Goal: Task Accomplishment & Management: Use online tool/utility

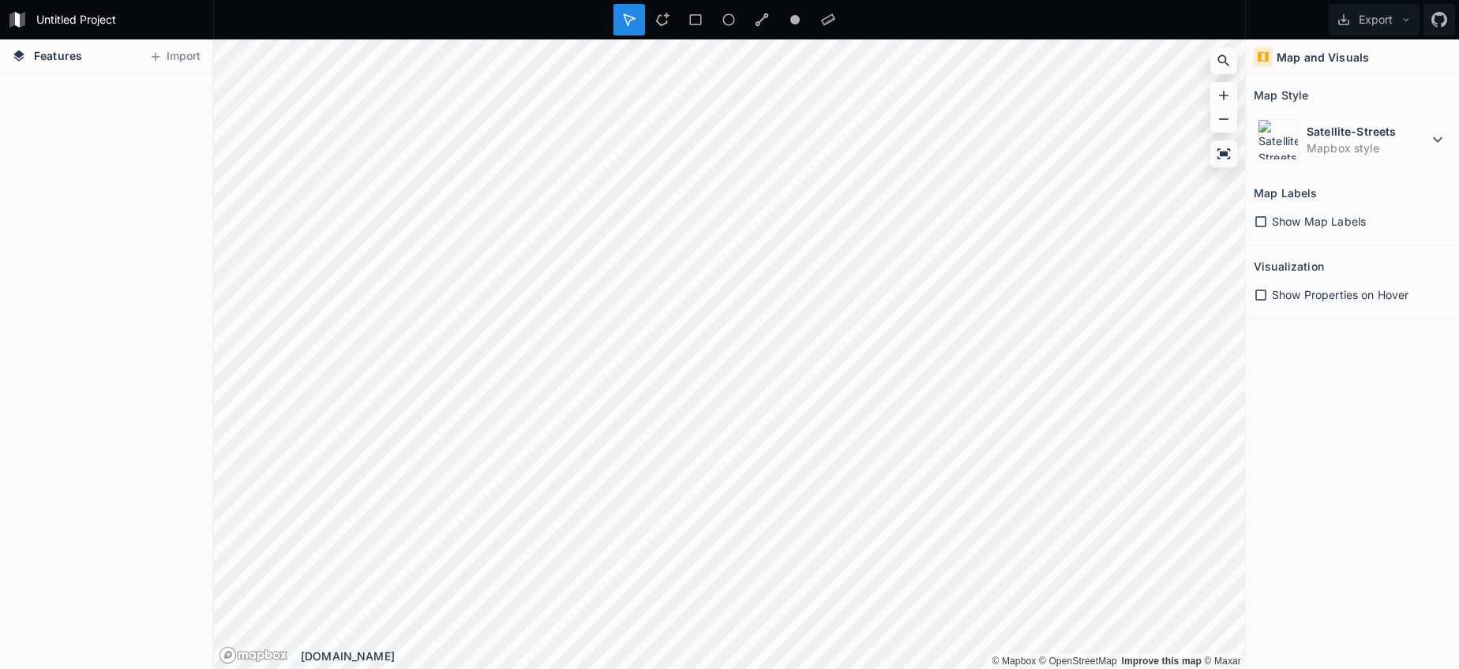
scroll to position [1094, 0]
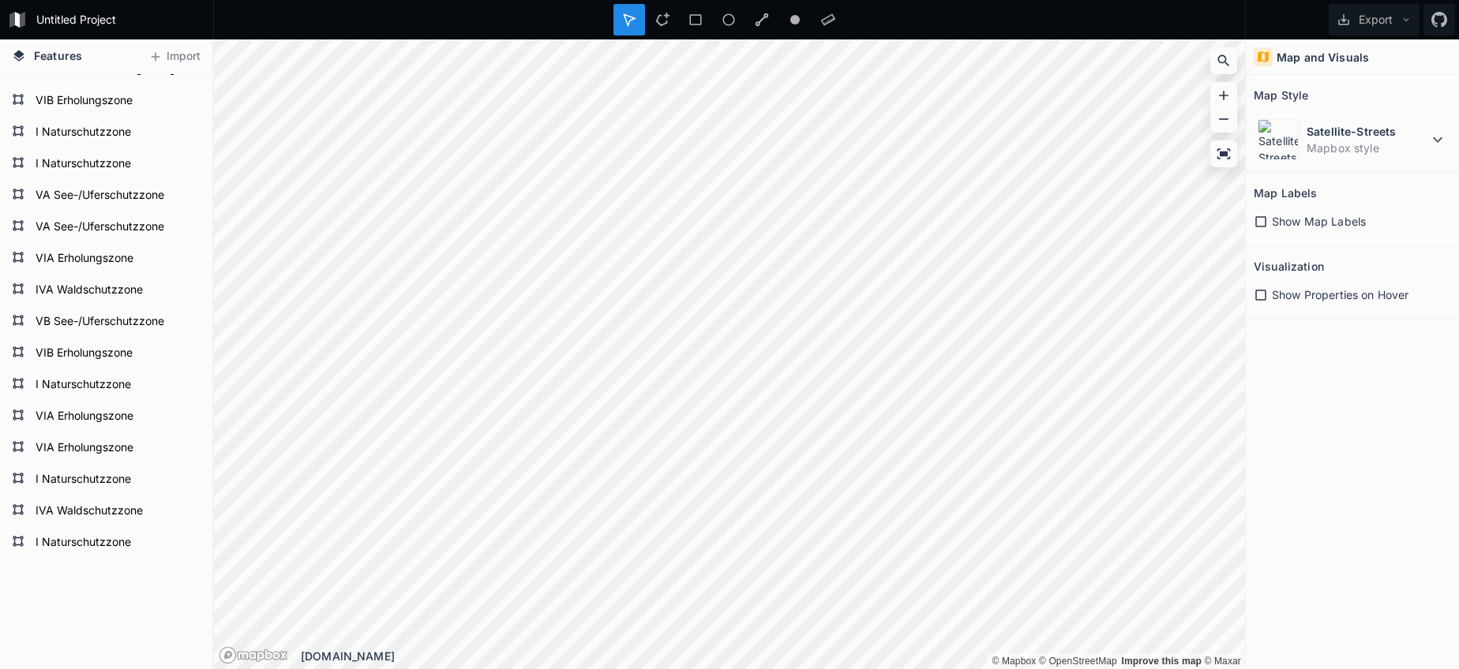
drag, startPoint x: 658, startPoint y: 20, endPoint x: 654, endPoint y: 36, distance: 17.0
click at [657, 20] on icon at bounding box center [662, 20] width 14 height 14
click at [1389, 121] on div "Satellite-Streets Mapbox style" at bounding box center [1351, 139] width 197 height 49
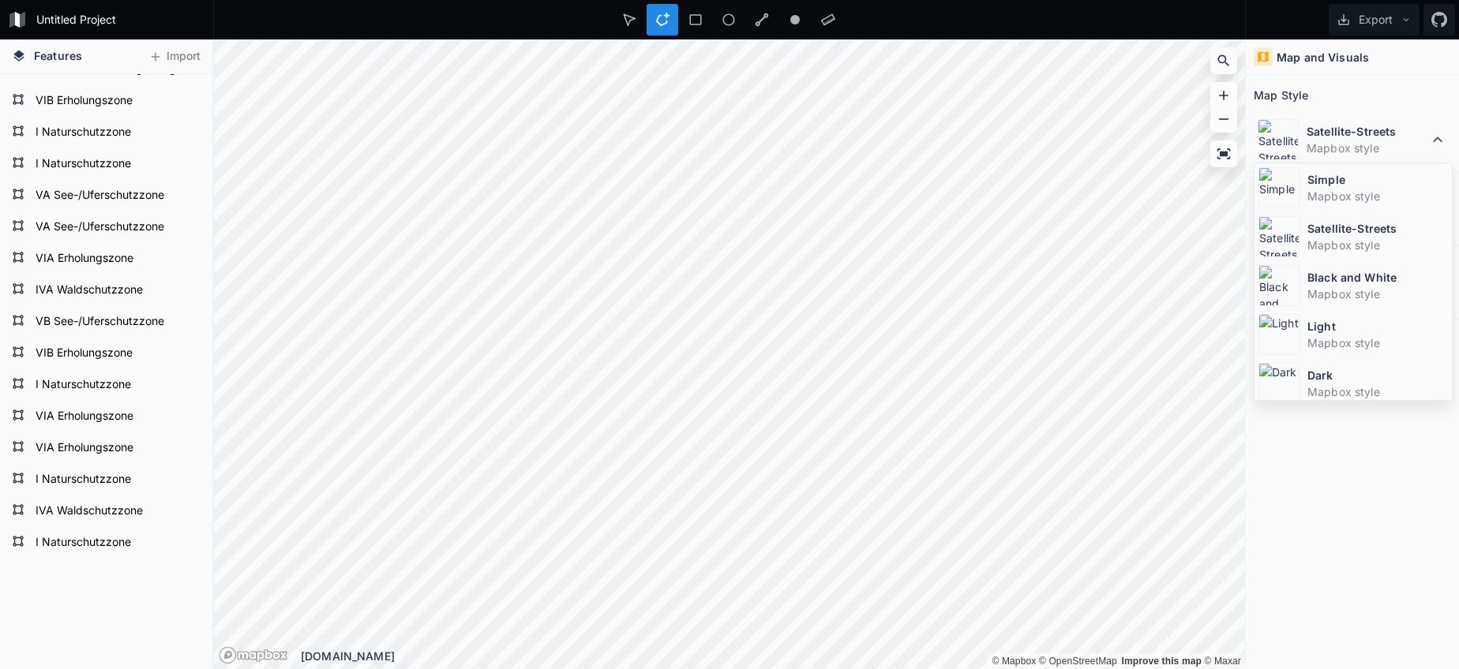
drag, startPoint x: 1313, startPoint y: 196, endPoint x: 1270, endPoint y: 211, distance: 45.9
click at [1310, 196] on dd "Mapbox style" at bounding box center [1377, 196] width 140 height 17
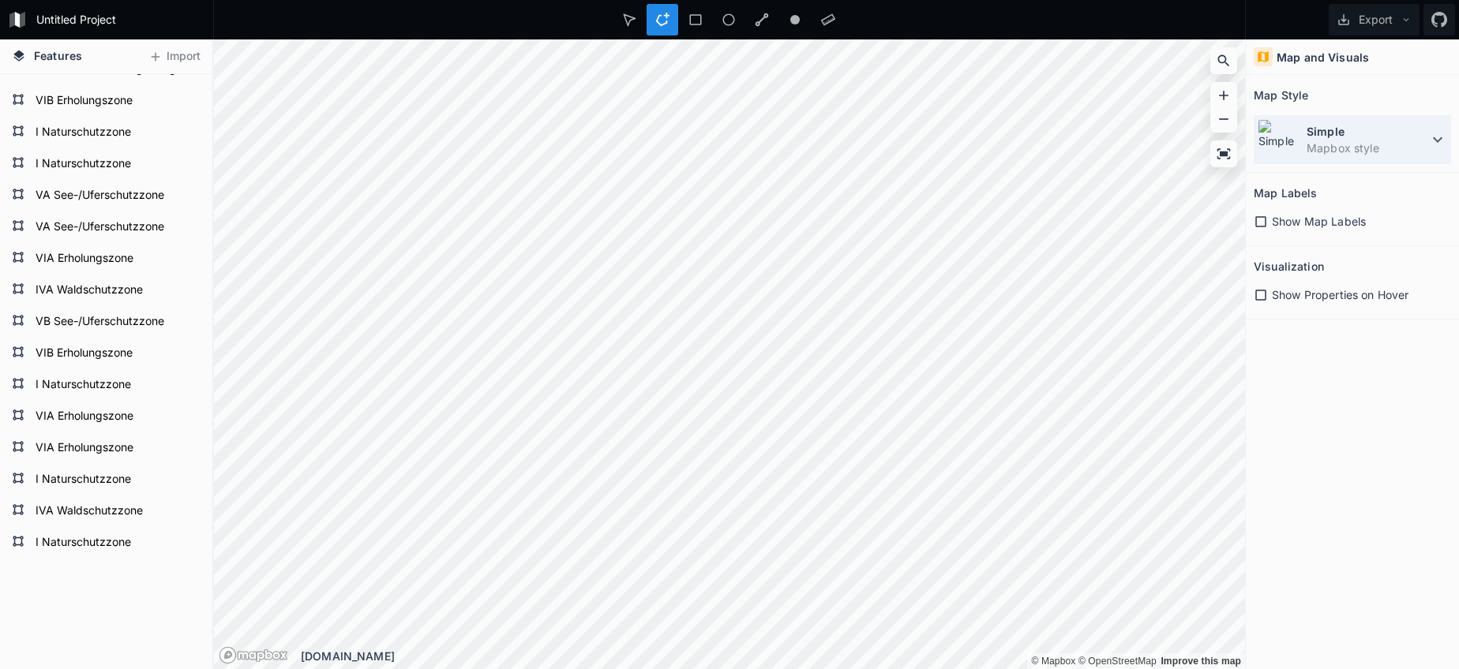
click at [1387, 152] on dd "Mapbox style" at bounding box center [1367, 148] width 122 height 17
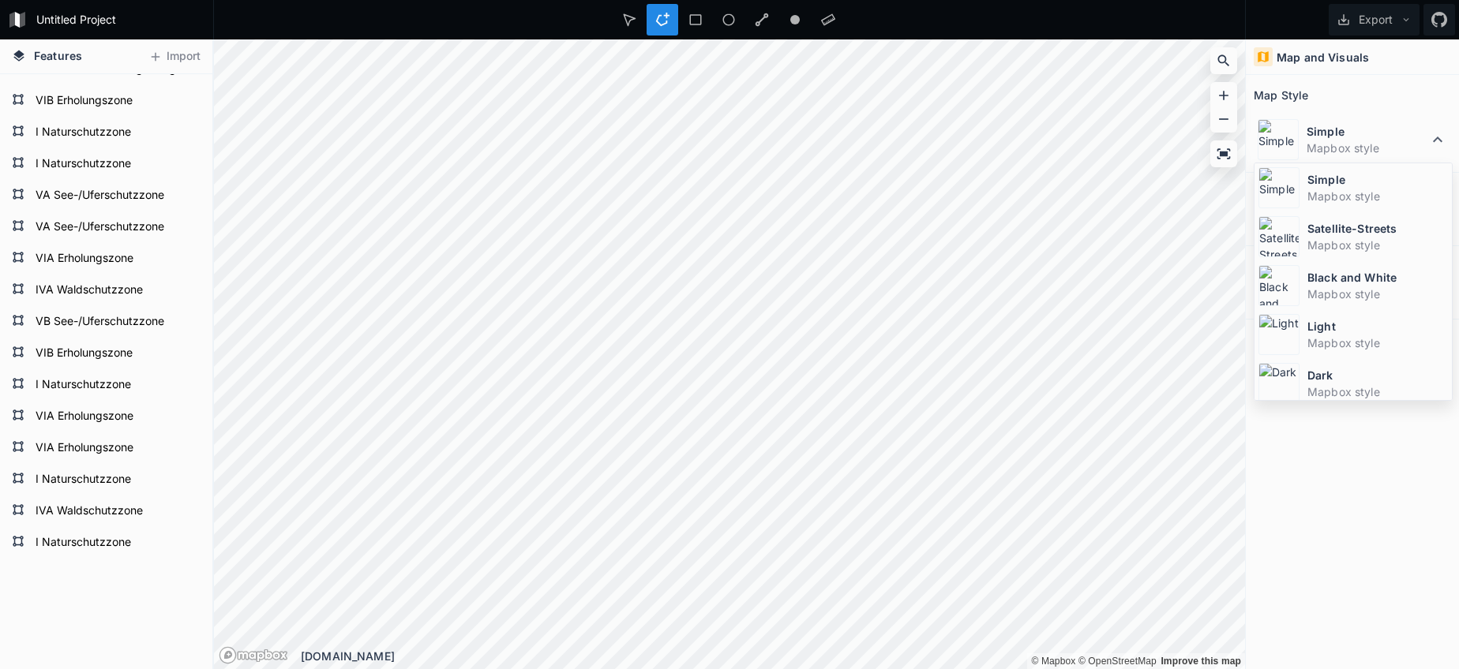
click at [1335, 227] on dt "Satellite-Streets" at bounding box center [1377, 228] width 140 height 17
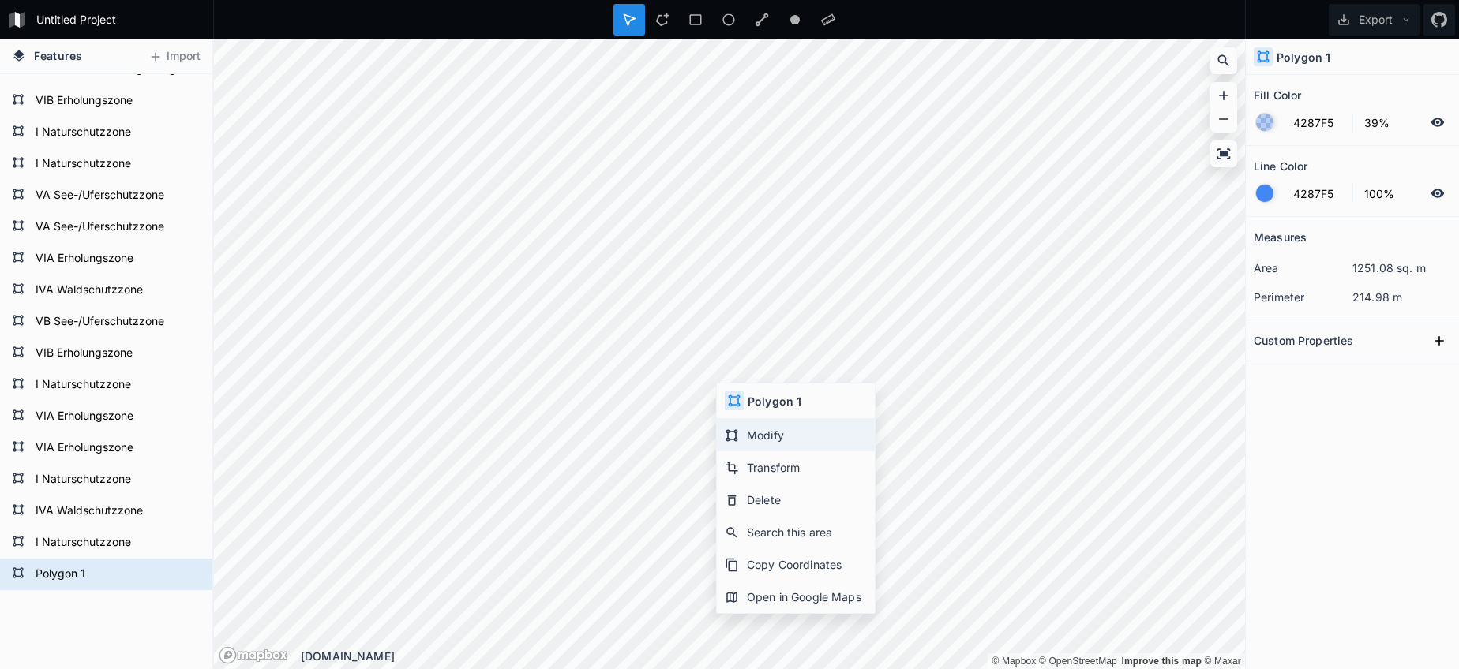
click at [750, 447] on div "Modify" at bounding box center [796, 435] width 158 height 32
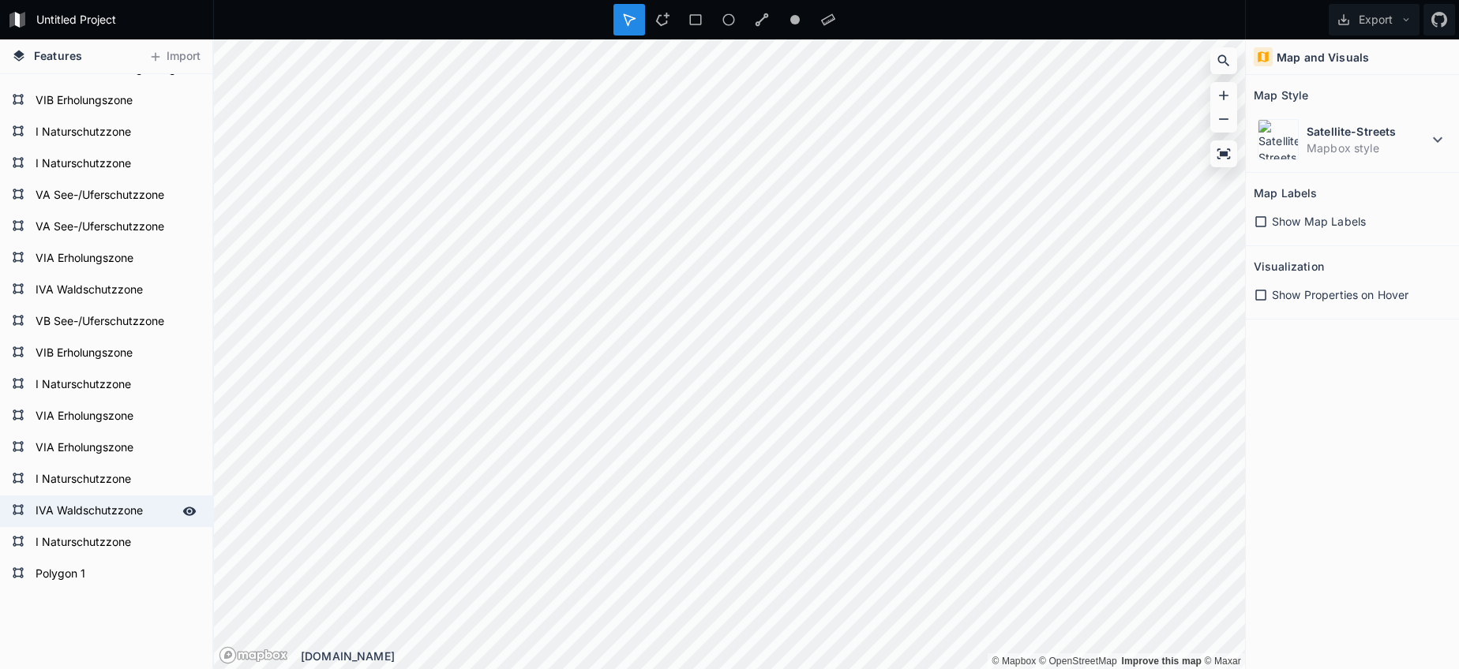
click at [81, 515] on form "IVA Waldschutzzone" at bounding box center [105, 512] width 148 height 24
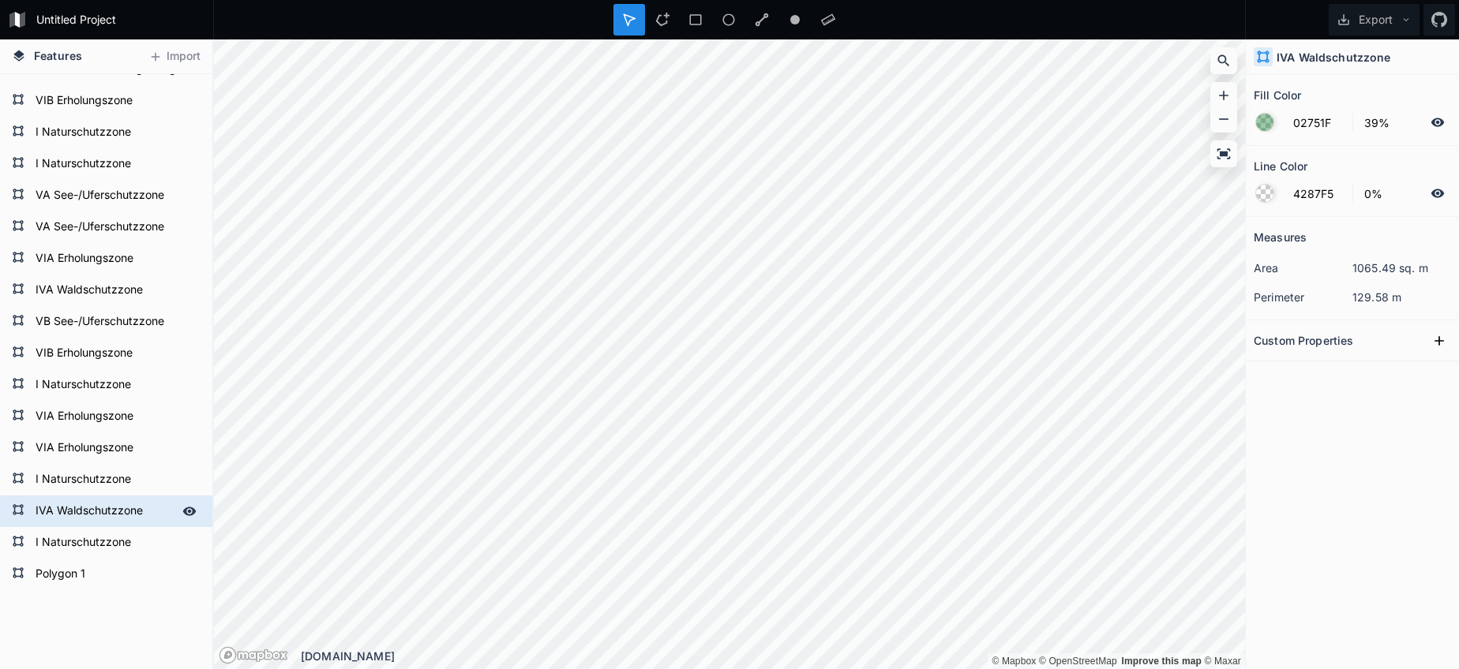
click at [81, 515] on form "IVA Waldschutzzone" at bounding box center [105, 512] width 148 height 24
click at [81, 514] on form "IVA Waldschutzzone" at bounding box center [105, 512] width 148 height 24
click at [66, 575] on form "Polygon 1" at bounding box center [105, 575] width 148 height 24
type input "4287F5"
type input "100%"
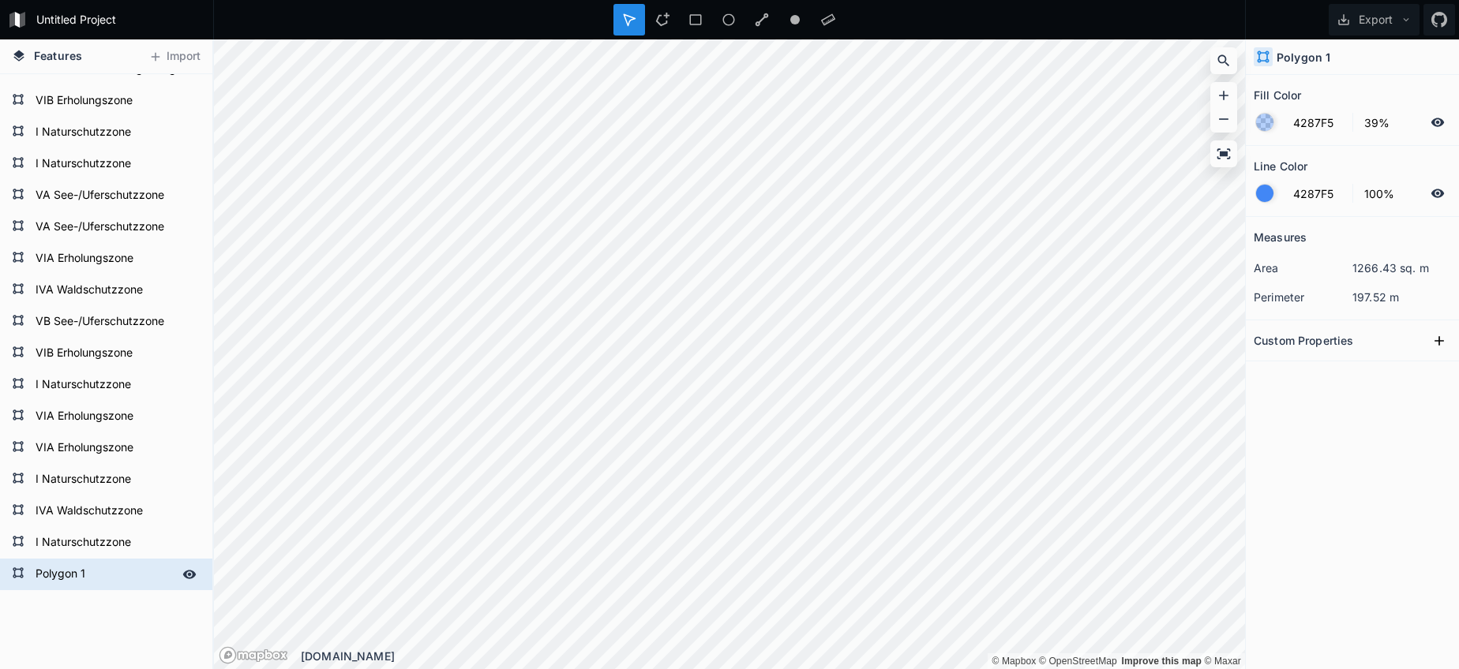
click at [78, 576] on form "Polygon 1" at bounding box center [105, 575] width 148 height 24
paste input "IVA Waldschutzzone"
type input "IVA Waldschutzzone"
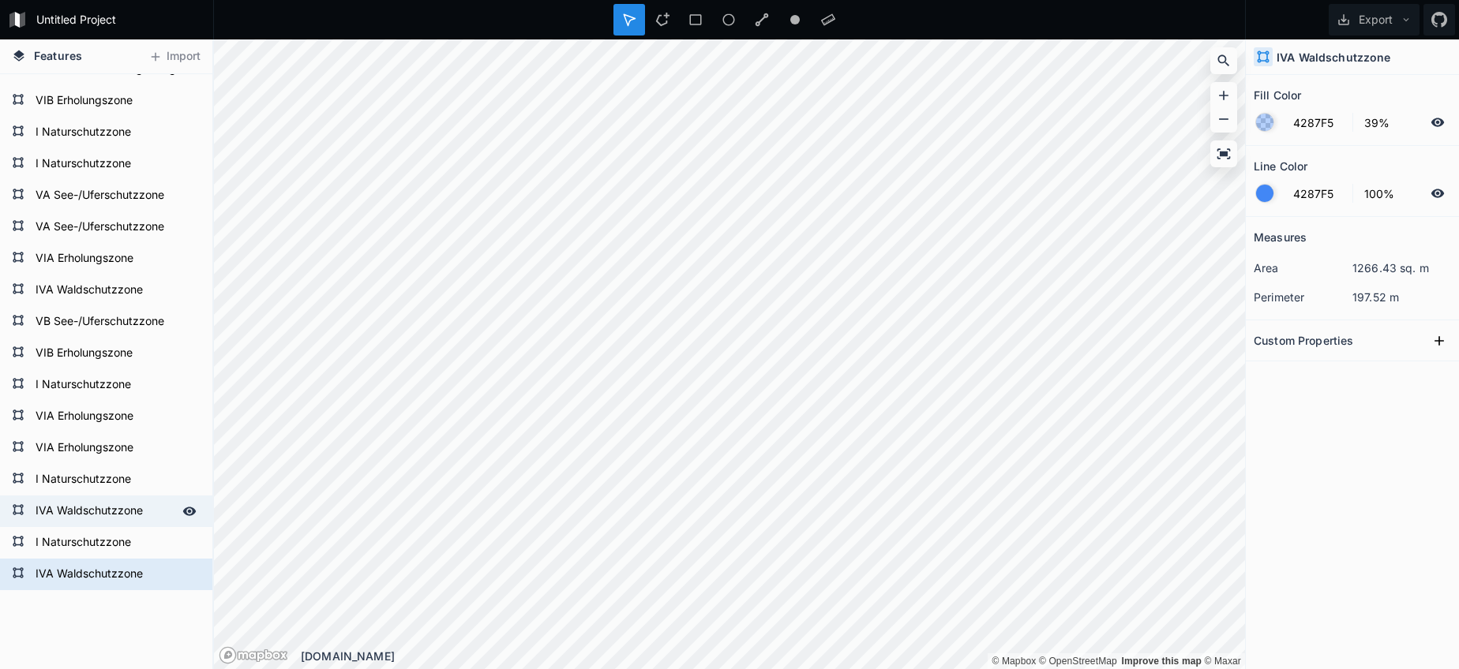
click at [84, 512] on form "IVA Waldschutzzone" at bounding box center [105, 512] width 148 height 24
type input "02751F"
type input "0%"
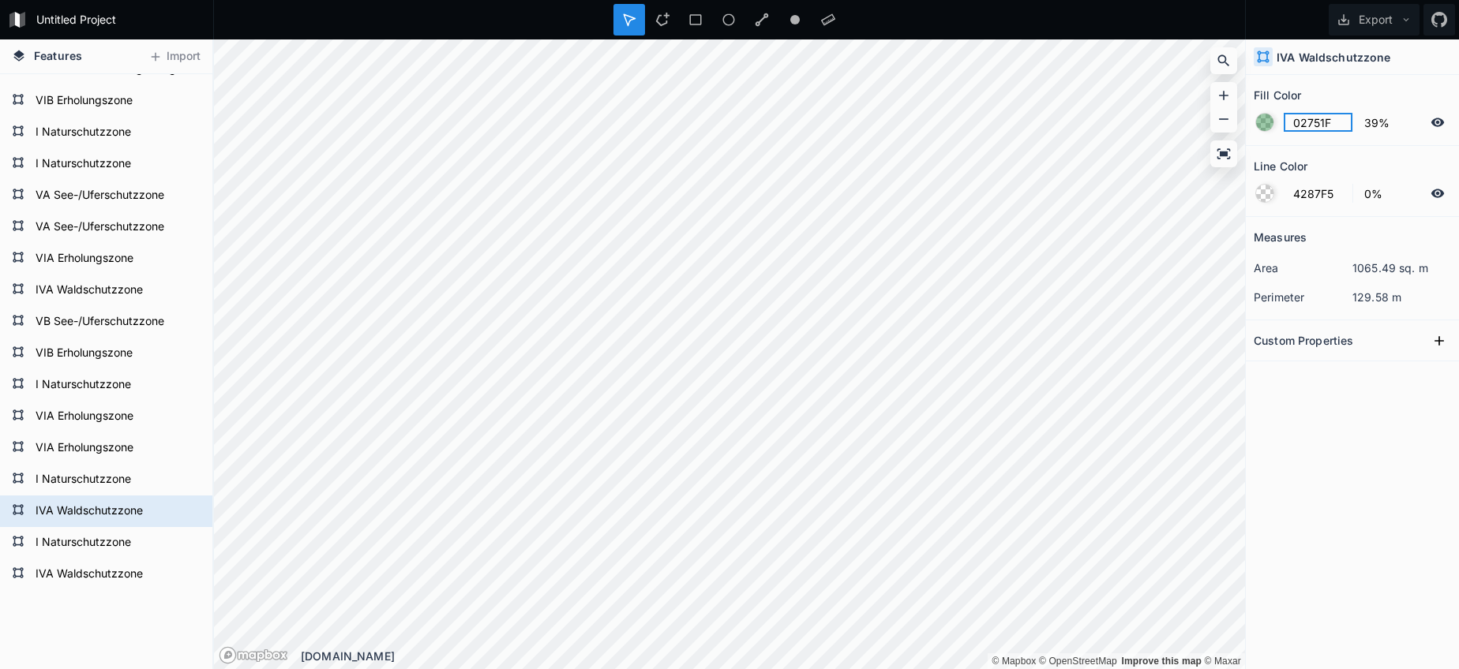
click at [1294, 128] on input "02751F" at bounding box center [1317, 122] width 69 height 19
click at [97, 581] on form "IVA Waldschutzzone" at bounding box center [105, 575] width 148 height 24
type input "4287F5"
type input "100%"
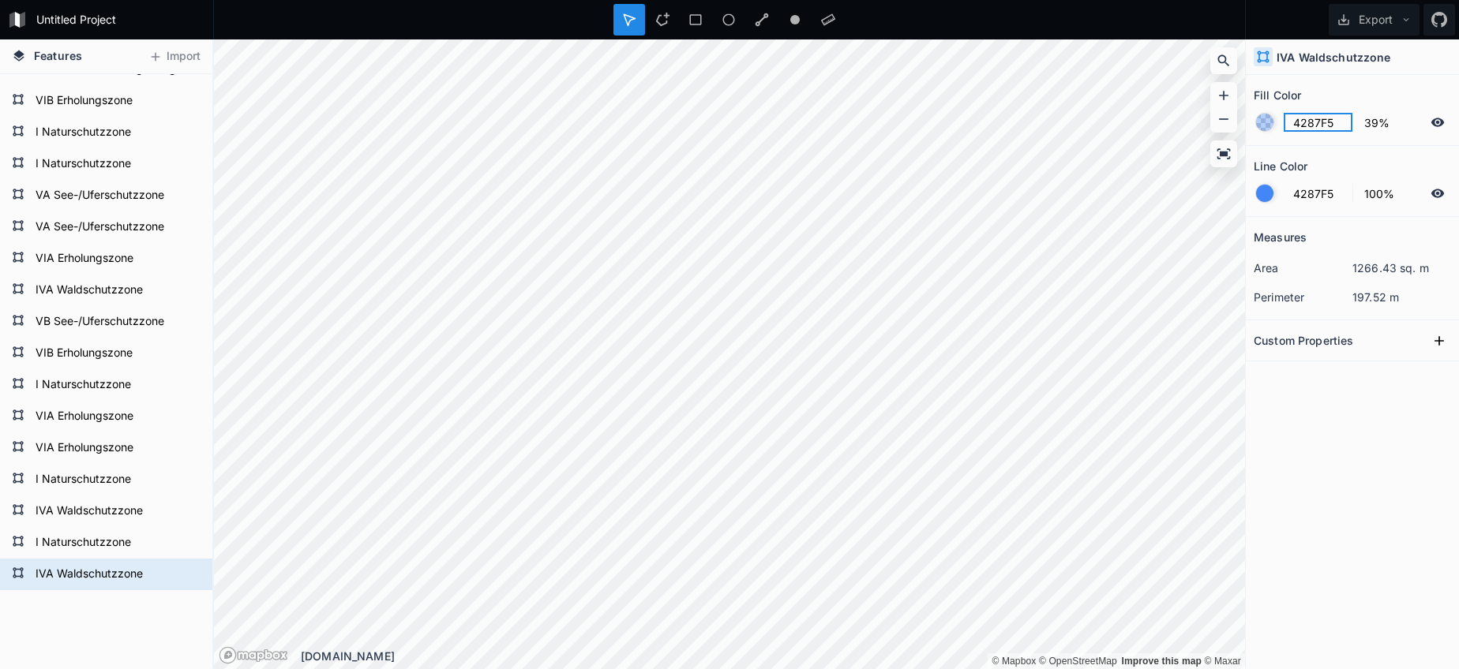
click at [1309, 129] on input "4287F5" at bounding box center [1317, 122] width 69 height 19
paste input "02751F"
type input "02751F"
click at [1257, 187] on div at bounding box center [1264, 193] width 17 height 17
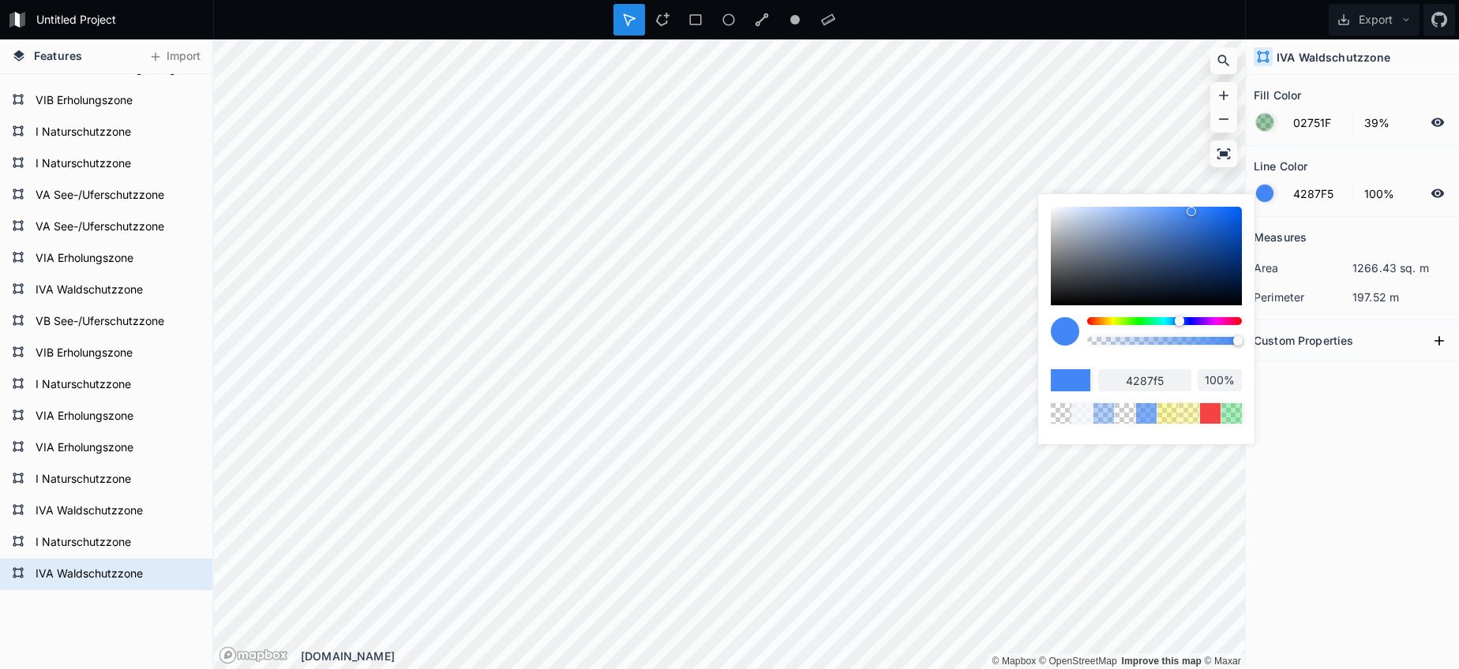
type input "99%"
type input "96%"
type input "92%"
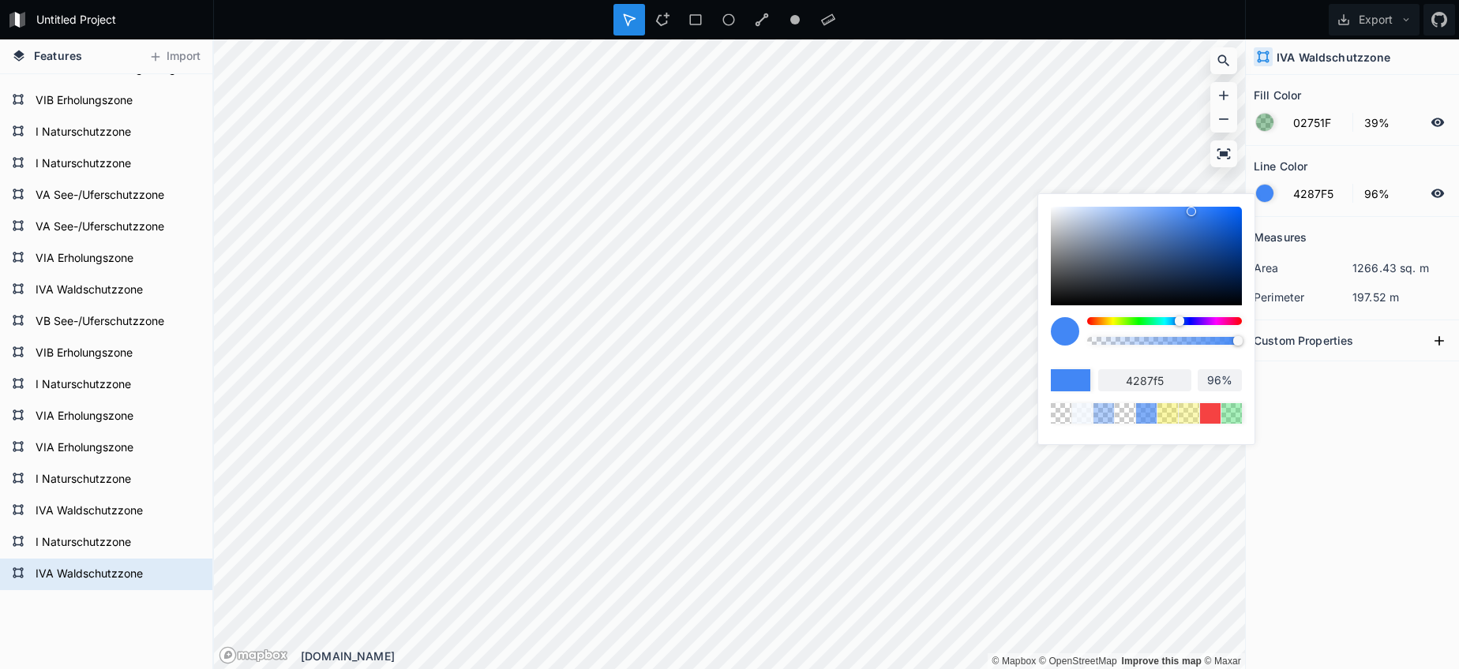
type input "92%"
type input "88%"
type input "81%"
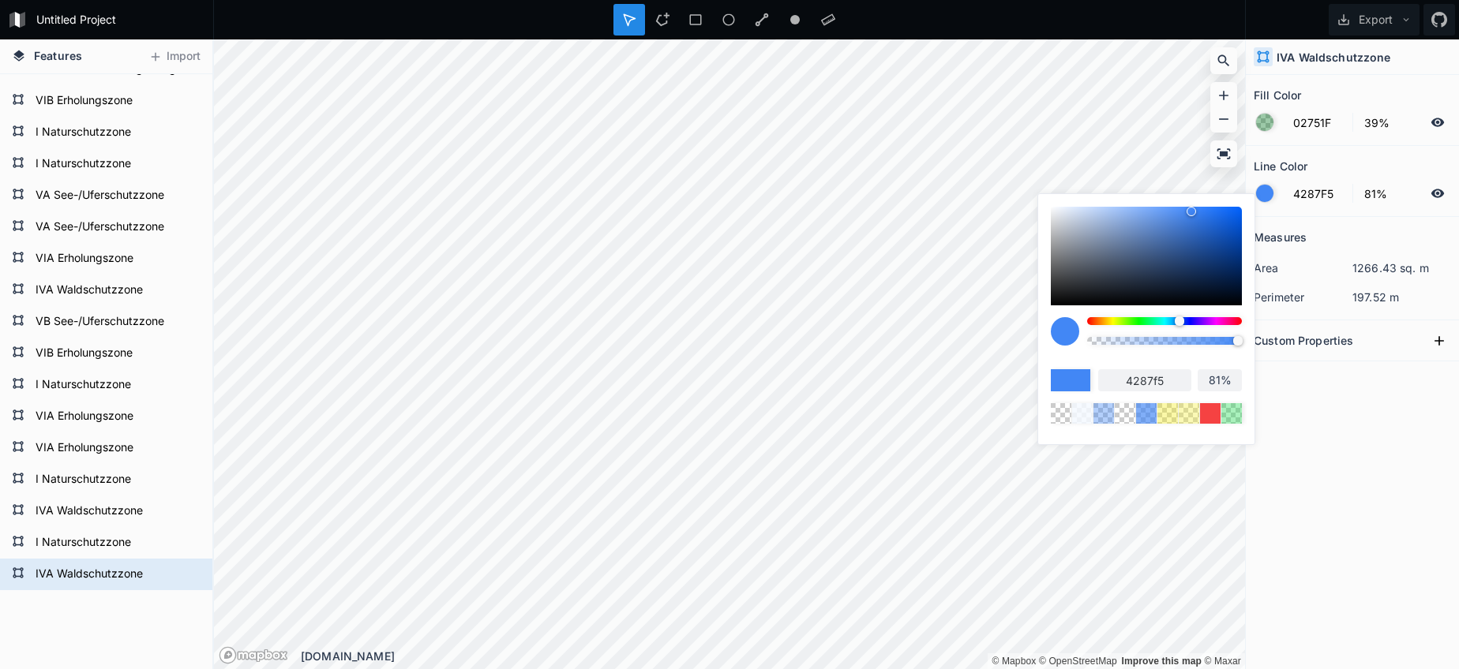
type input "69%"
type input "53%"
type input "35%"
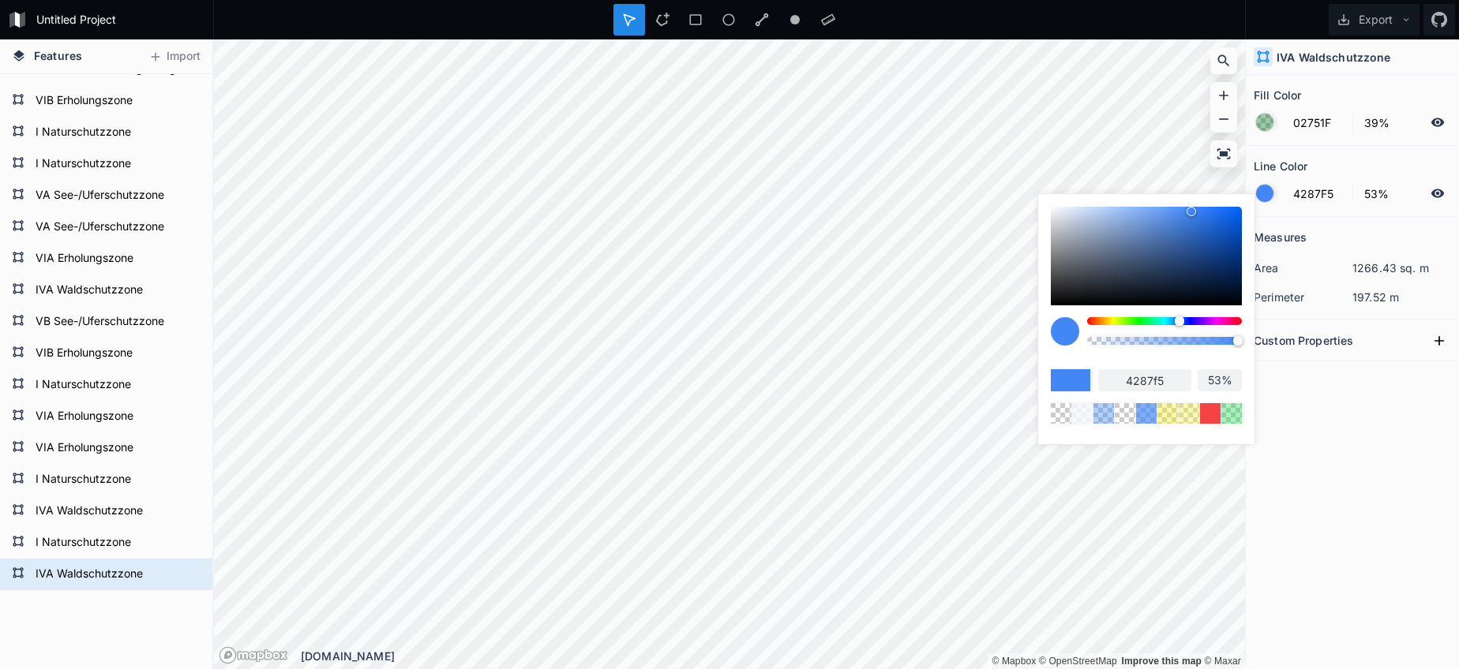
type input "35%"
type input "20%"
type input "6%"
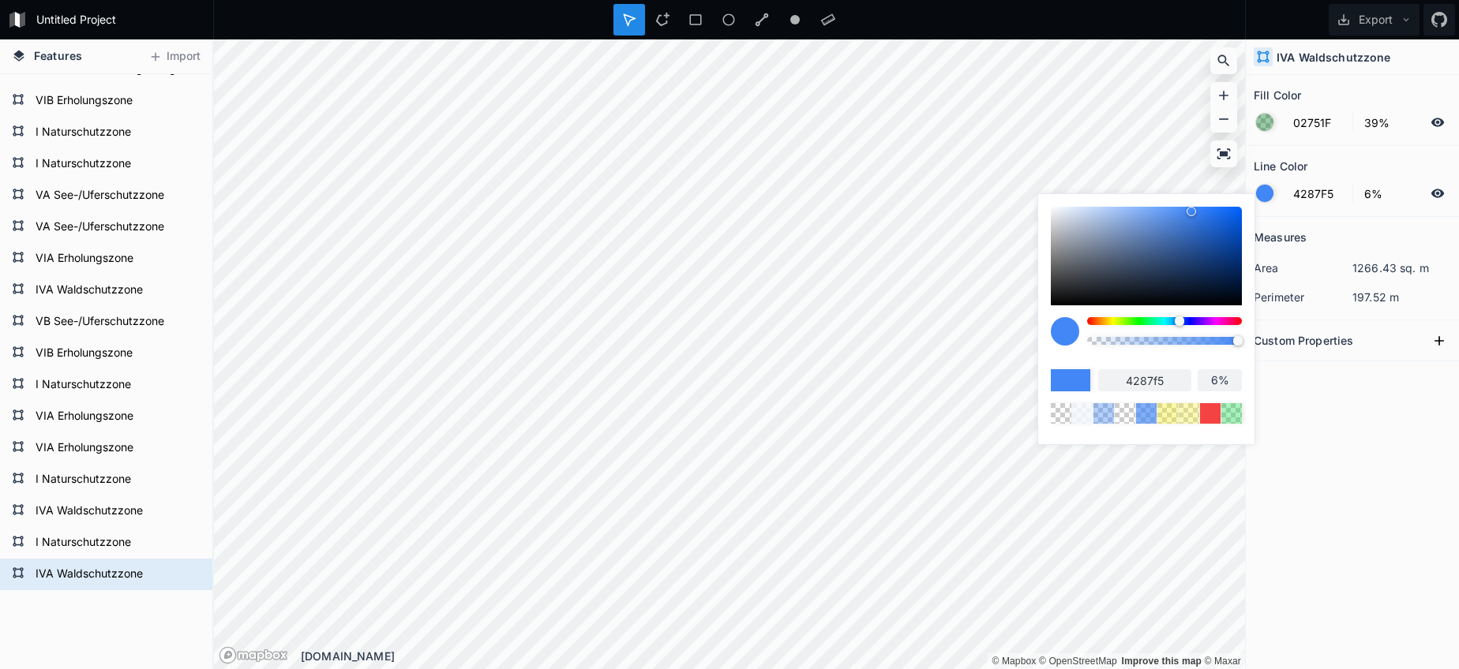
type input "0%"
click at [1009, 350] on body "Untitled Project Export Features Import I Naturschutzzone VIB Erholungszone VIA…" at bounding box center [729, 334] width 1459 height 669
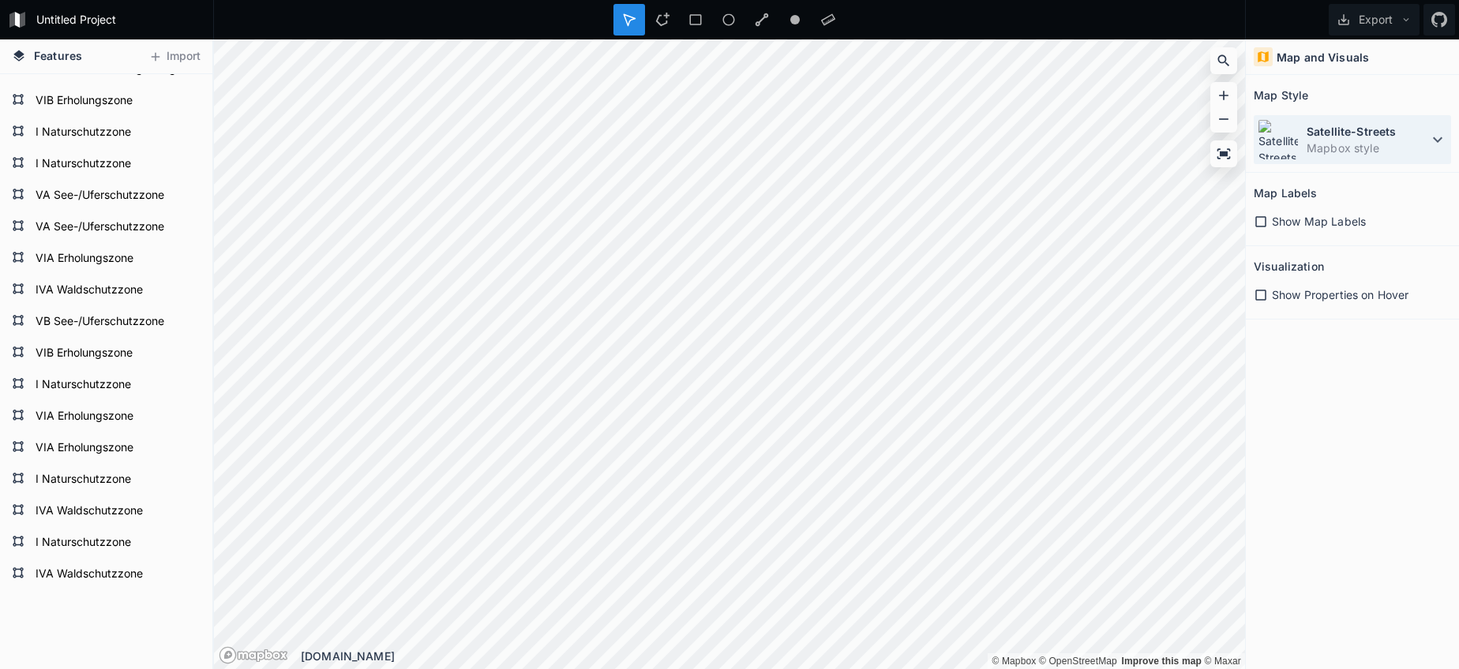
click at [1379, 148] on dd "Mapbox style" at bounding box center [1367, 148] width 122 height 17
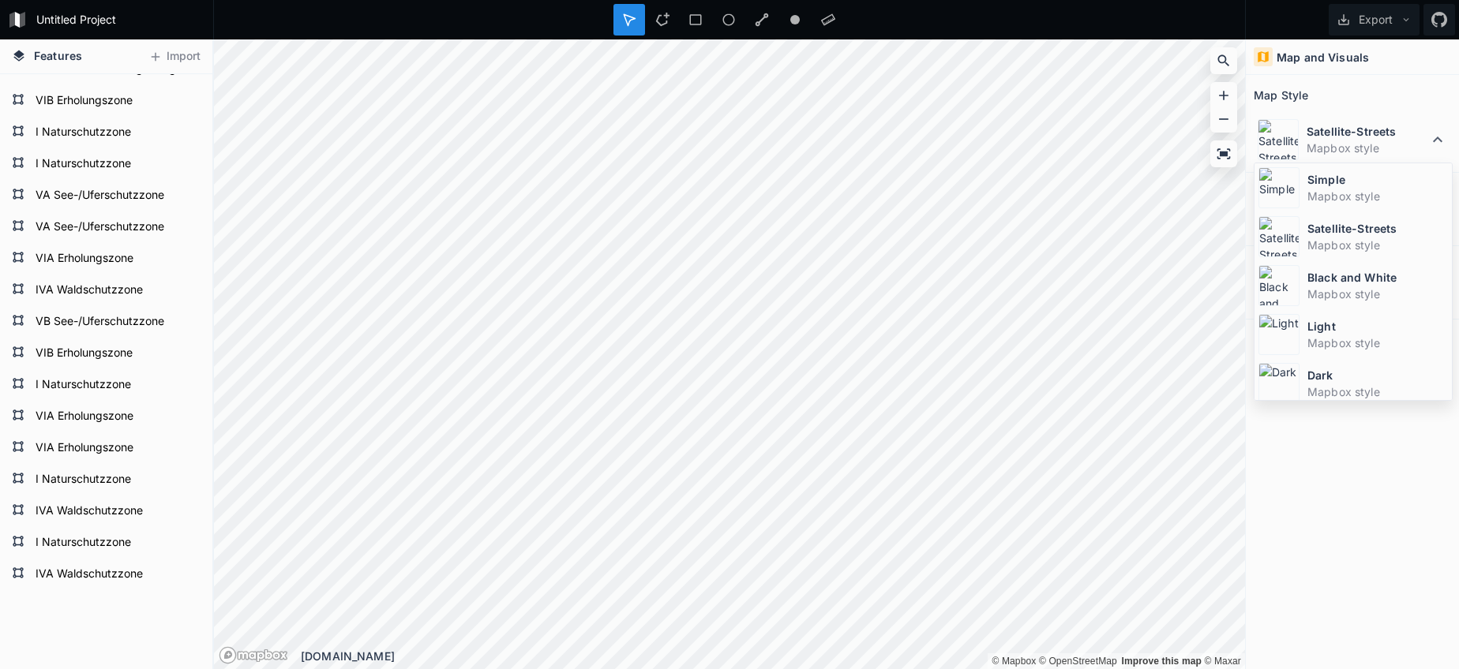
click at [1317, 196] on dd "Mapbox style" at bounding box center [1377, 196] width 140 height 17
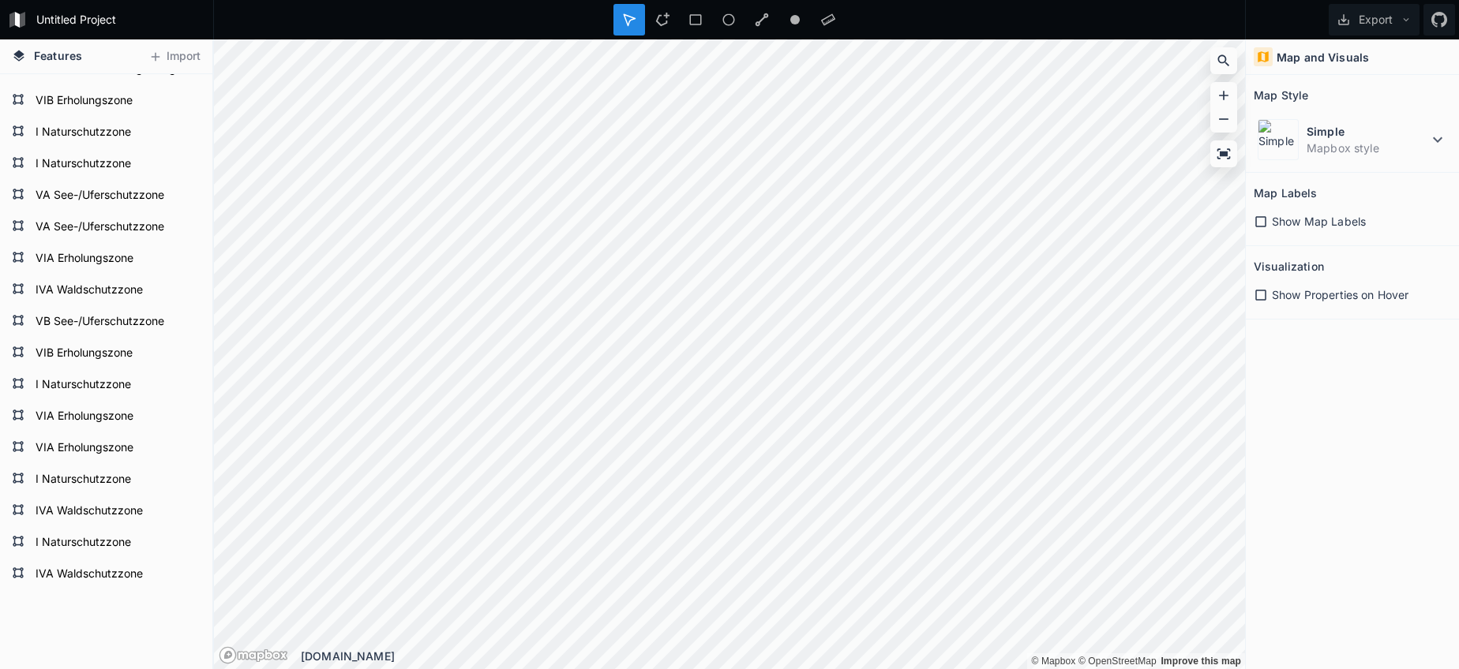
click at [570, 25] on div "Untitled Project Export Features Import I Naturschutzzone VIB Erholungszone VIA…" at bounding box center [729, 334] width 1459 height 669
drag, startPoint x: 662, startPoint y: 18, endPoint x: 664, endPoint y: 32, distance: 13.5
click at [662, 18] on icon at bounding box center [662, 20] width 14 height 14
click at [1357, 129] on dt "Simple" at bounding box center [1367, 131] width 122 height 17
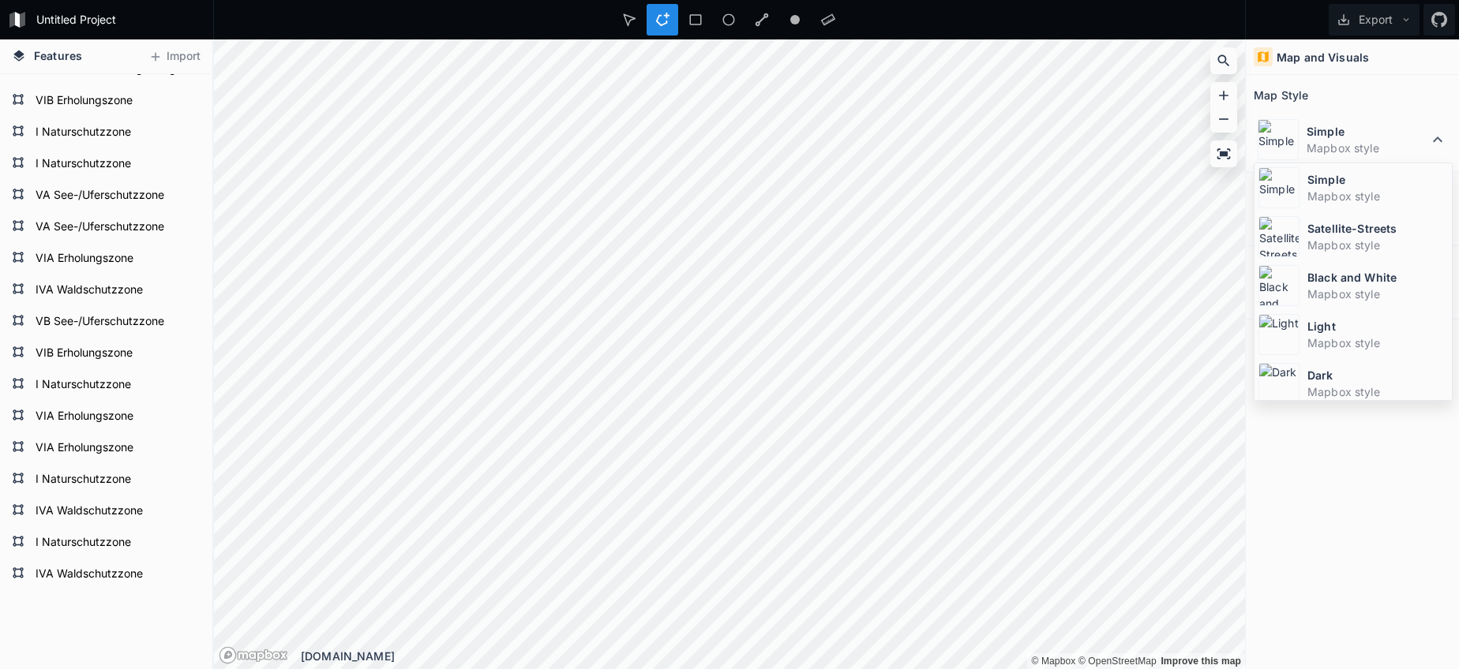
drag, startPoint x: 1328, startPoint y: 238, endPoint x: 1281, endPoint y: 257, distance: 50.6
click at [1327, 238] on dd "Mapbox style" at bounding box center [1377, 245] width 140 height 17
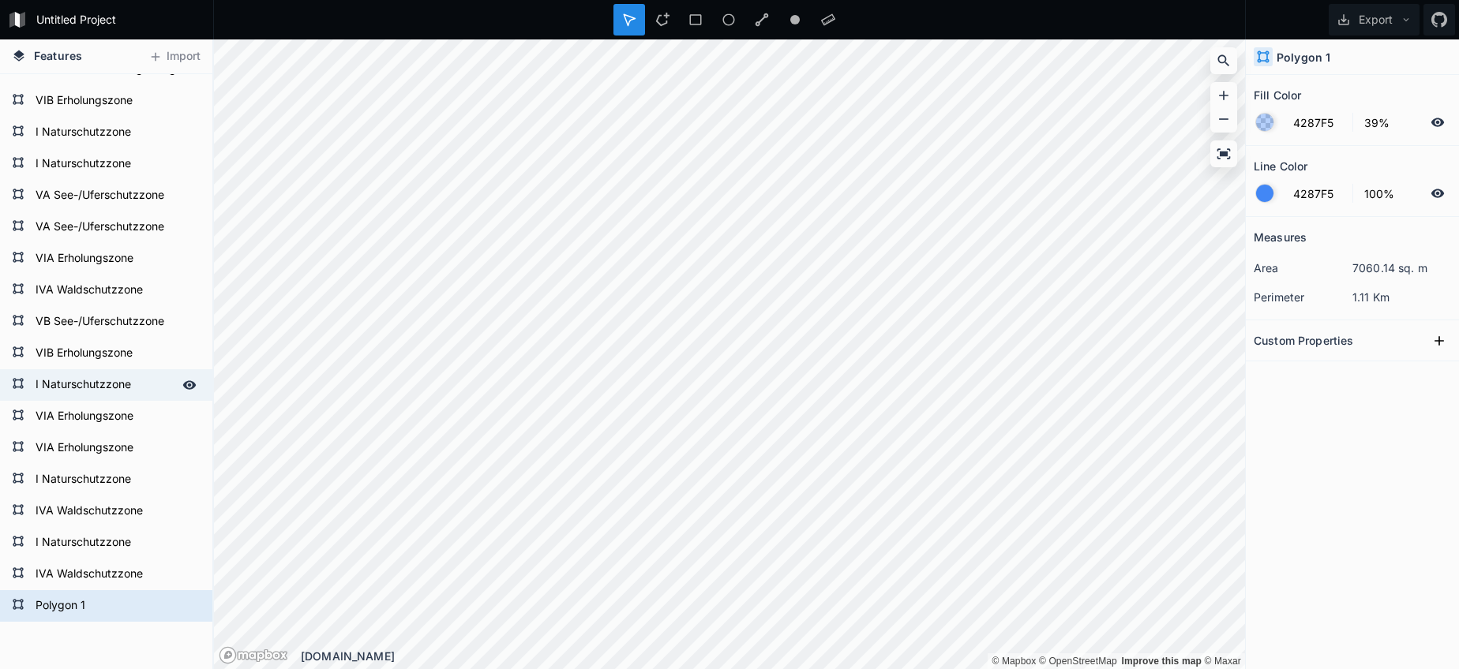
click at [103, 388] on form "I Naturschutzzone" at bounding box center [105, 385] width 148 height 24
type input "176CBD"
type input "50%"
type input "0%"
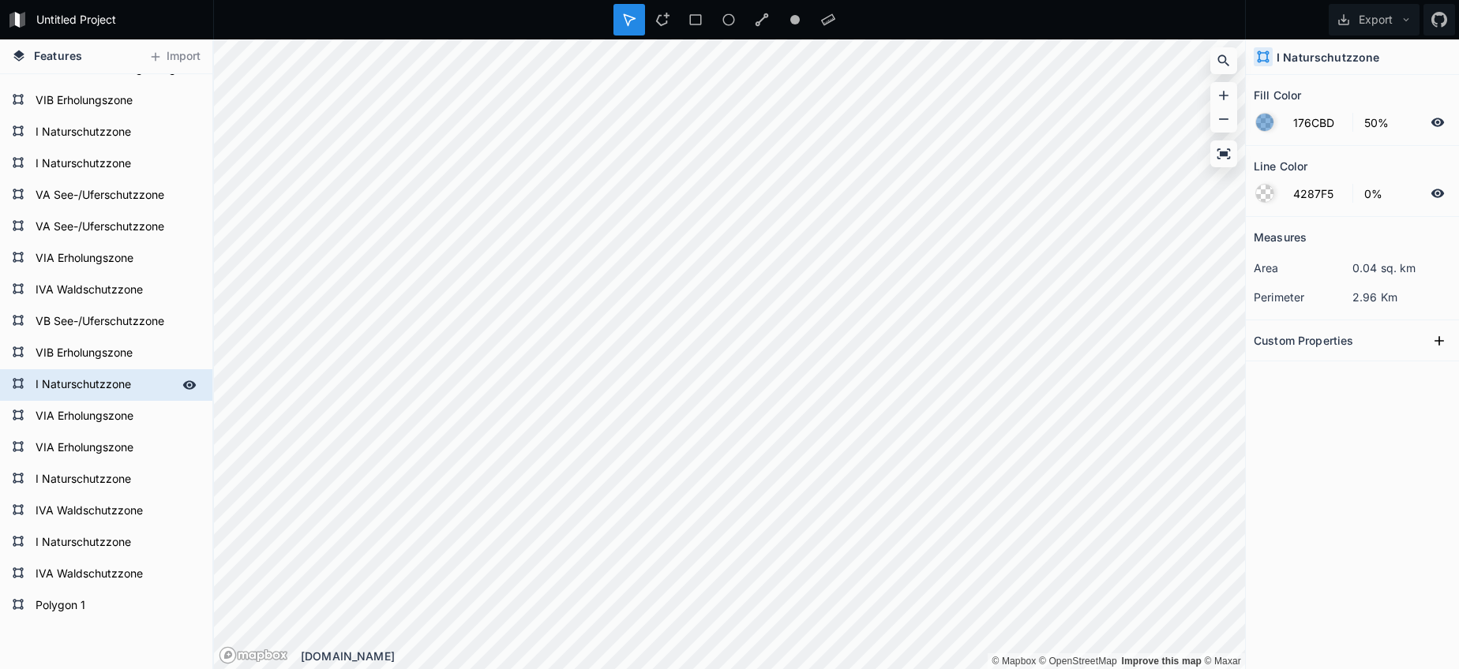
click at [103, 388] on form "I Naturschutzzone" at bounding box center [105, 385] width 148 height 24
click at [78, 601] on form "Polygon 1" at bounding box center [105, 606] width 148 height 24
type input "4287F5"
type input "39%"
type input "100%"
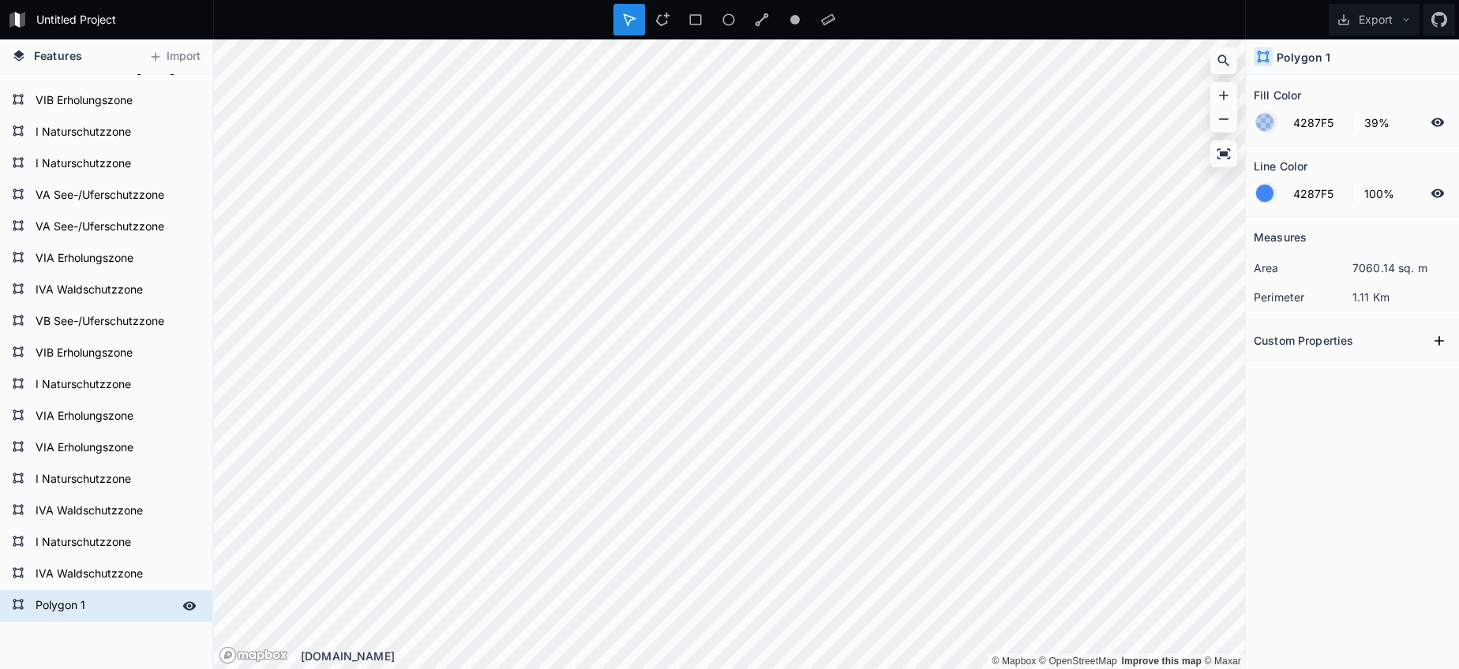
click at [77, 603] on form "Polygon 1" at bounding box center [105, 606] width 148 height 24
paste input "I Naturschutzzone"
type input "I Naturschutzzone"
click at [70, 537] on form "I Naturschutzzone" at bounding box center [105, 543] width 148 height 24
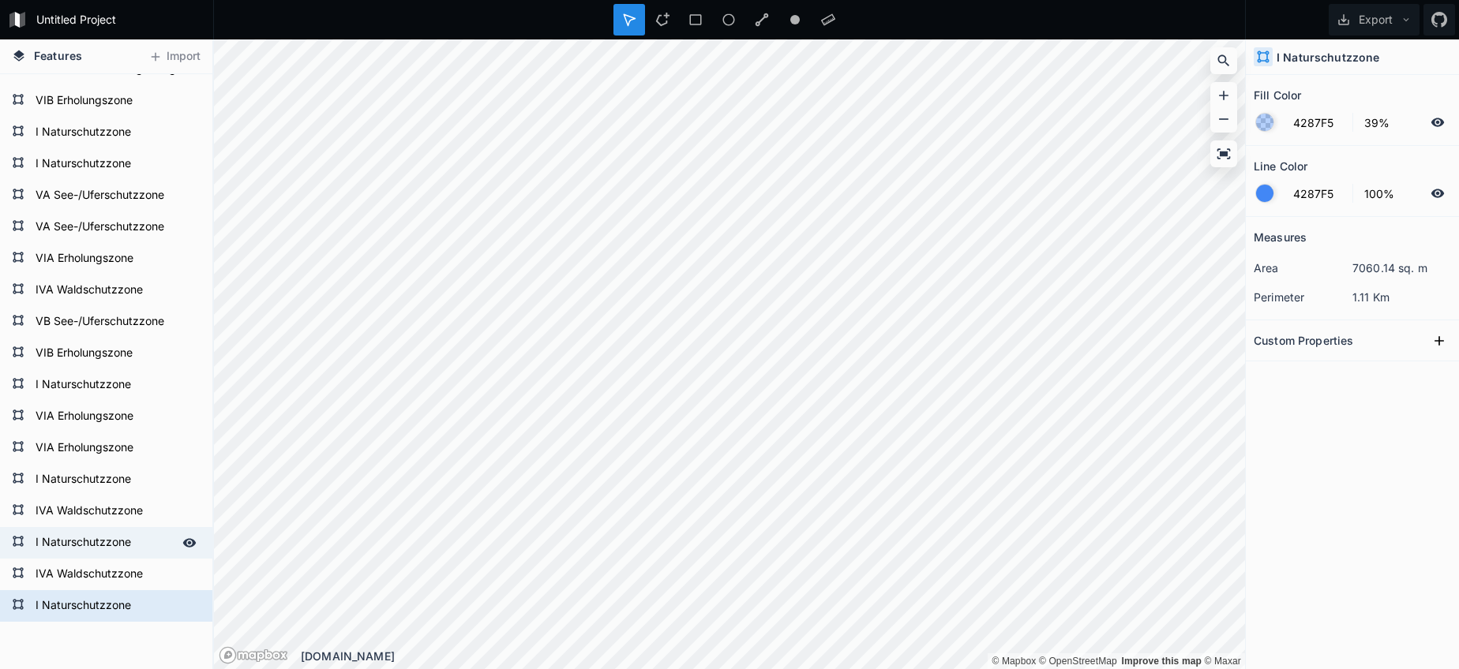
type input "176CBD"
type input "0%"
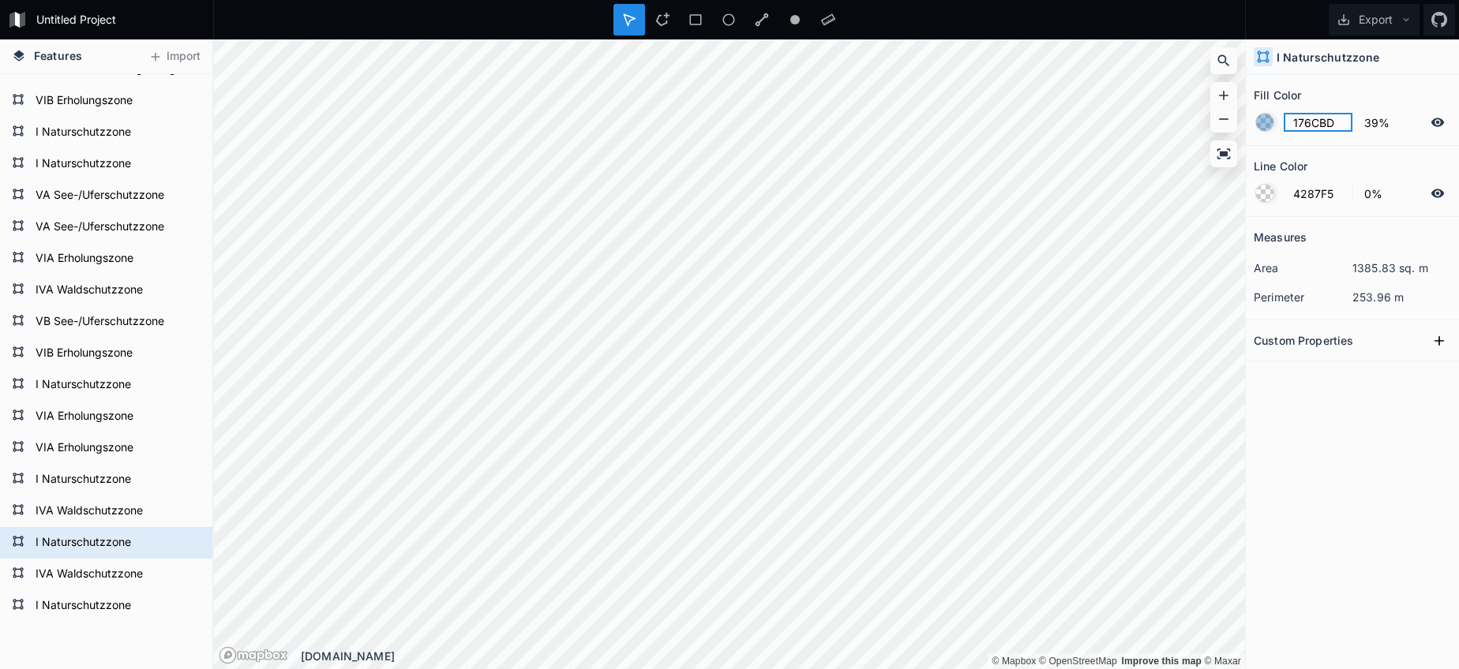
click at [1305, 125] on input "176CBD" at bounding box center [1317, 122] width 69 height 19
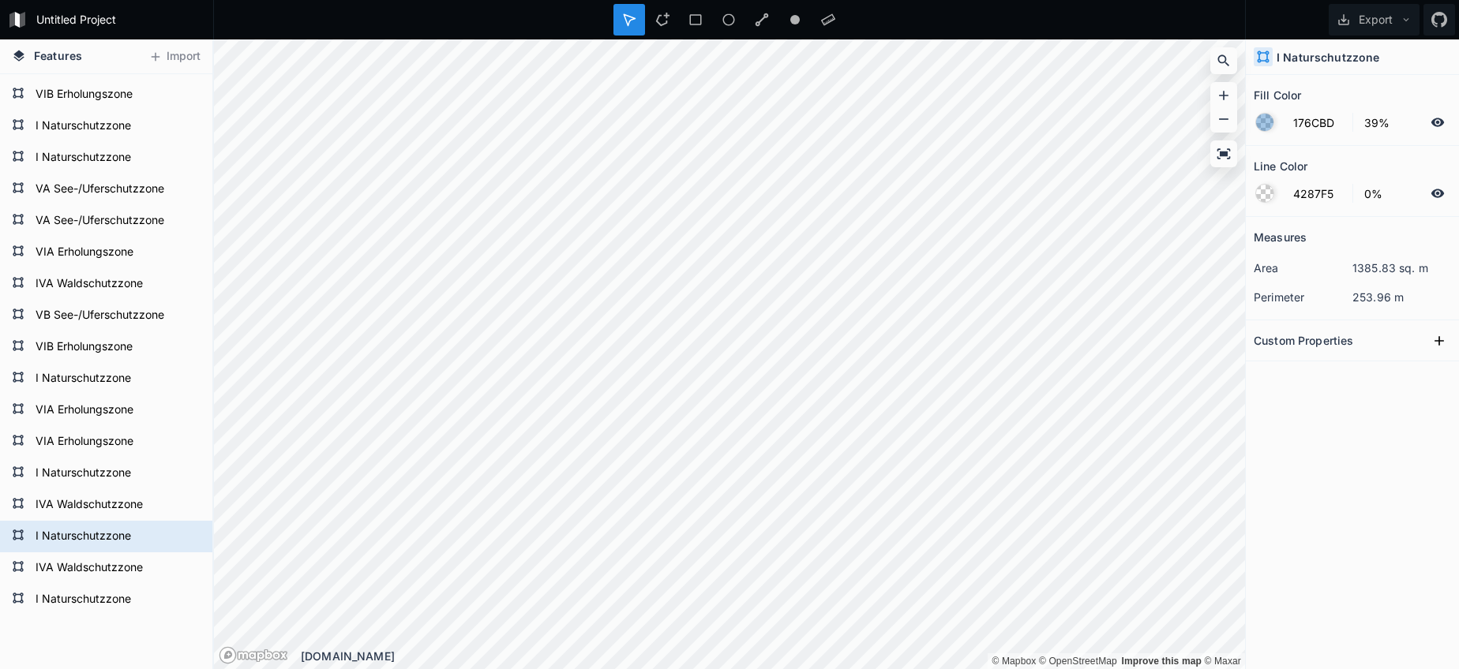
click at [115, 609] on div "I Naturschutzzone" at bounding box center [106, 600] width 212 height 32
type input "4287F5"
type input "100%"
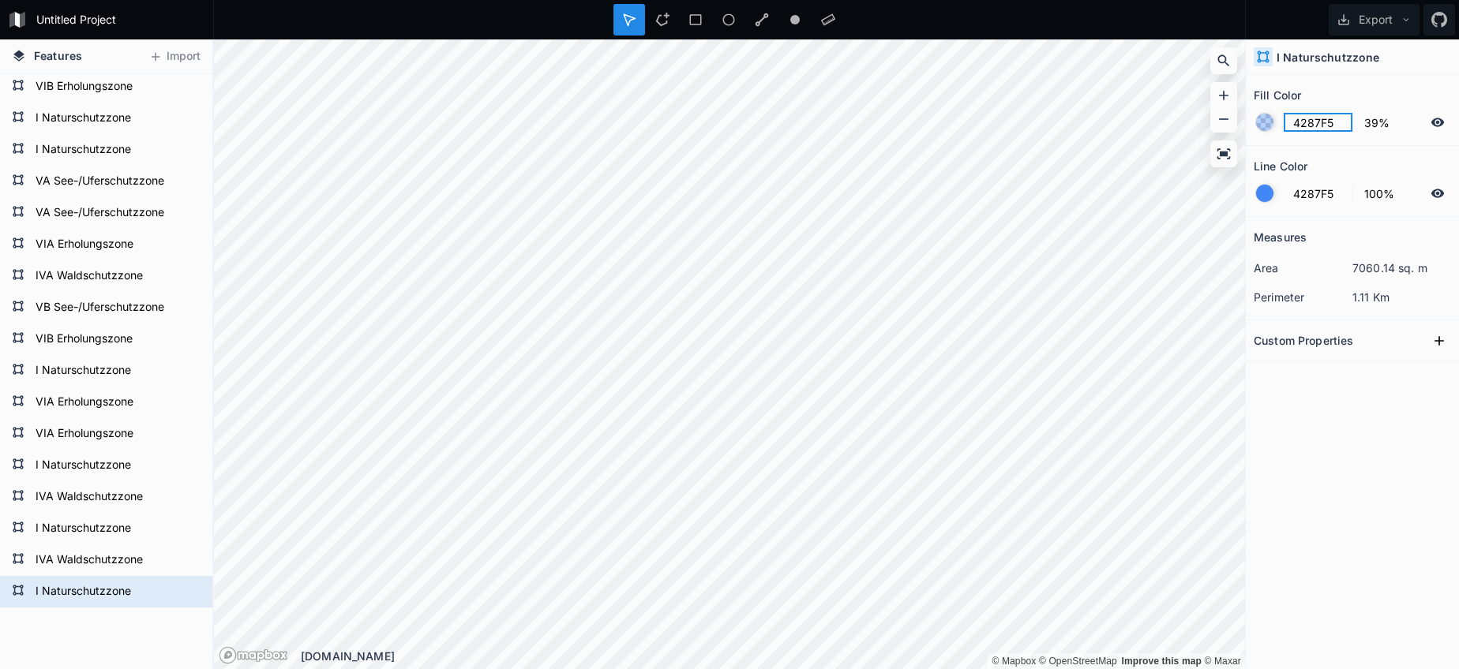
click at [1308, 127] on input "4287F5" at bounding box center [1317, 122] width 69 height 19
paste input "176CBD"
type input "176CBD"
click at [1265, 185] on div at bounding box center [1264, 193] width 17 height 17
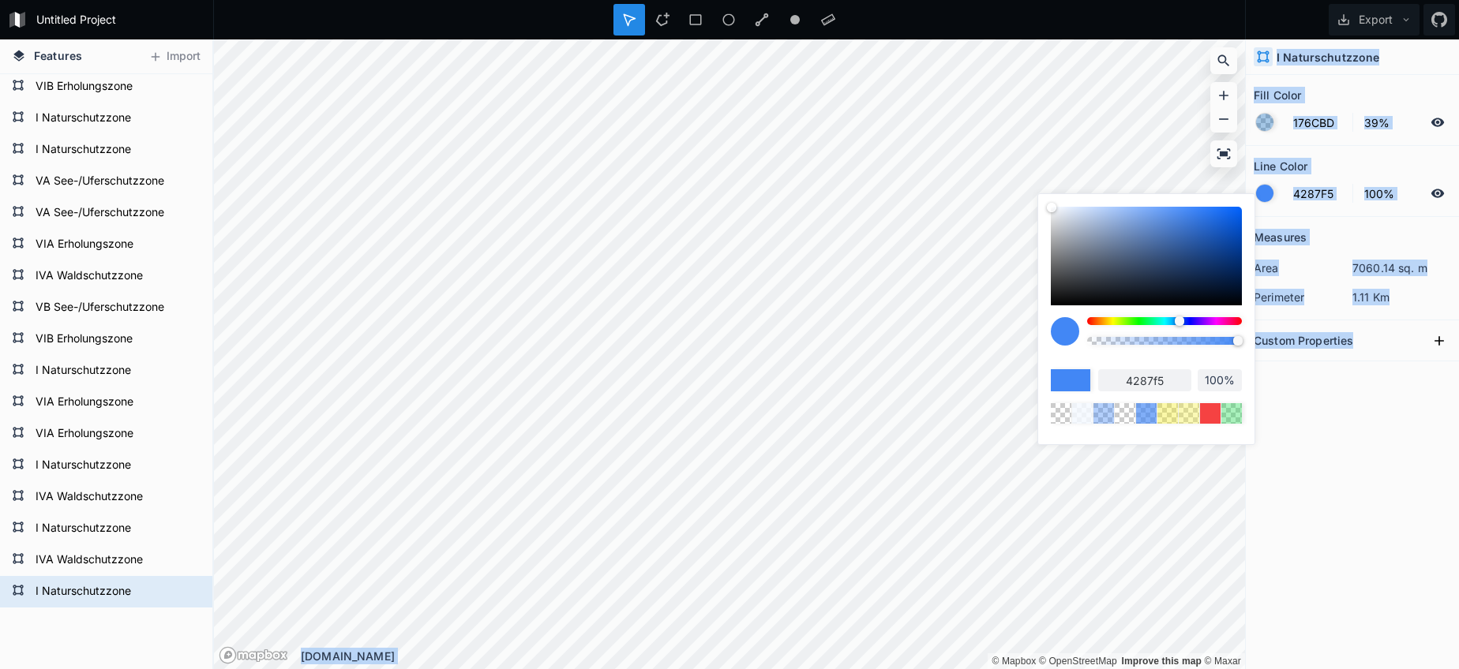
click at [997, 341] on body "Untitled Project Export Features Import I Naturschutzzone VIB Erholungszone VIA…" at bounding box center [729, 334] width 1459 height 669
click at [1381, 343] on div "Custom Properties" at bounding box center [1351, 340] width 197 height 24
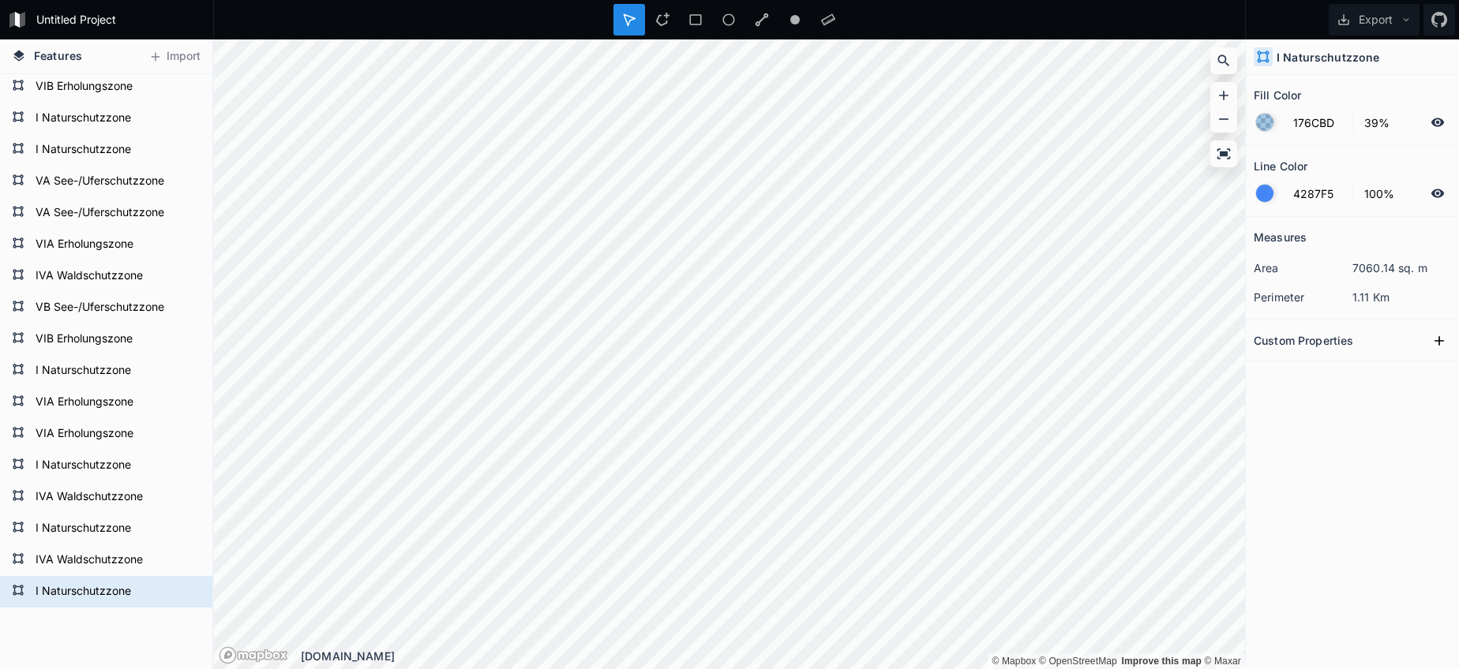
drag, startPoint x: 1263, startPoint y: 193, endPoint x: 1256, endPoint y: 235, distance: 42.4
click at [1263, 193] on div at bounding box center [1264, 193] width 17 height 17
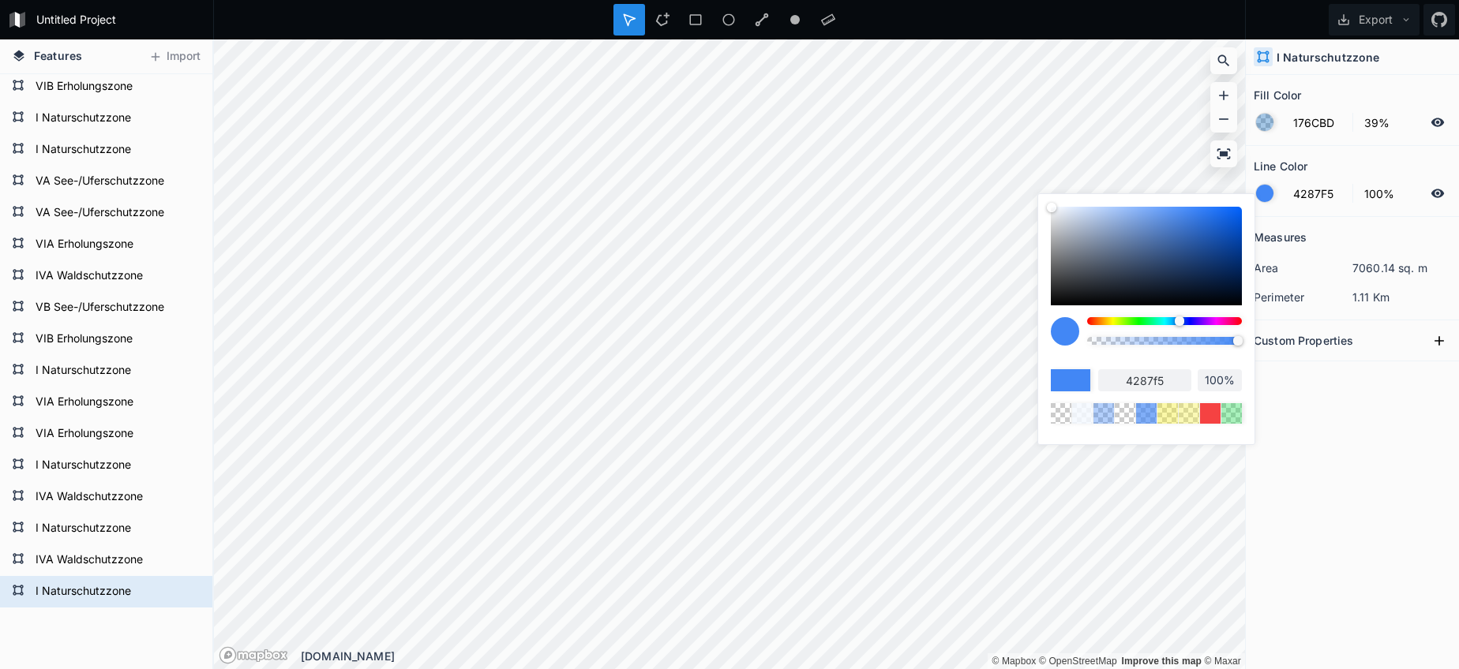
type input "98%"
type input "93%"
type input "88%"
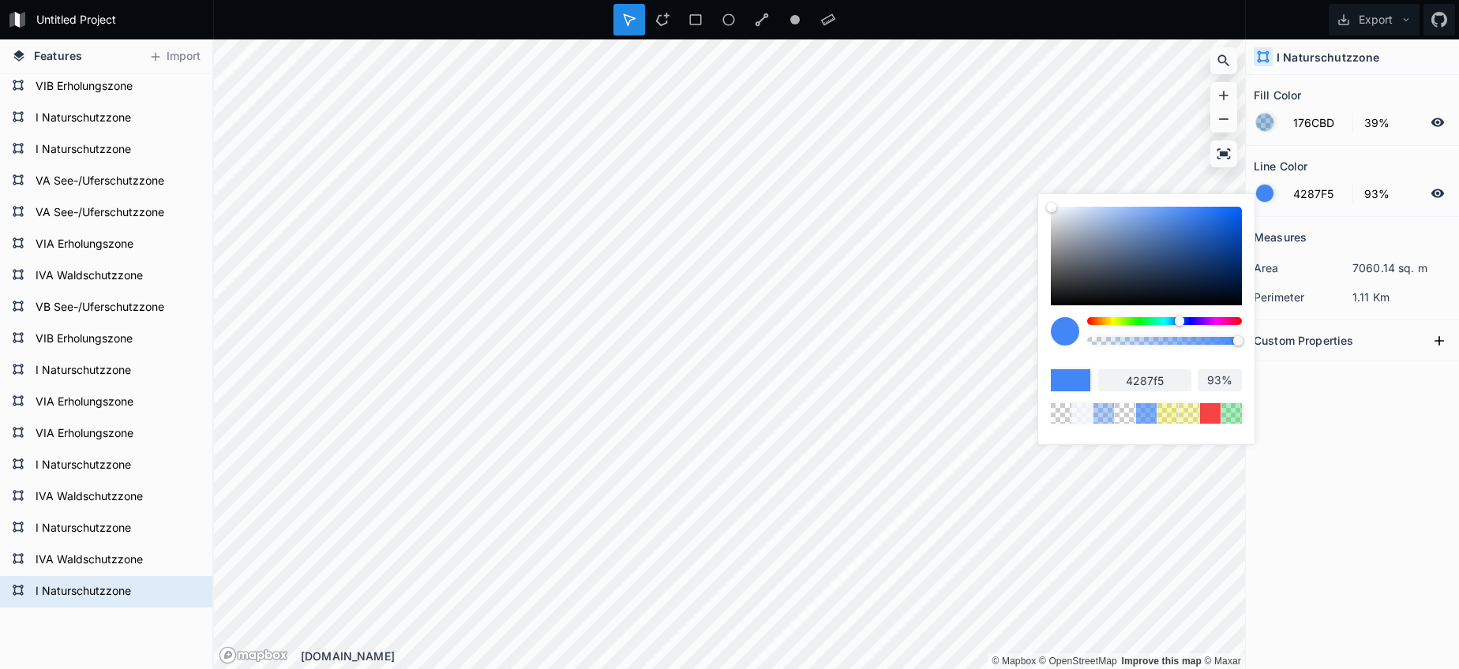
type input "88%"
type input "81%"
type input "72%"
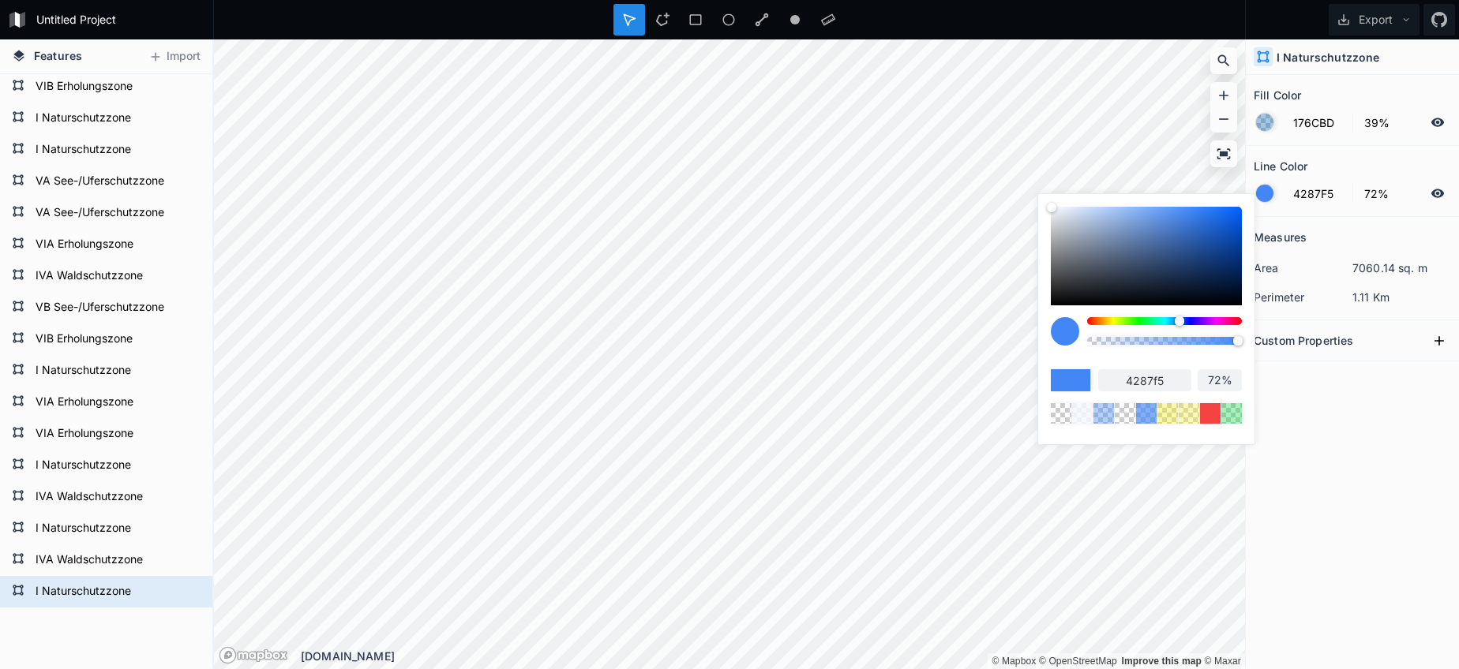
type input "56%"
type input "44%"
type input "31%"
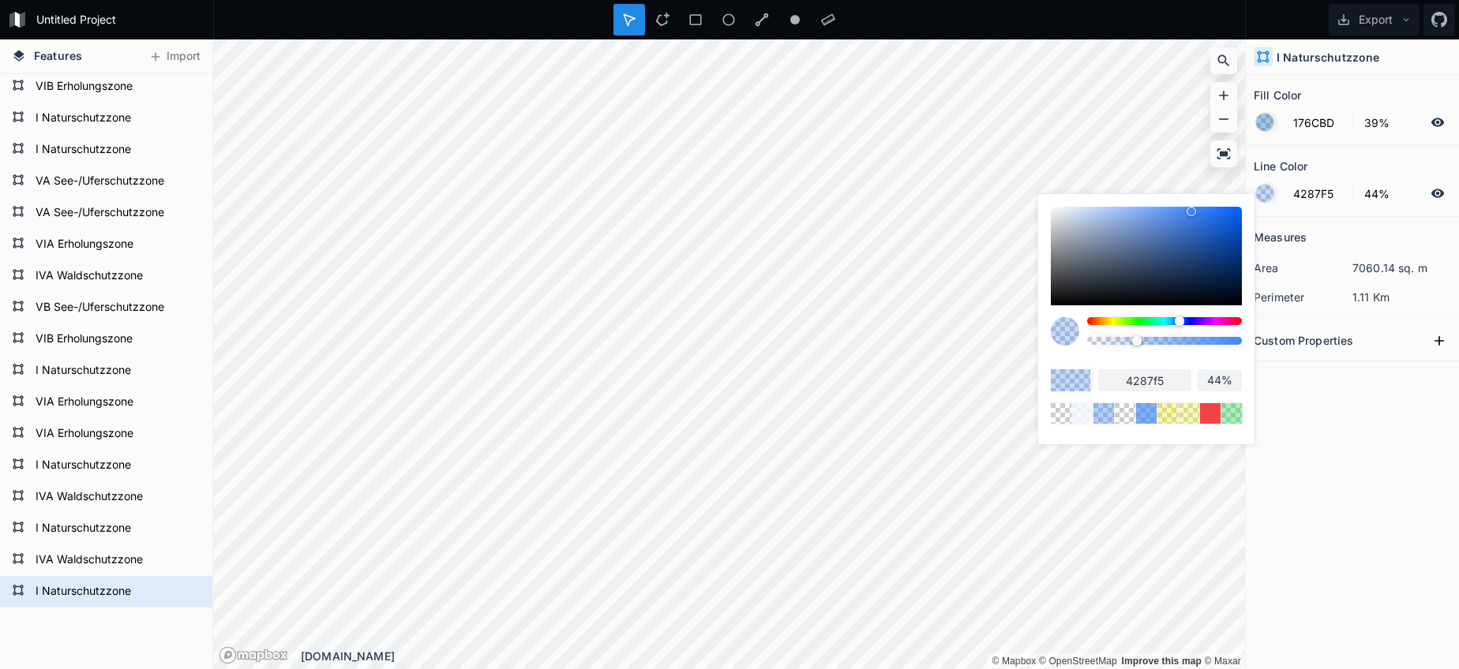
type input "31%"
type input "11%"
type input "2%"
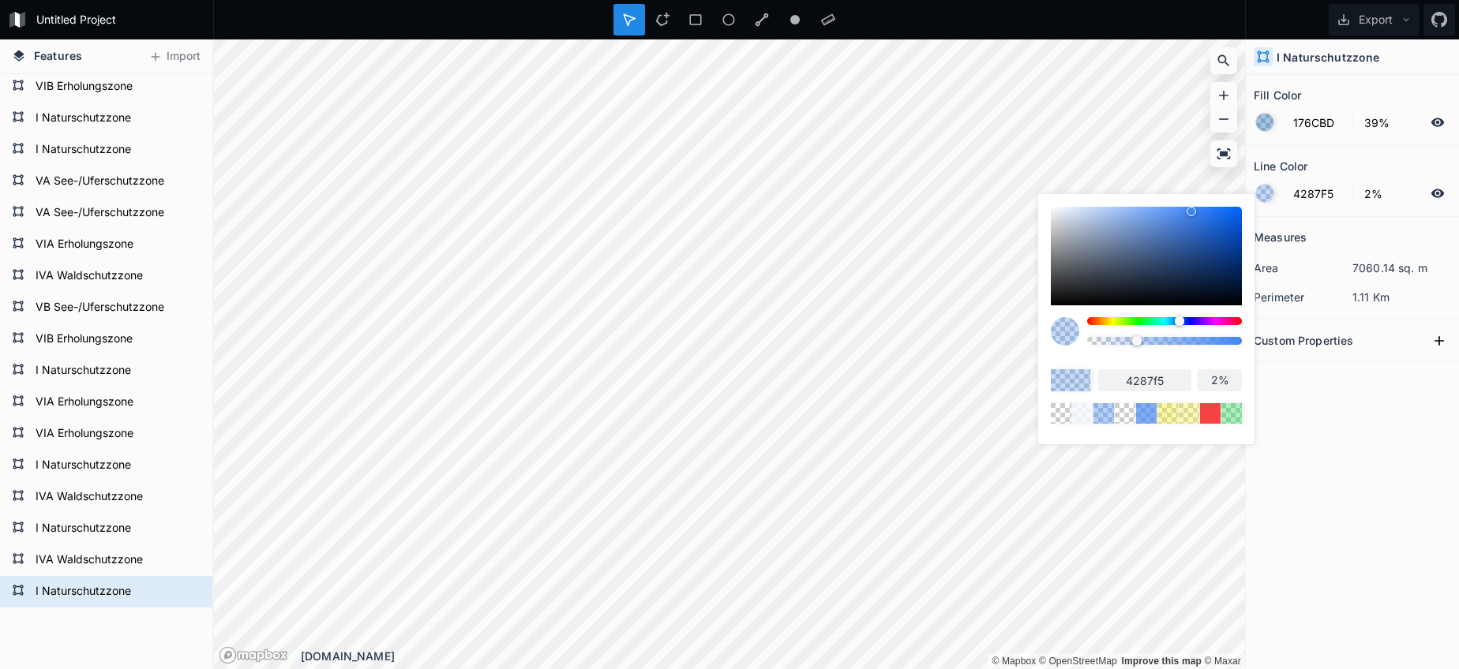
type input "0%"
click at [981, 339] on body "Untitled Project Export Features Import I Naturschutzzone VIB Erholungszone VIA…" at bounding box center [729, 334] width 1459 height 669
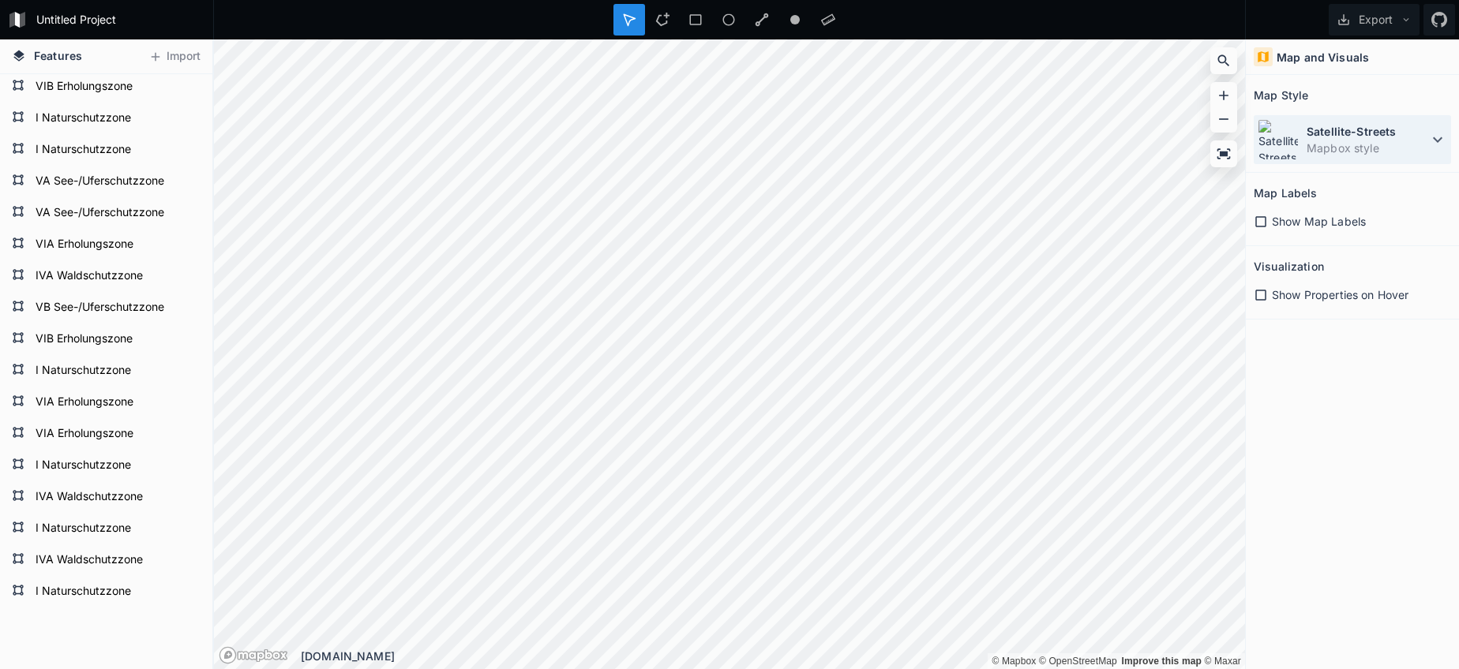
click at [1365, 133] on dt "Satellite-Streets" at bounding box center [1367, 131] width 122 height 17
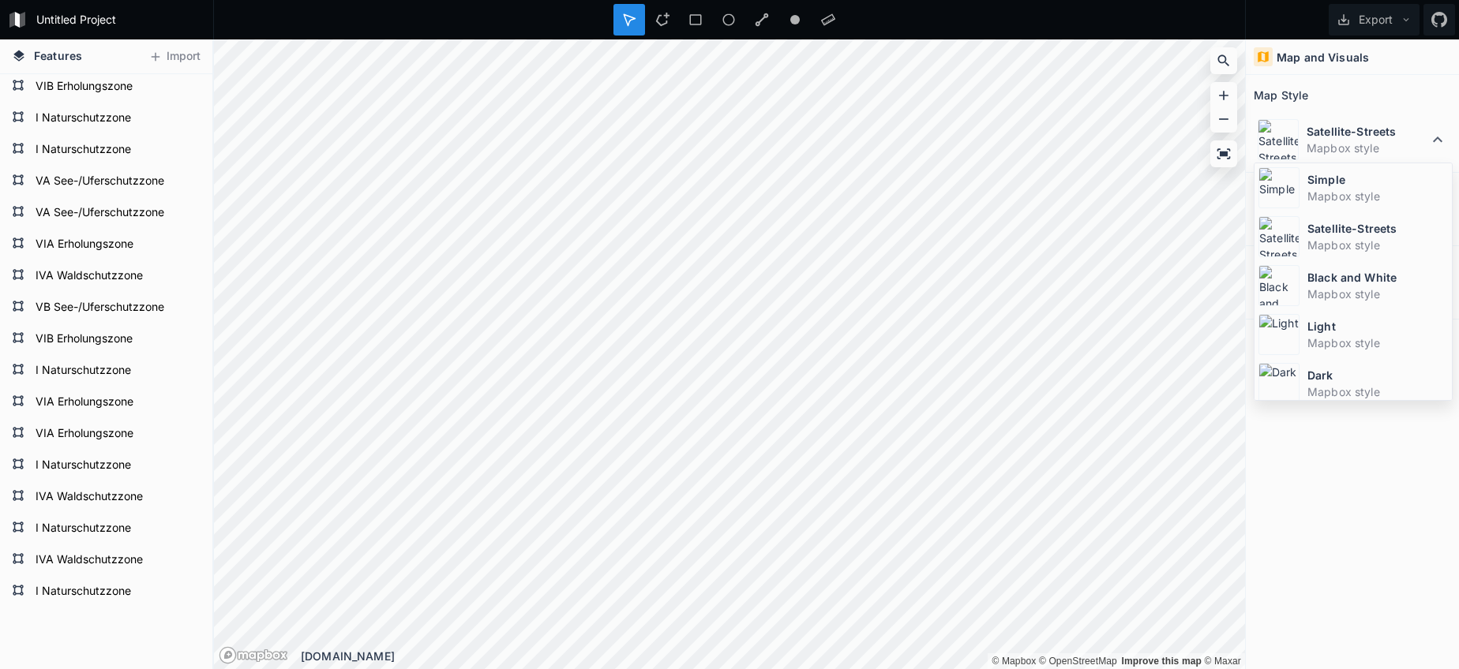
click at [1352, 180] on dt "Simple" at bounding box center [1377, 179] width 140 height 17
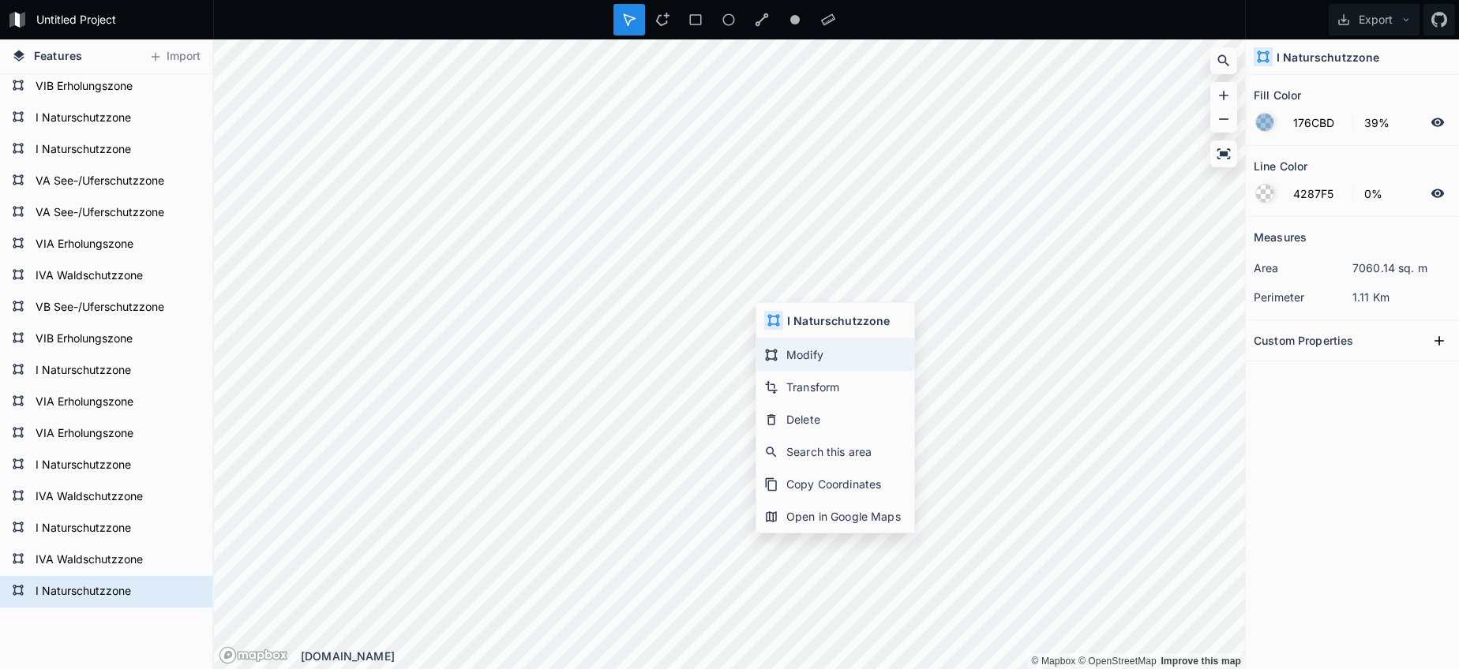
click at [800, 353] on div "Modify" at bounding box center [835, 355] width 158 height 32
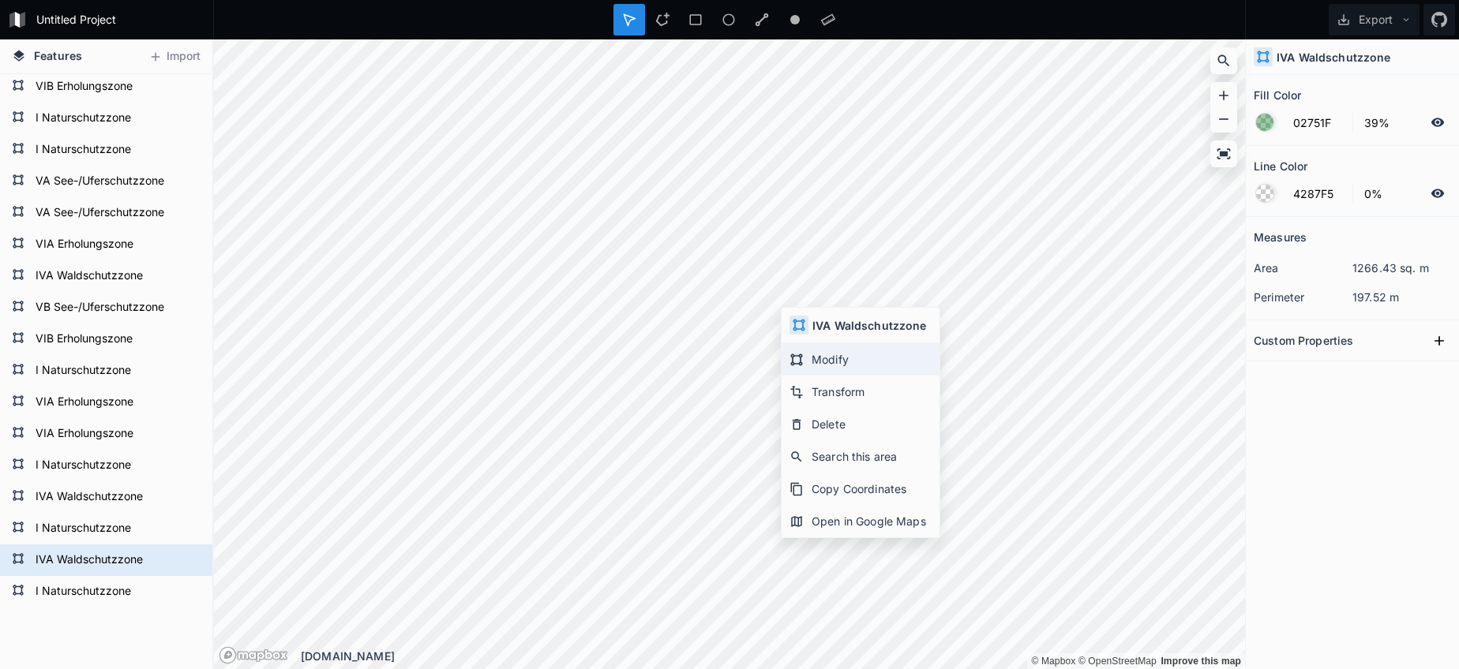
click at [815, 360] on div "Modify" at bounding box center [860, 359] width 158 height 32
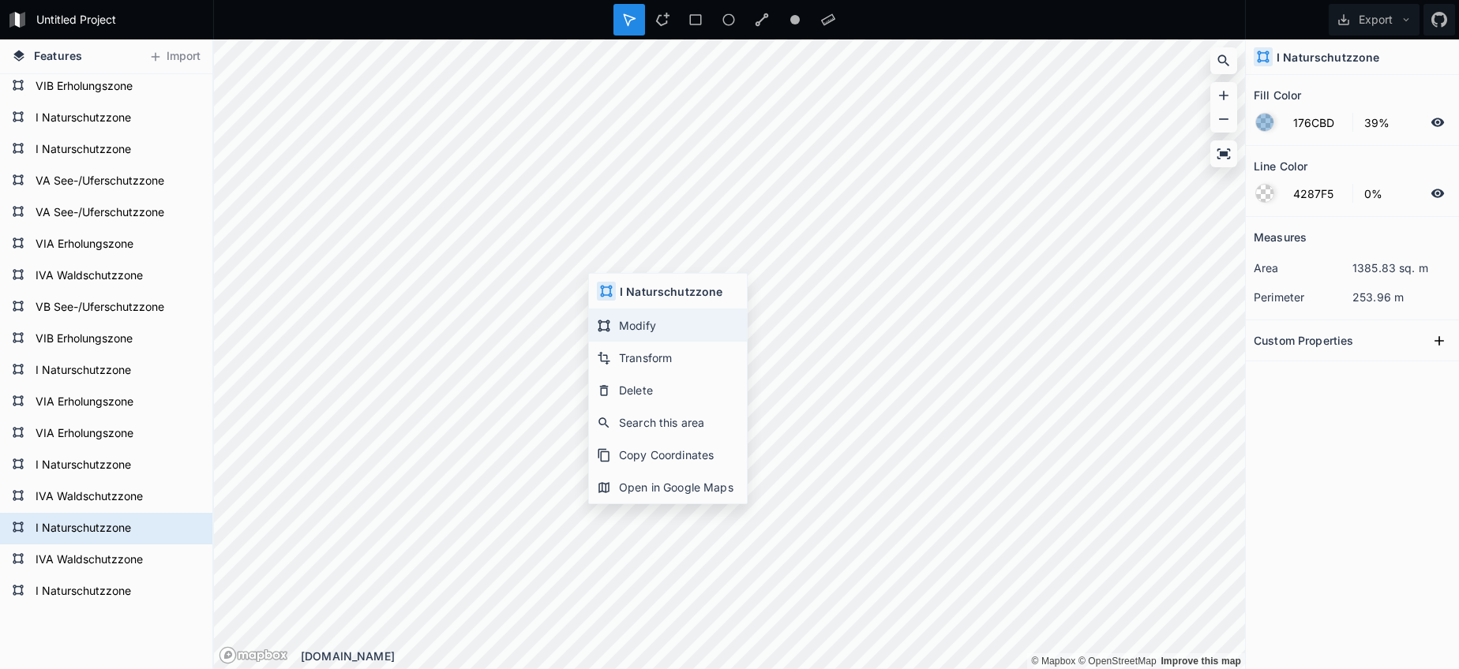
click at [641, 323] on div "Modify" at bounding box center [668, 325] width 158 height 32
click at [641, 335] on div "Modify" at bounding box center [675, 329] width 158 height 32
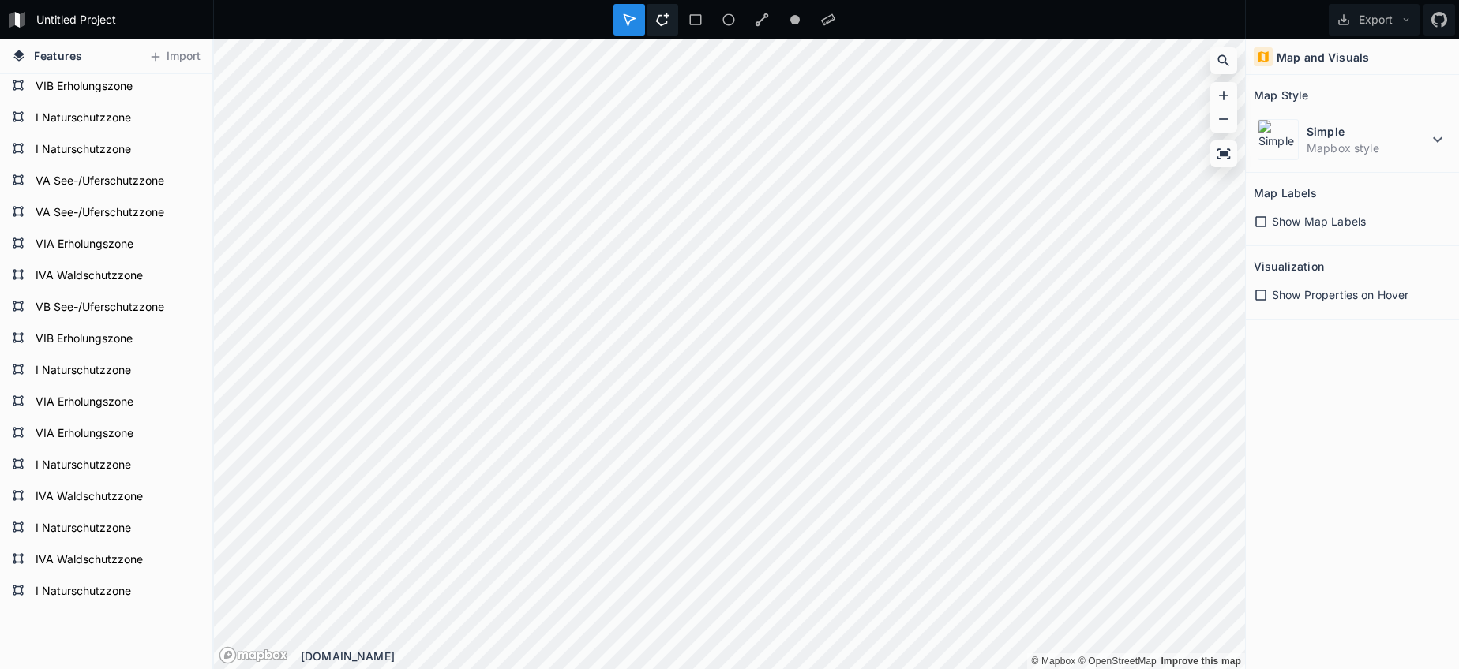
click at [654, 23] on div at bounding box center [662, 20] width 32 height 32
click at [1373, 148] on dd "Mapbox style" at bounding box center [1367, 148] width 122 height 17
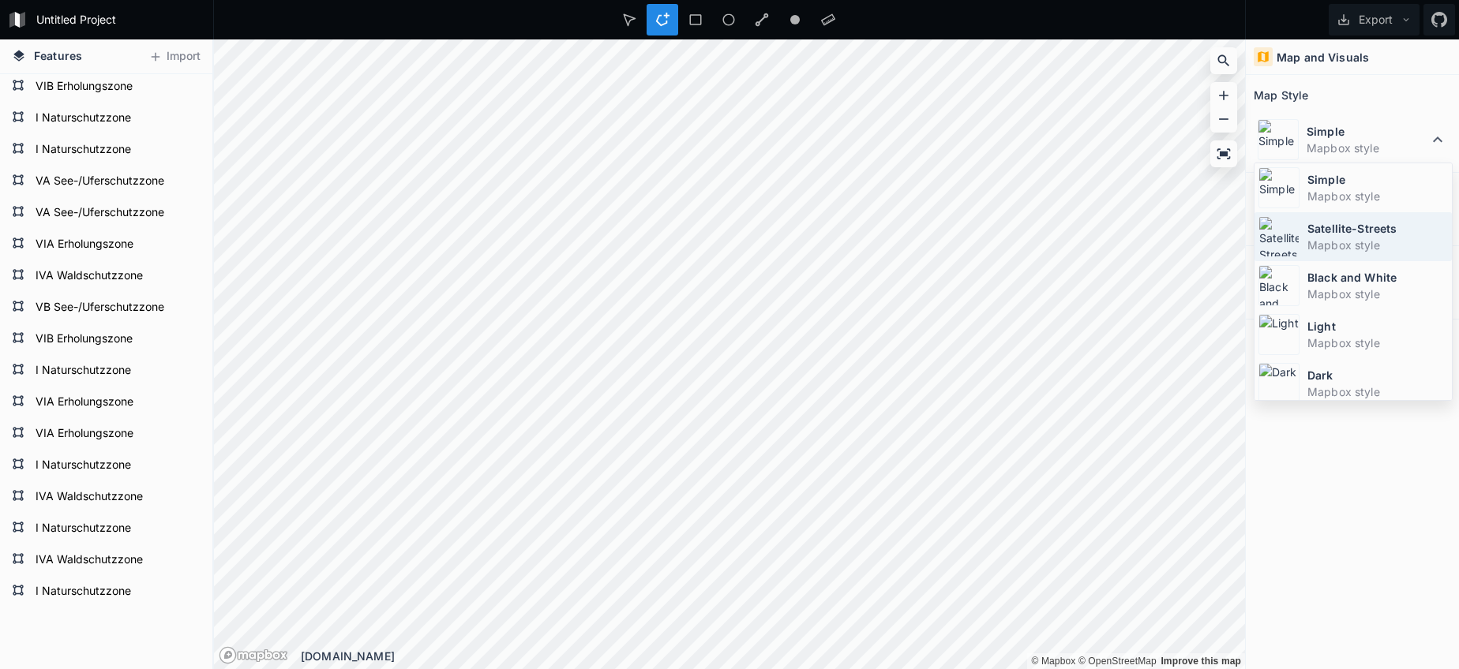
click at [1318, 228] on dt "Satellite-Streets" at bounding box center [1377, 228] width 140 height 17
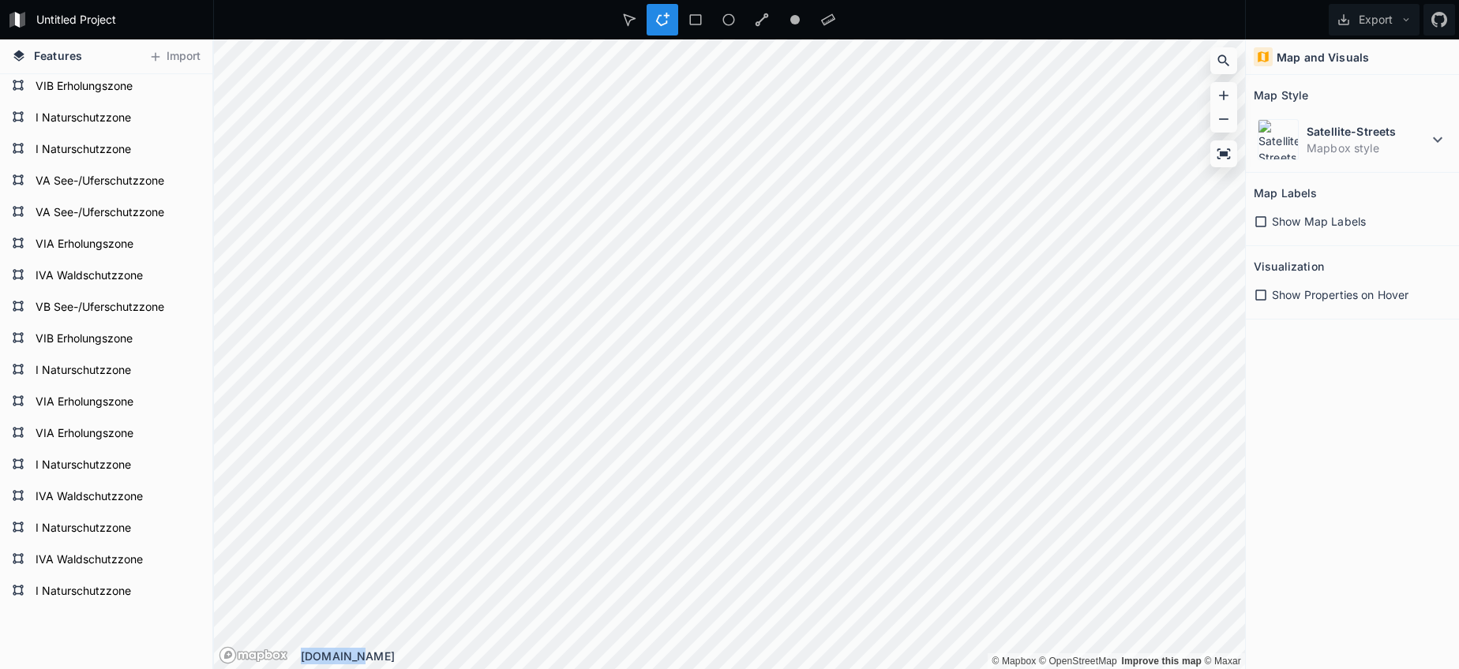
click at [632, 534] on div "© Mapbox © OpenStreetMap Improve this map © Maxar © Mapbox © OpenStreetMap Impr…" at bounding box center [729, 354] width 1031 height 630
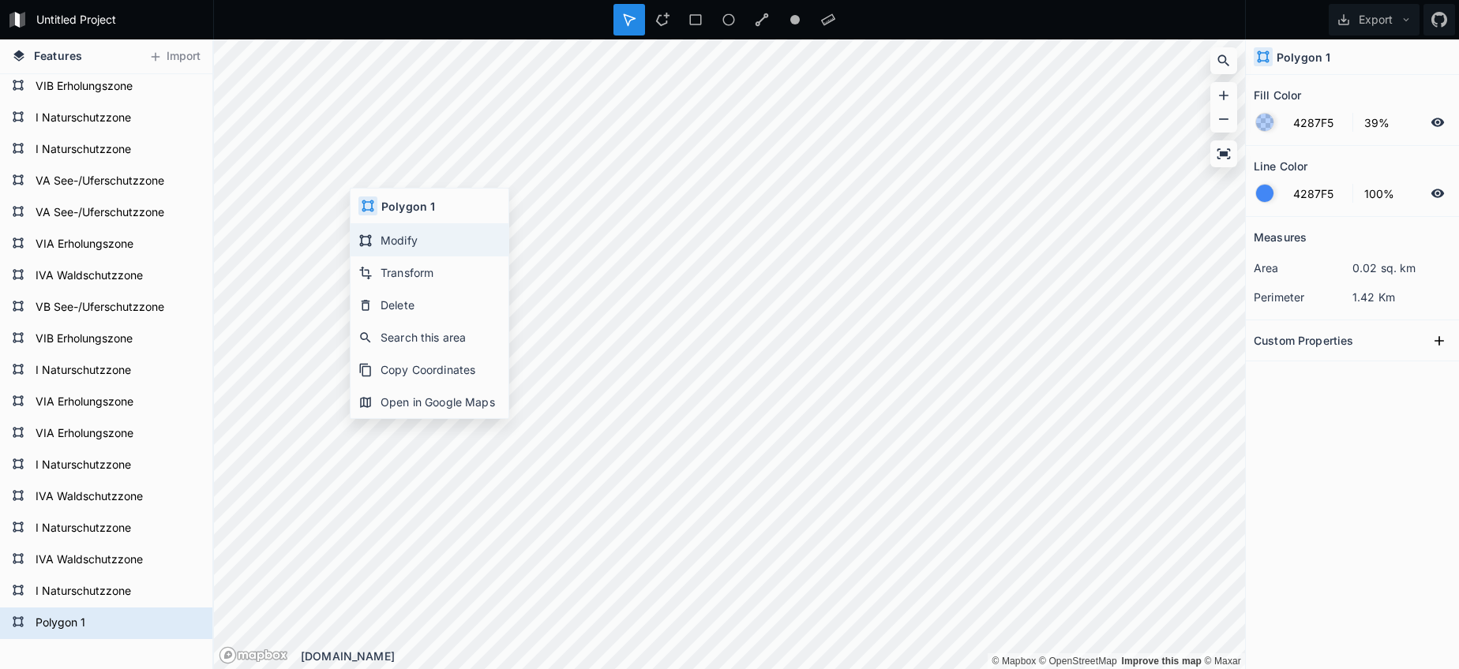
click at [377, 237] on div "Modify" at bounding box center [429, 240] width 158 height 32
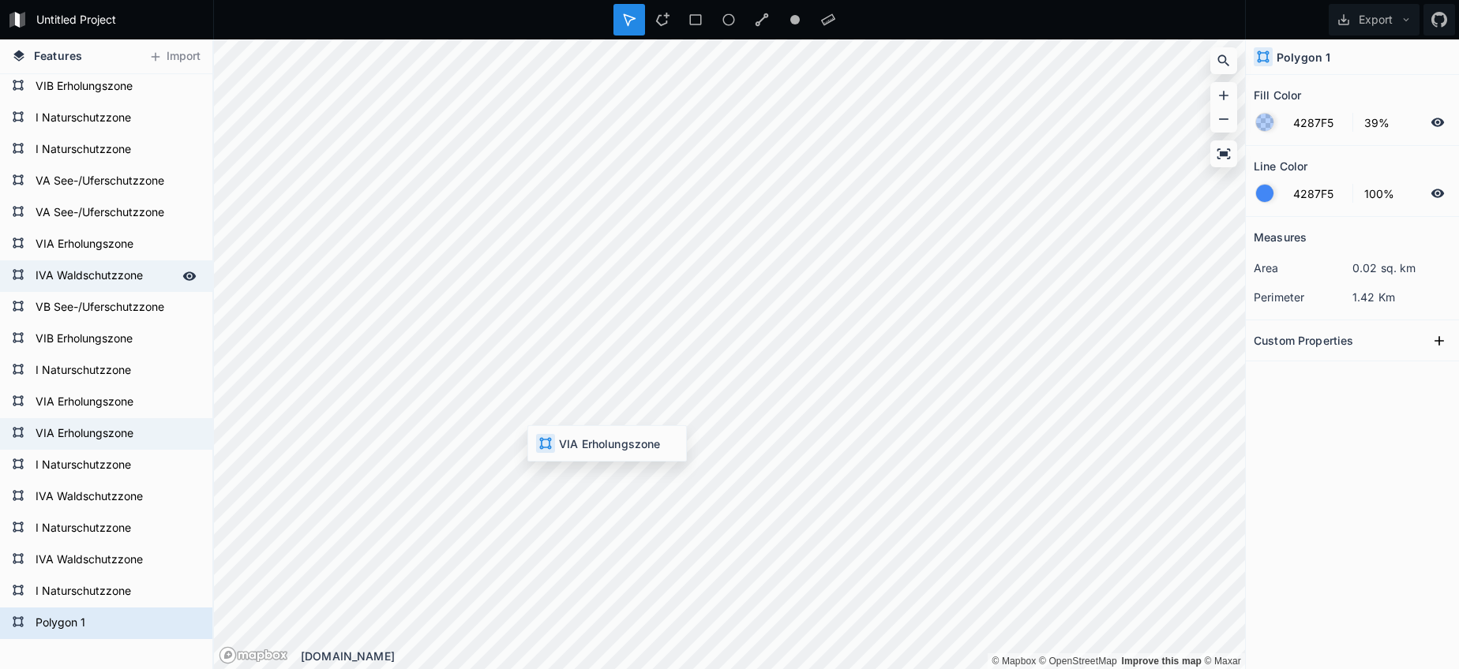
type input "F542DD"
type input "0%"
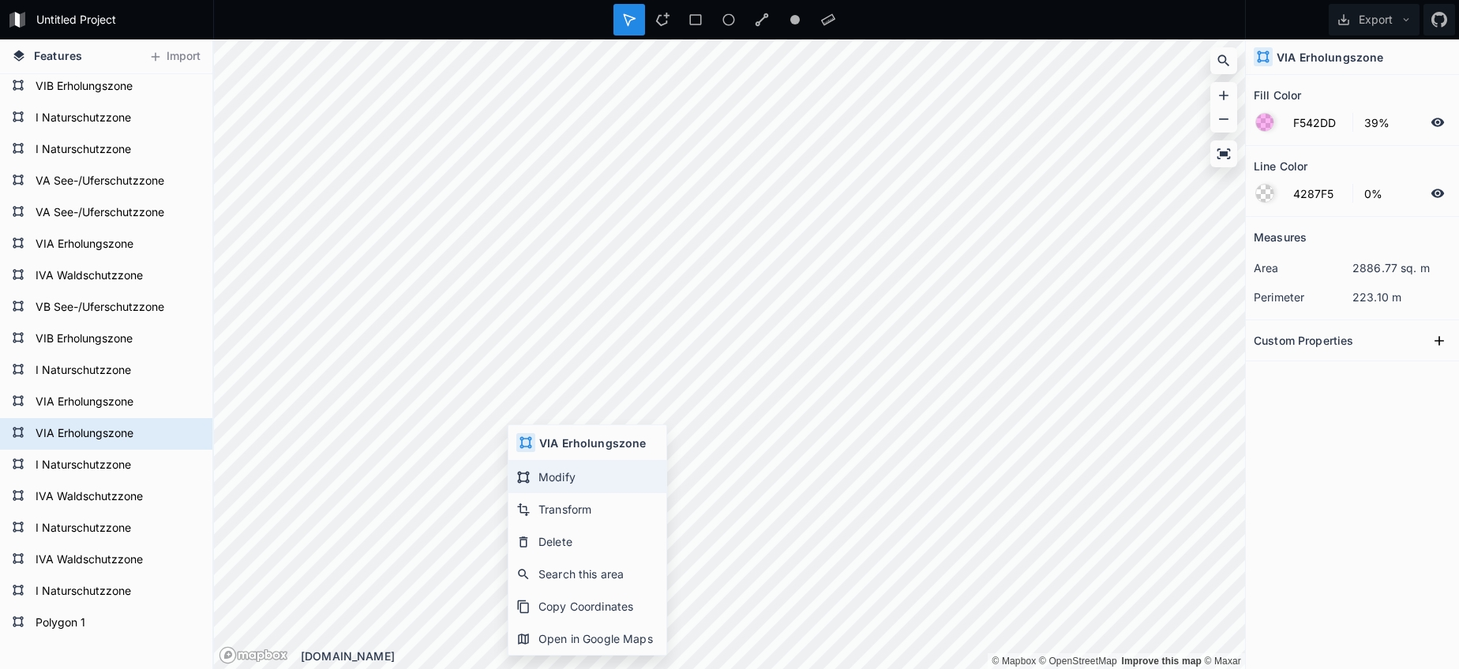
click at [552, 474] on div "Modify" at bounding box center [587, 477] width 158 height 32
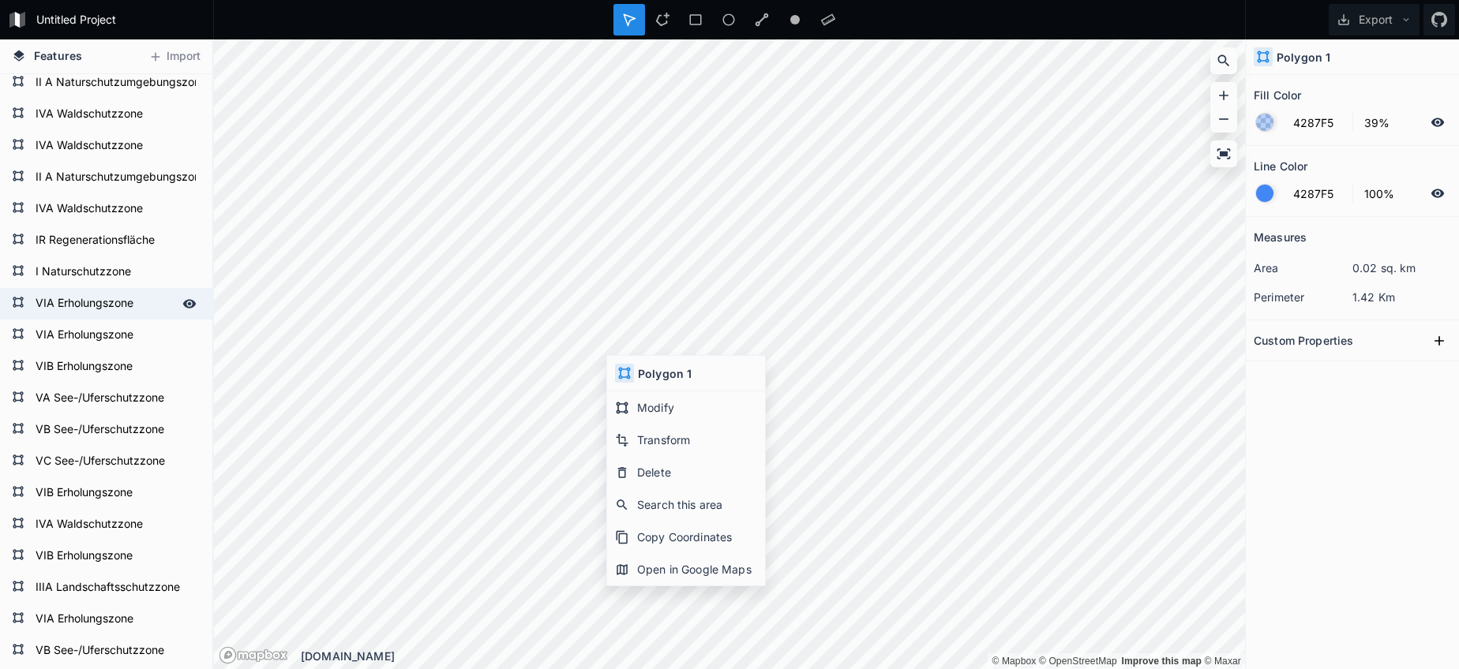
scroll to position [0, 0]
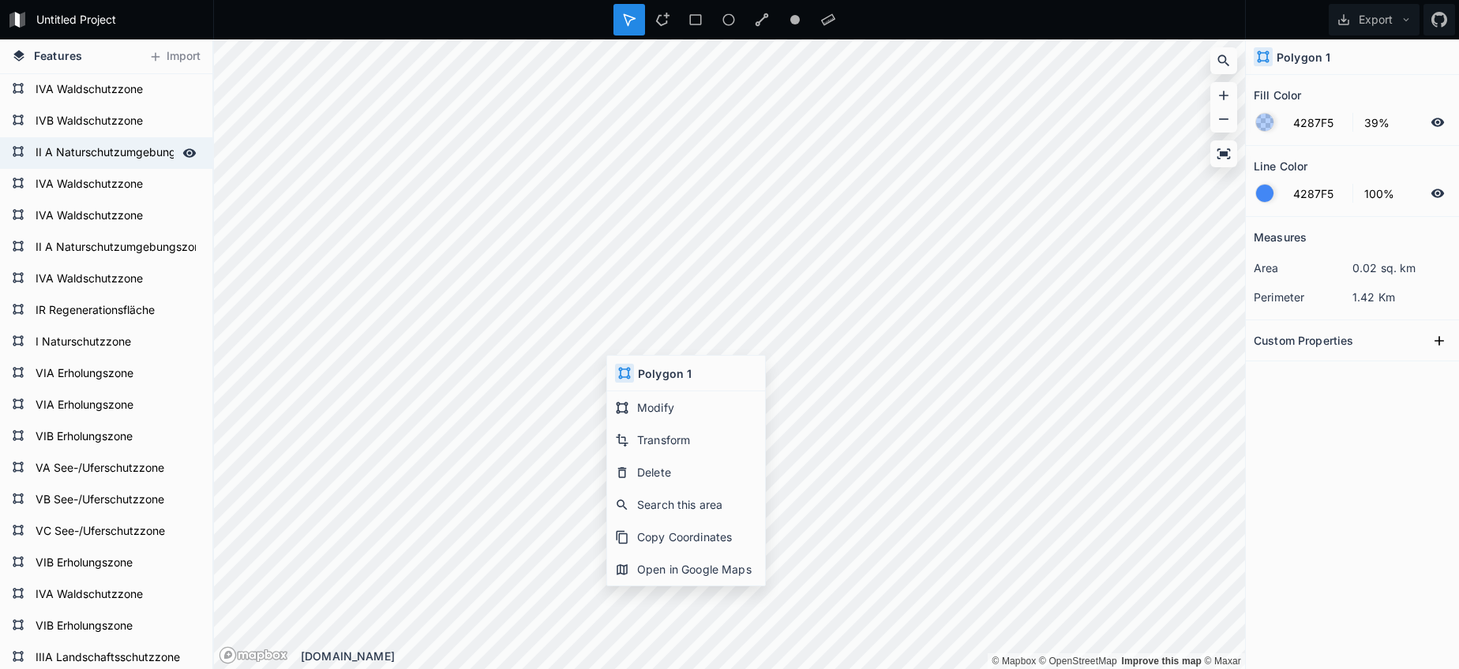
click at [110, 153] on form "II A Naturschutzumgebungszone" at bounding box center [105, 153] width 148 height 24
type input "11E8F7"
type input "0%"
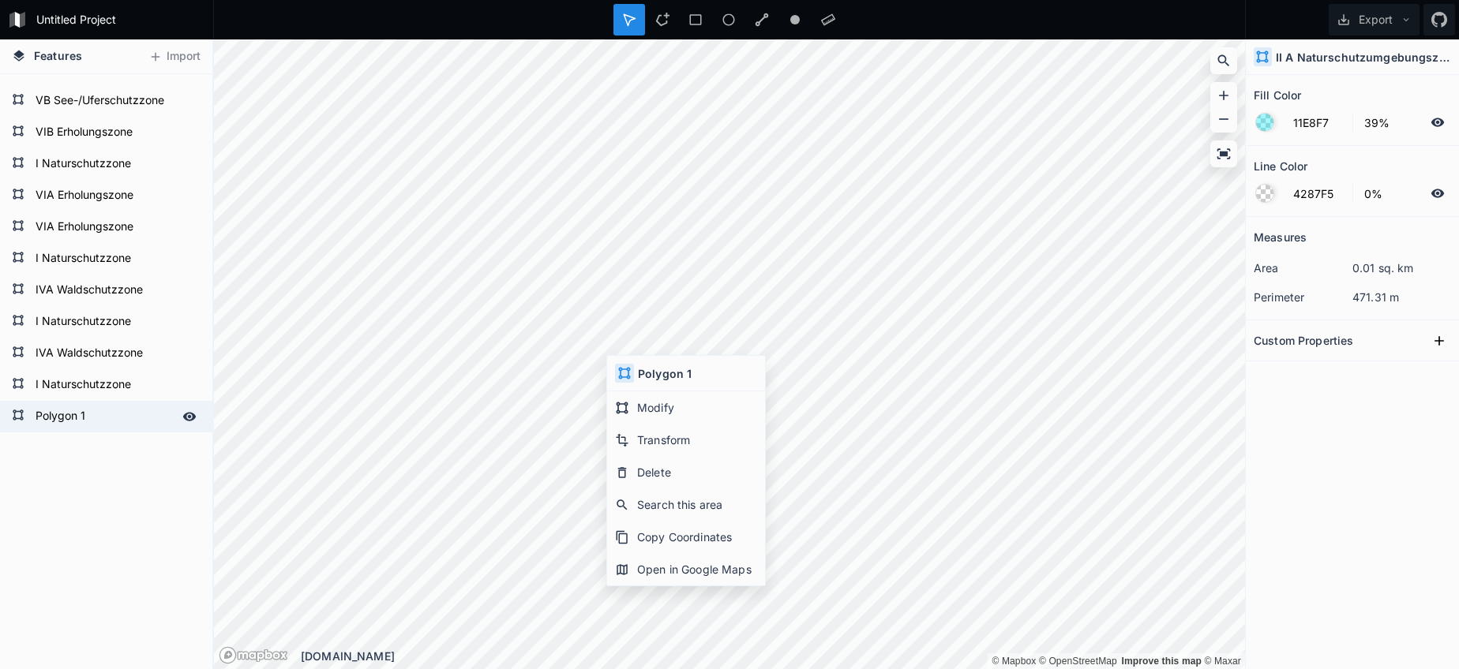
scroll to position [1315, 0]
click at [84, 421] on form "Polygon 1" at bounding box center [105, 417] width 148 height 24
type input "4287F5"
type input "100%"
click at [84, 421] on form "Polygon 1" at bounding box center [105, 417] width 148 height 24
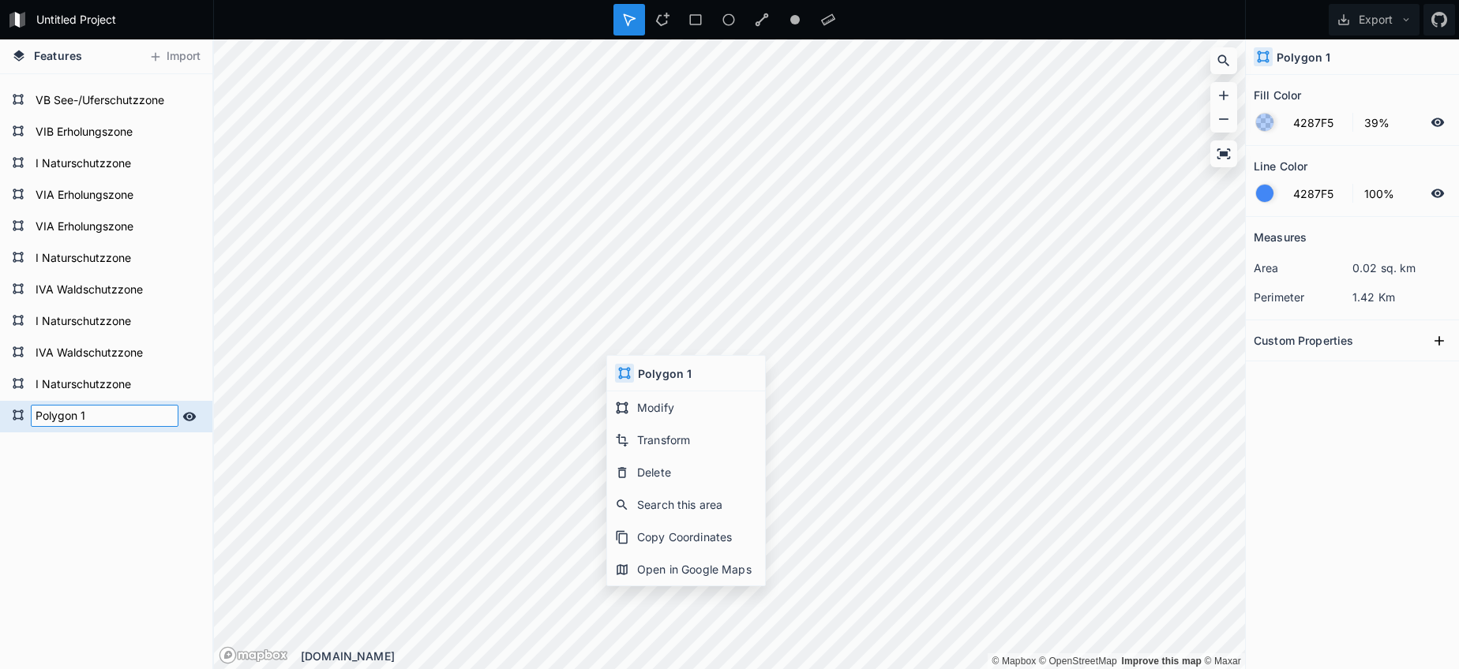
paste input "II A Naturschutzumgebungszone"
type input "II A Naturschutzumgebungszone"
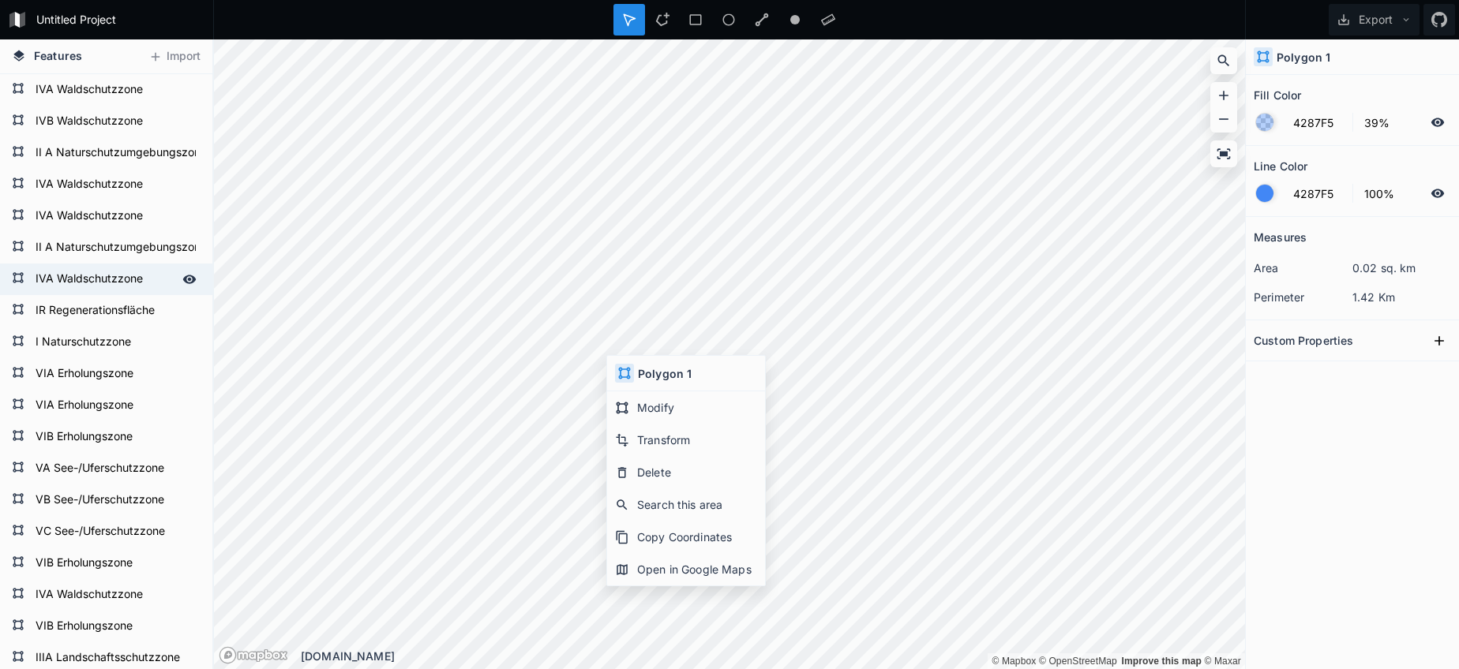
scroll to position [0, 0]
click at [86, 252] on form "II A Naturschutzumgebungszone" at bounding box center [105, 248] width 148 height 24
type input "11E8F7"
type input "0%"
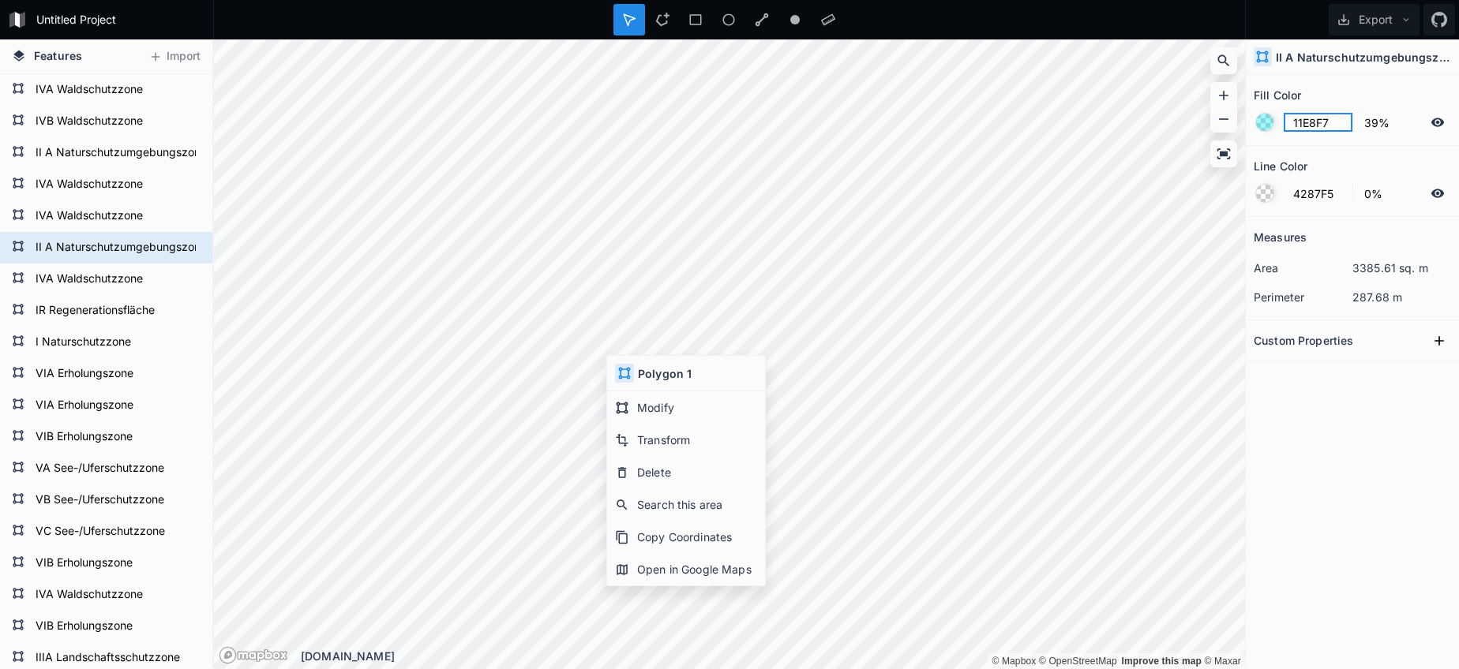
click at [1299, 118] on input "11E8F7" at bounding box center [1317, 122] width 69 height 19
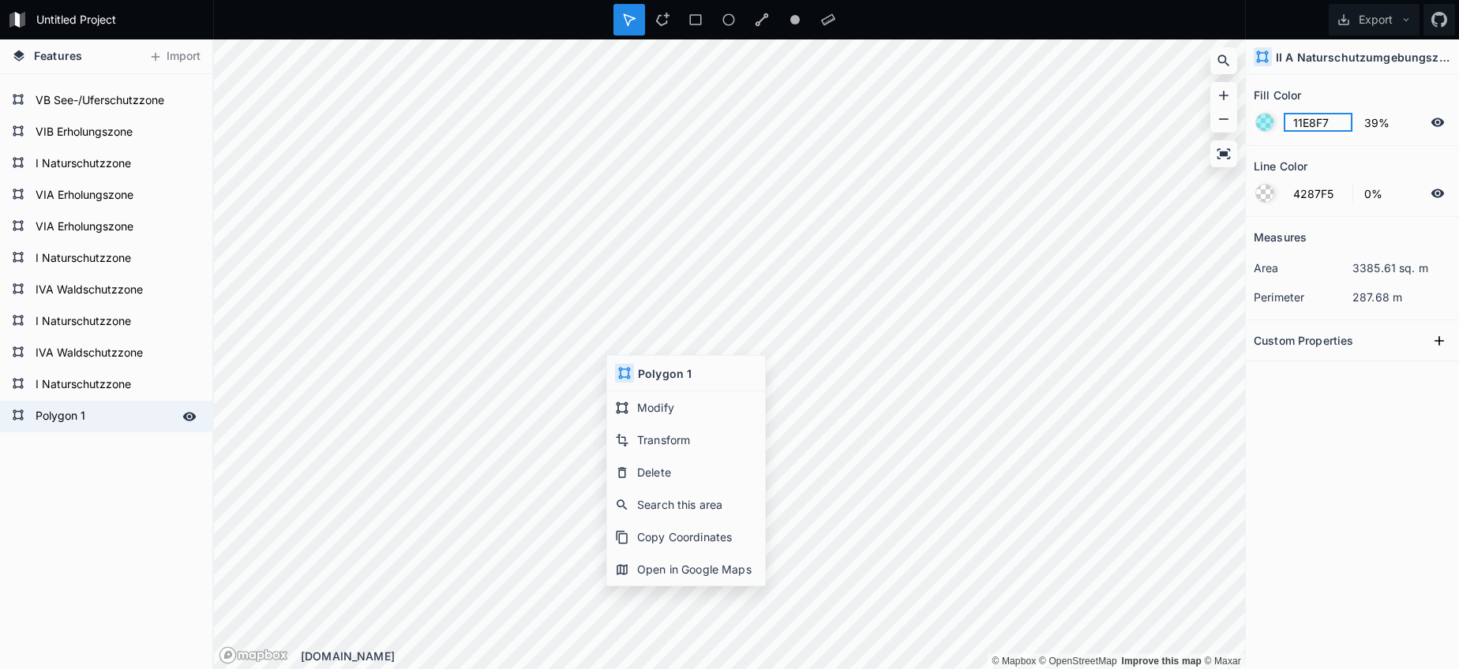
scroll to position [1315, 0]
click at [83, 412] on form "Polygon 1" at bounding box center [105, 417] width 148 height 24
type input "4287F5"
type input "100%"
click at [1318, 116] on input "4287F5" at bounding box center [1317, 122] width 69 height 19
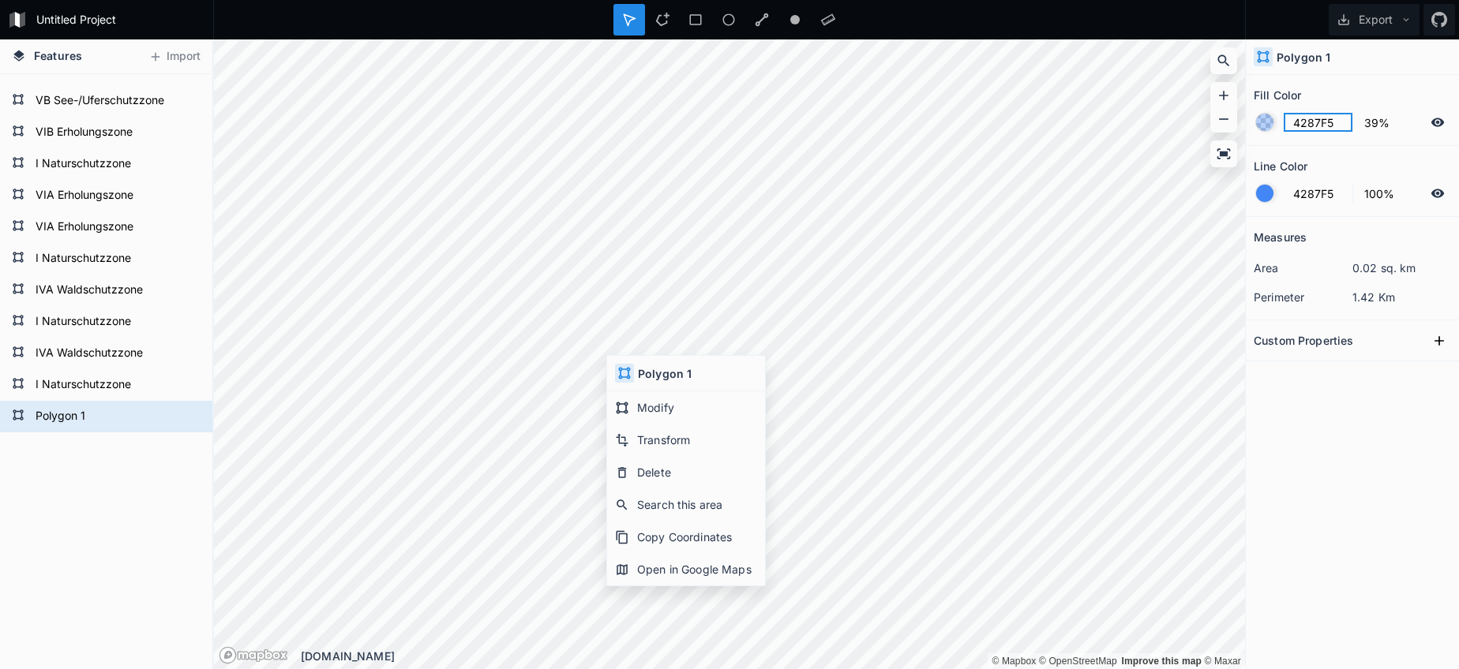
click at [1318, 116] on input "4287F5" at bounding box center [1317, 122] width 69 height 19
paste input "11E8F7"
type input "11E8F7"
click at [1263, 198] on div at bounding box center [1264, 193] width 17 height 17
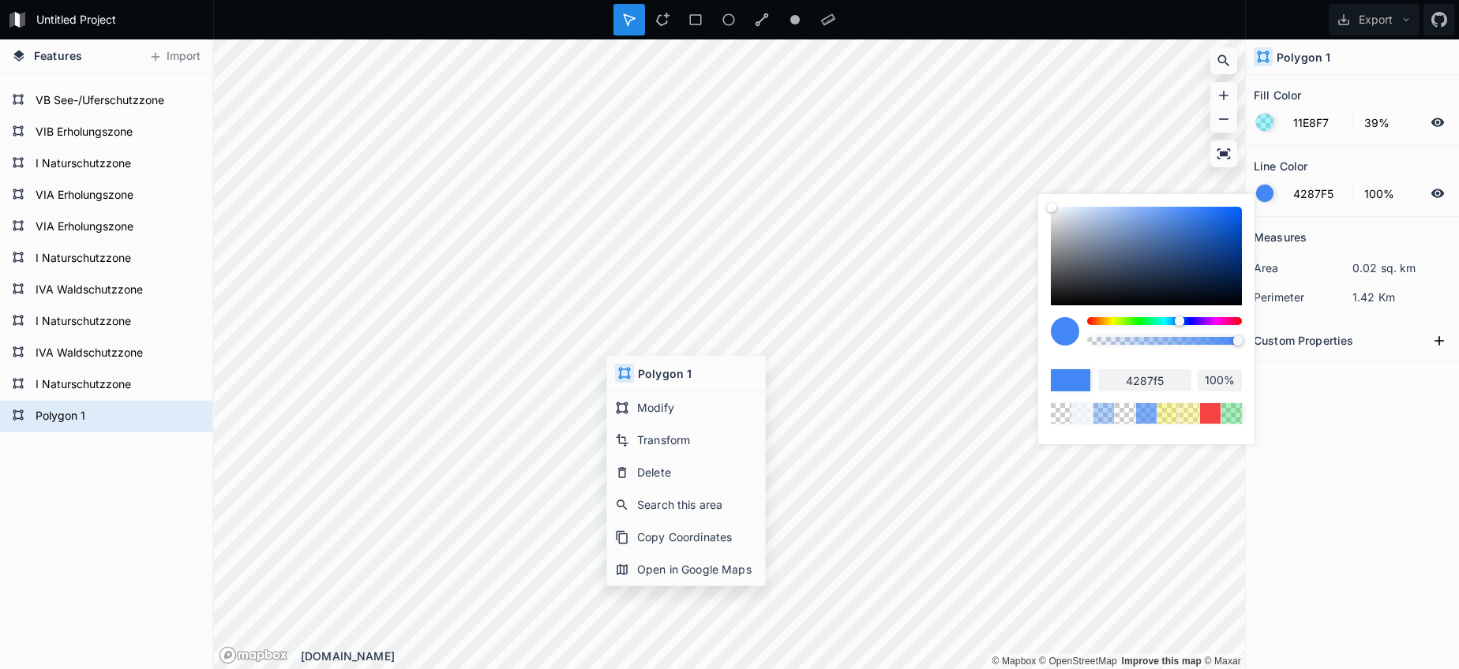
type input "98%"
type input "97%"
type input "96%"
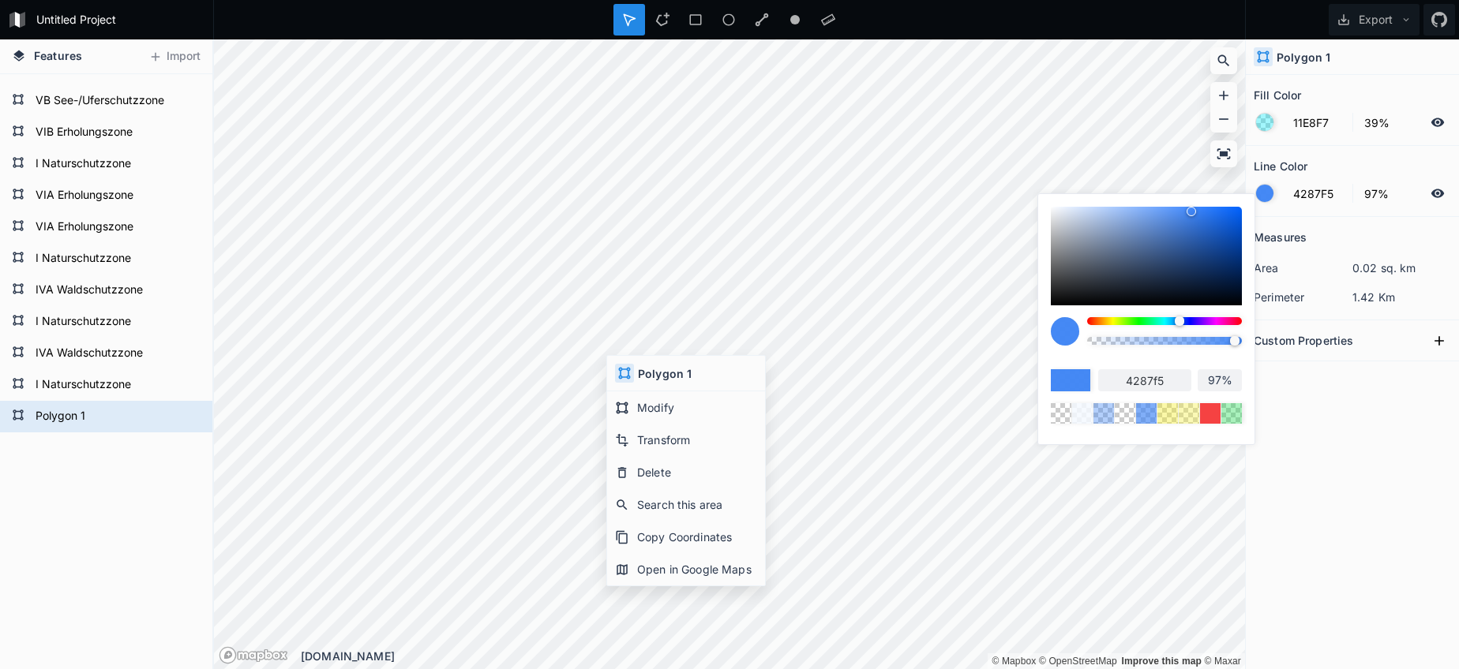
type input "96%"
type input "94%"
type input "92%"
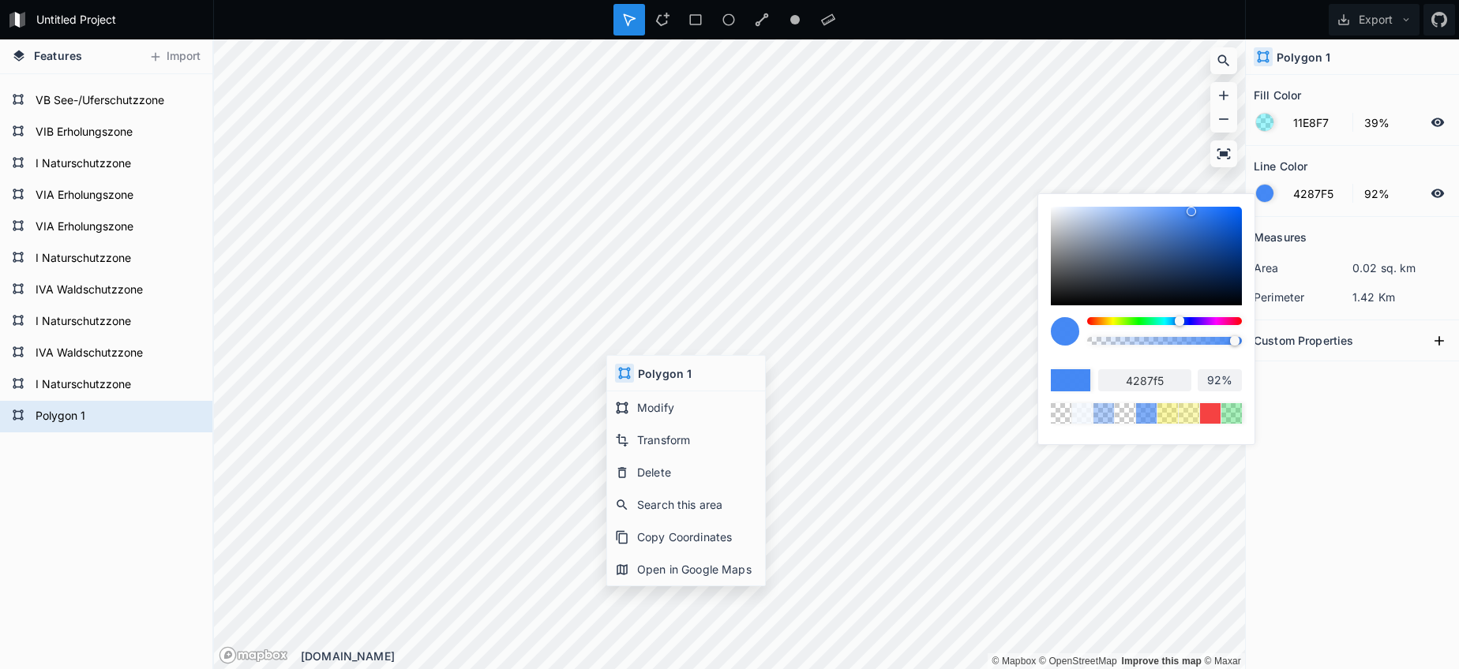
type input "90%"
type input "83%"
type input "74%"
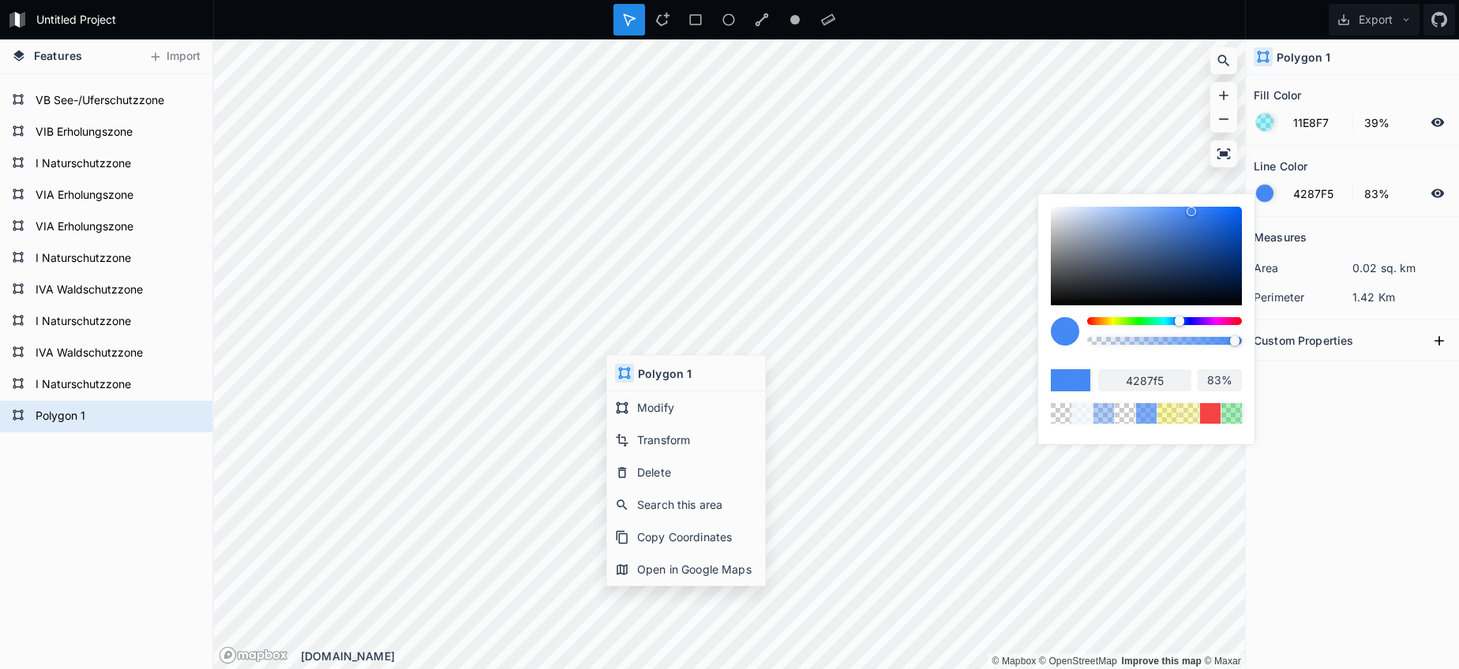
type input "74%"
type input "63%"
type input "55%"
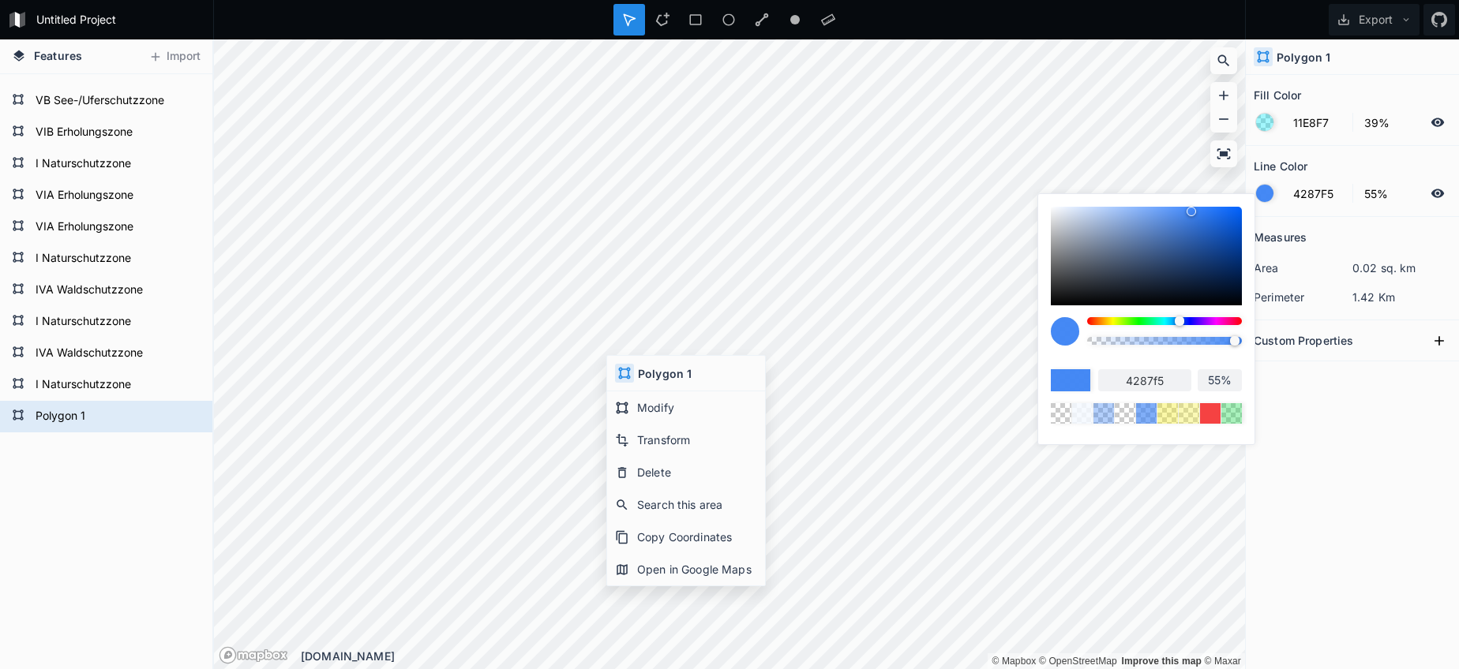
type input "43%"
type input "30%"
type input "22%"
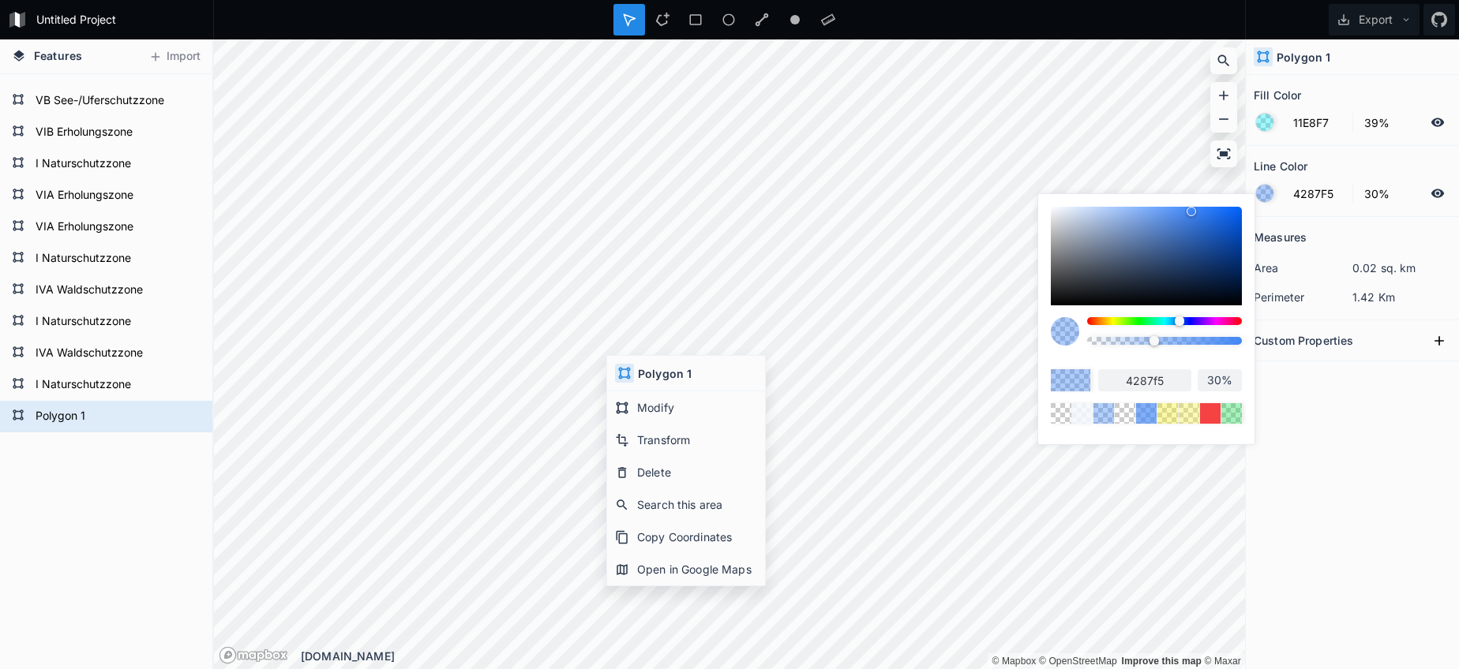
type input "22%"
type input "11%"
type input "0%"
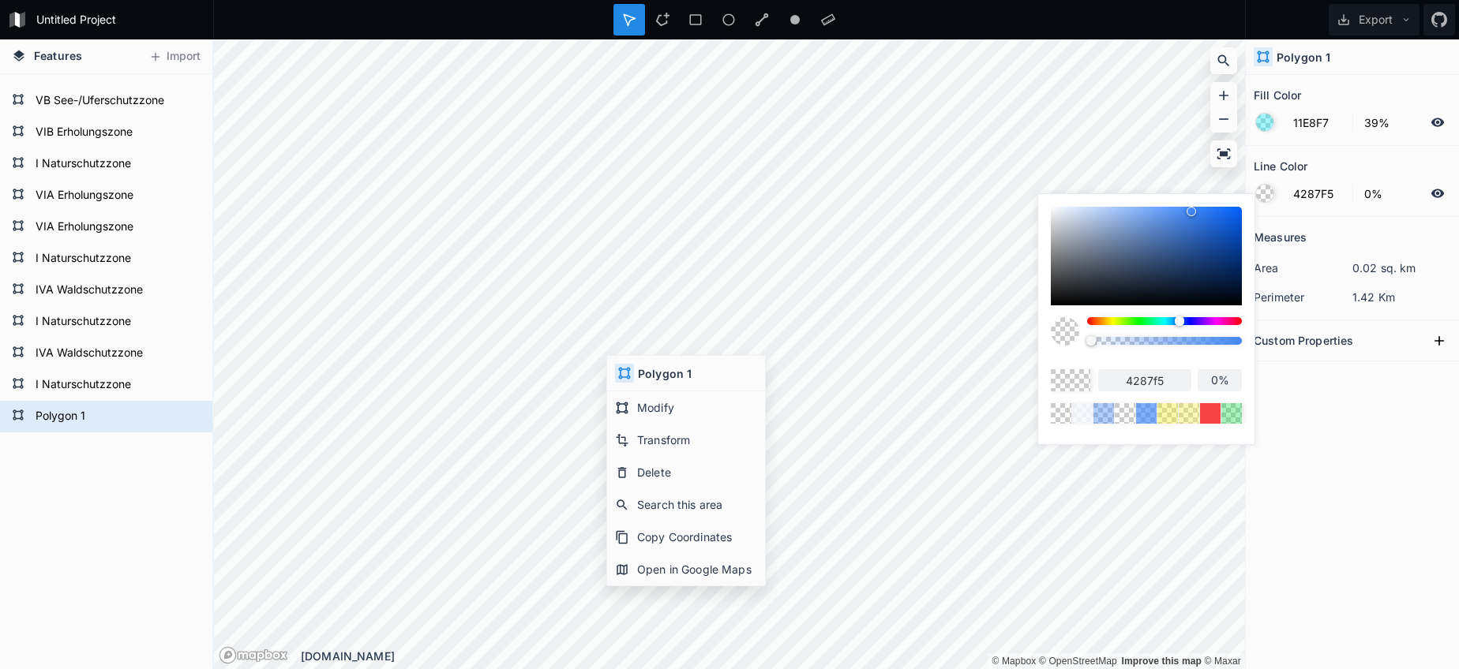
click at [1032, 346] on body "Untitled Project Export Features Import I Naturschutzzone VIA Erholungszone IVB…" at bounding box center [729, 334] width 1459 height 669
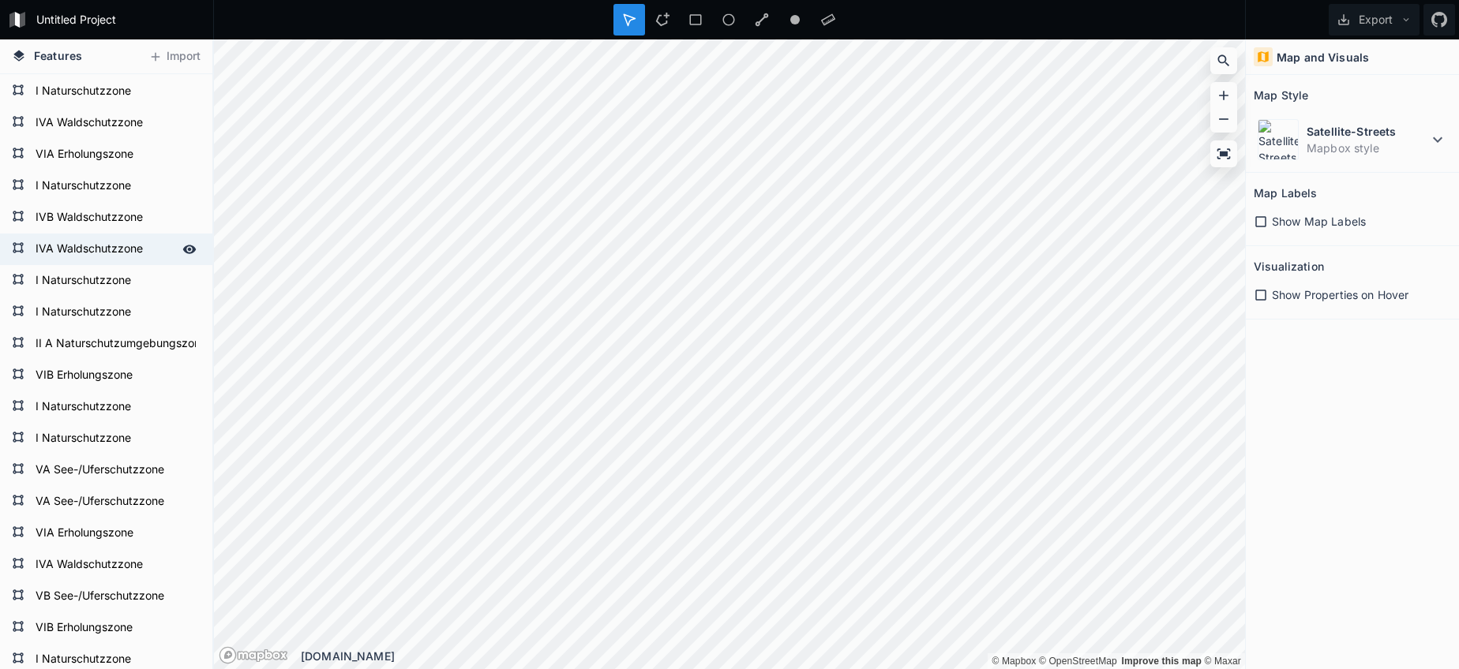
scroll to position [815, 0]
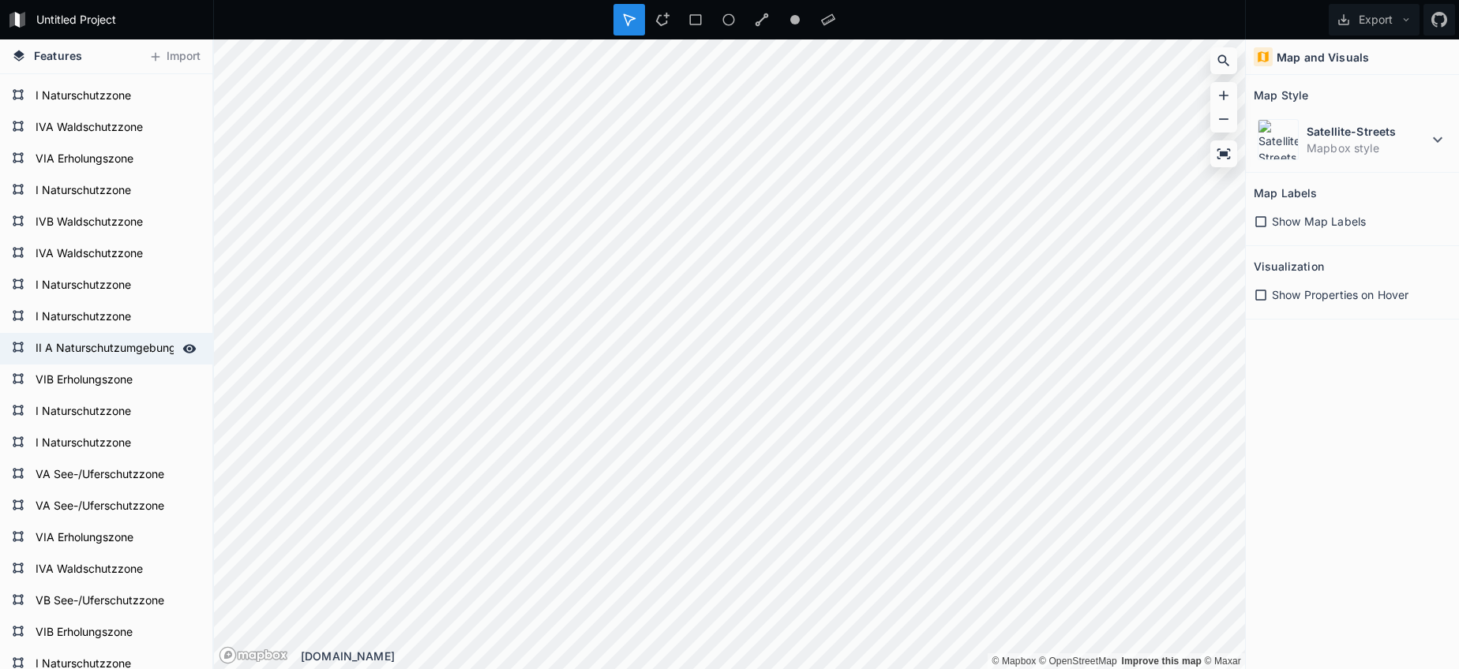
click at [96, 347] on form "II A Naturschutzumgebungszone" at bounding box center [105, 349] width 148 height 24
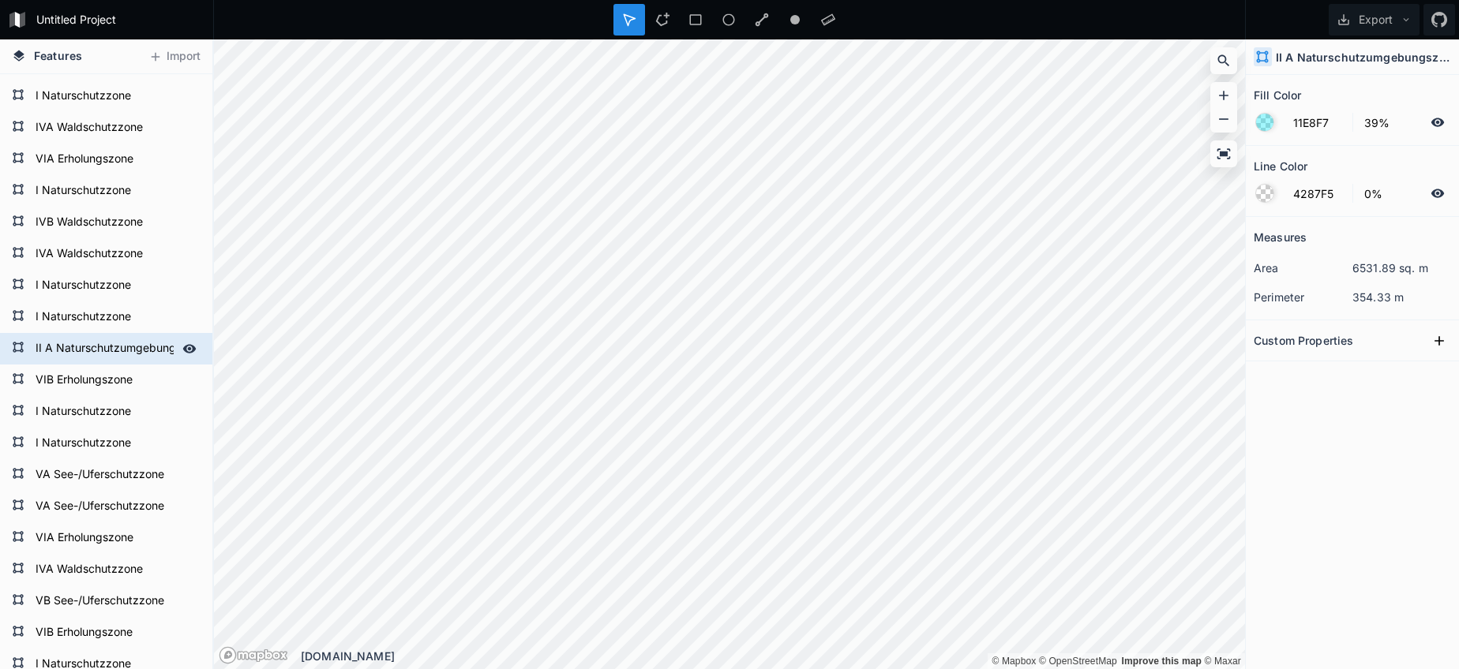
click at [96, 347] on form "II A Naturschutzumgebungszone" at bounding box center [105, 349] width 148 height 24
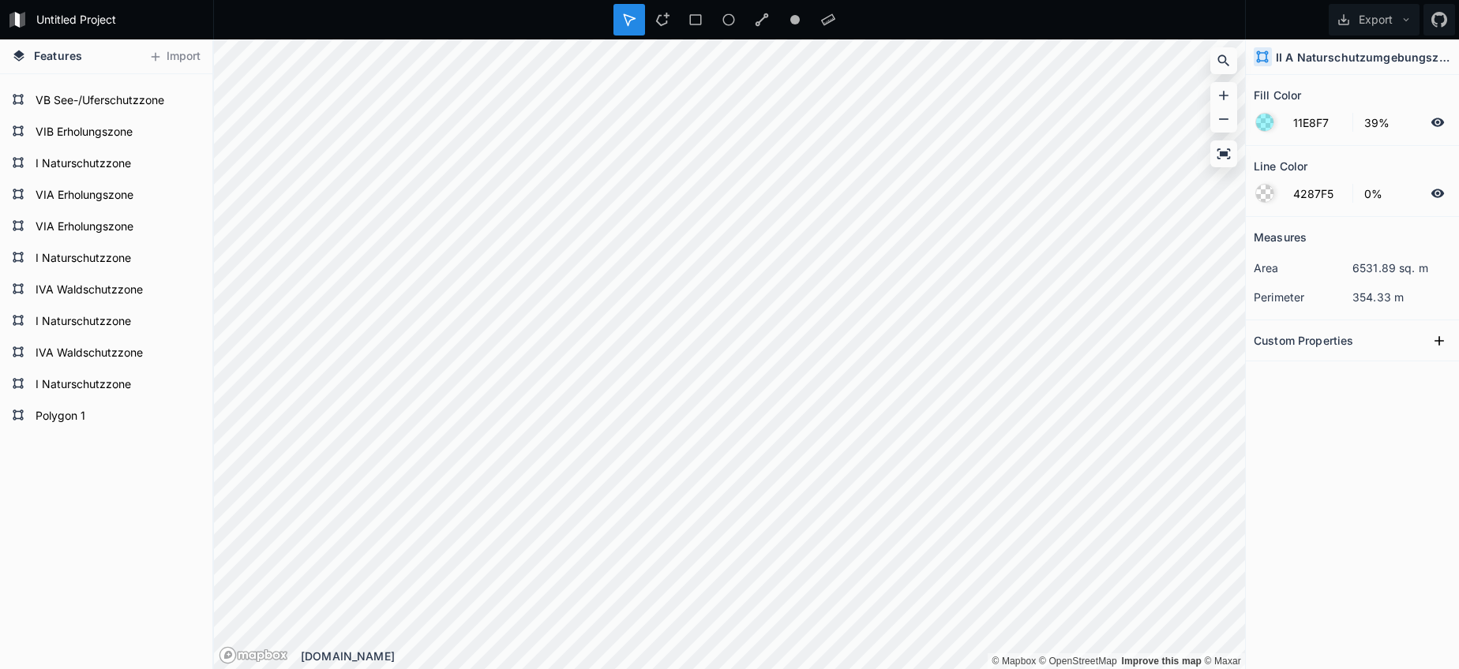
scroll to position [1315, 0]
click at [77, 427] on form "Polygon 1" at bounding box center [105, 417] width 148 height 24
click at [77, 427] on form "Polygon 1" at bounding box center [116, 417] width 170 height 24
paste input "II A Naturschutzumgebungszone"
type input "II A Naturschutzumgebungszone"
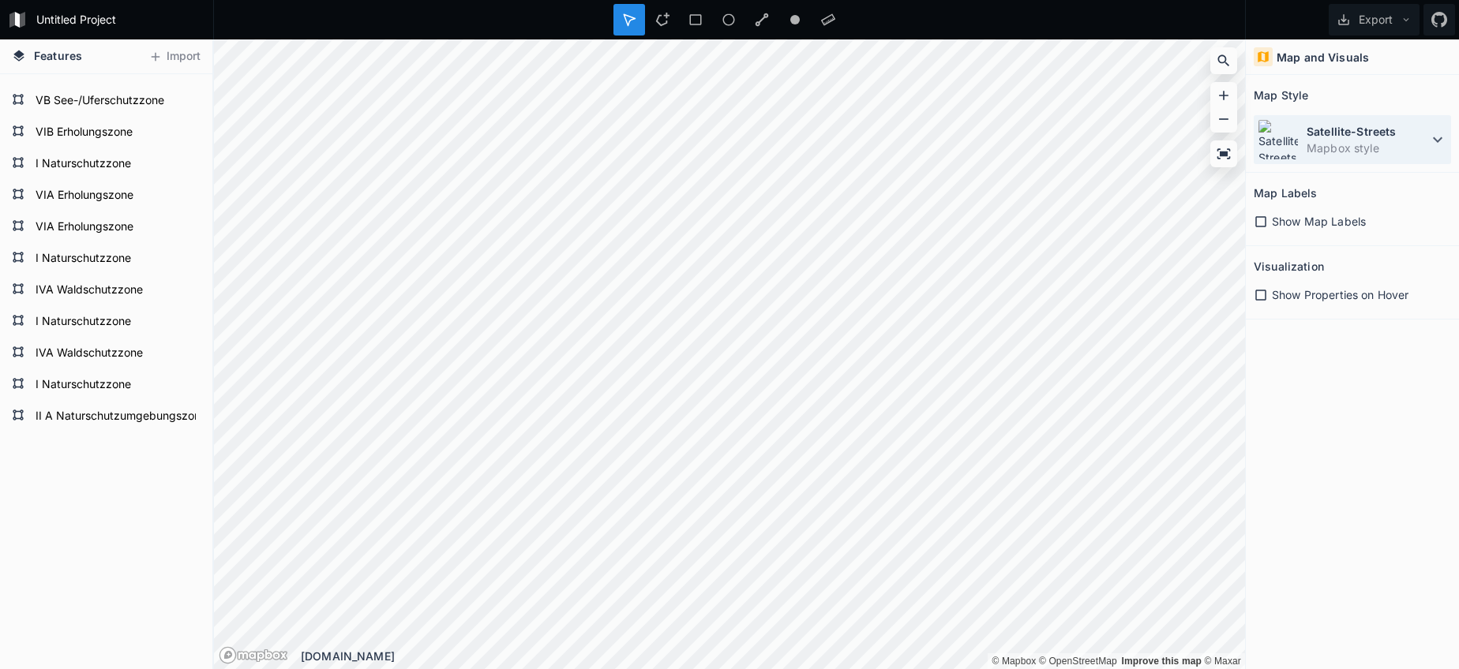
click at [1361, 136] on dt "Satellite-Streets" at bounding box center [1367, 131] width 122 height 17
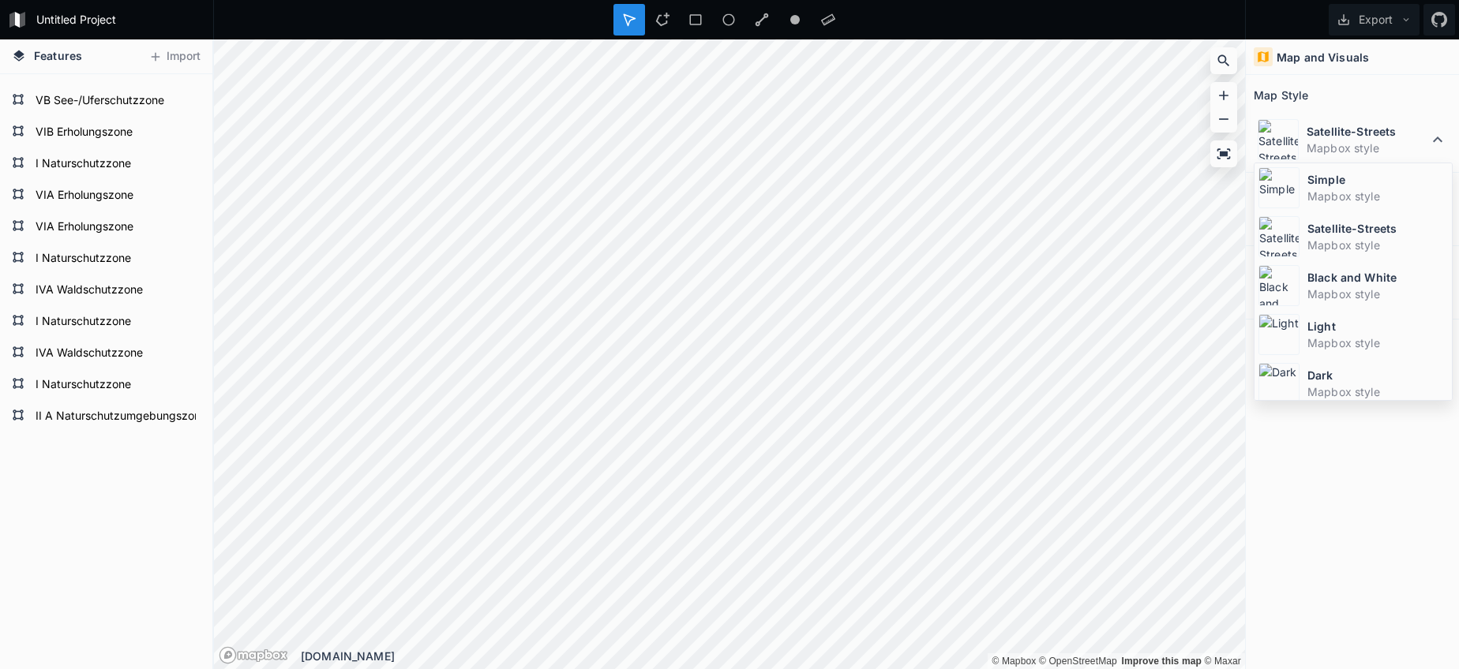
drag, startPoint x: 1313, startPoint y: 179, endPoint x: 1299, endPoint y: 180, distance: 14.2
click at [1312, 180] on dt "Simple" at bounding box center [1377, 179] width 140 height 17
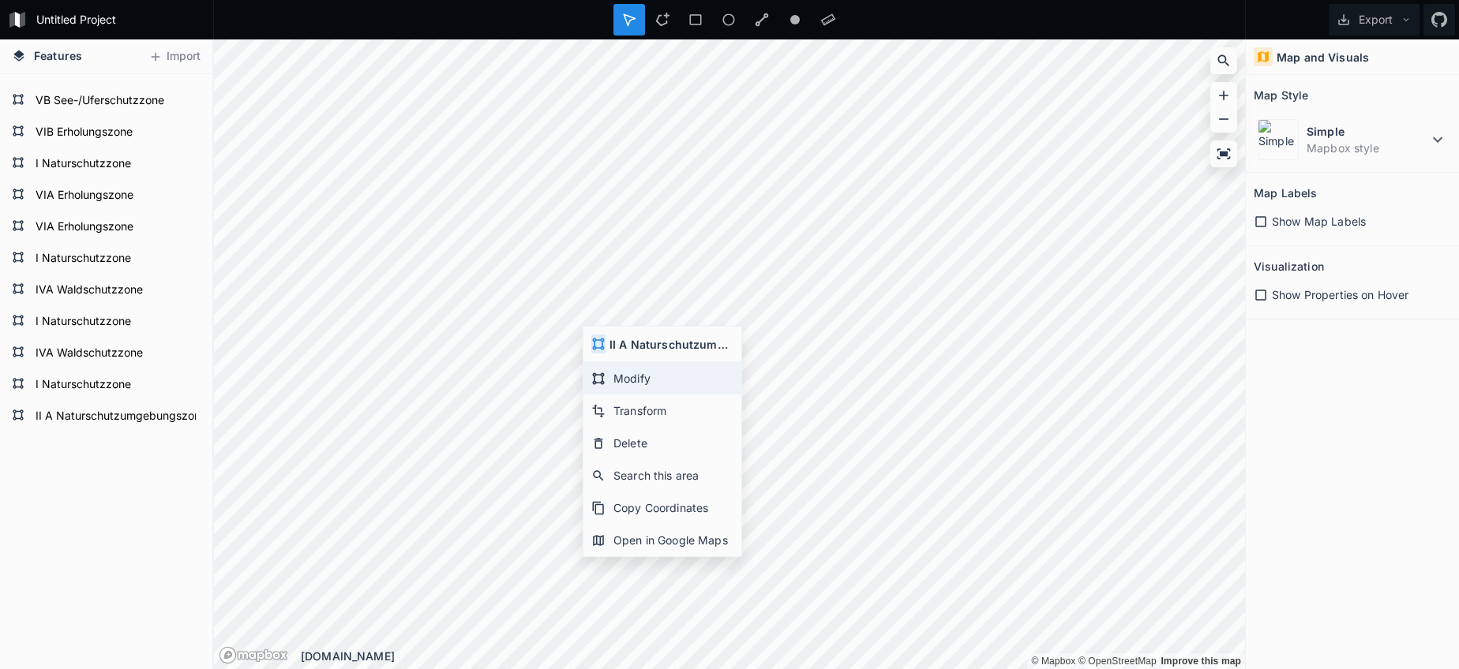
click at [608, 379] on div "Modify" at bounding box center [662, 378] width 158 height 32
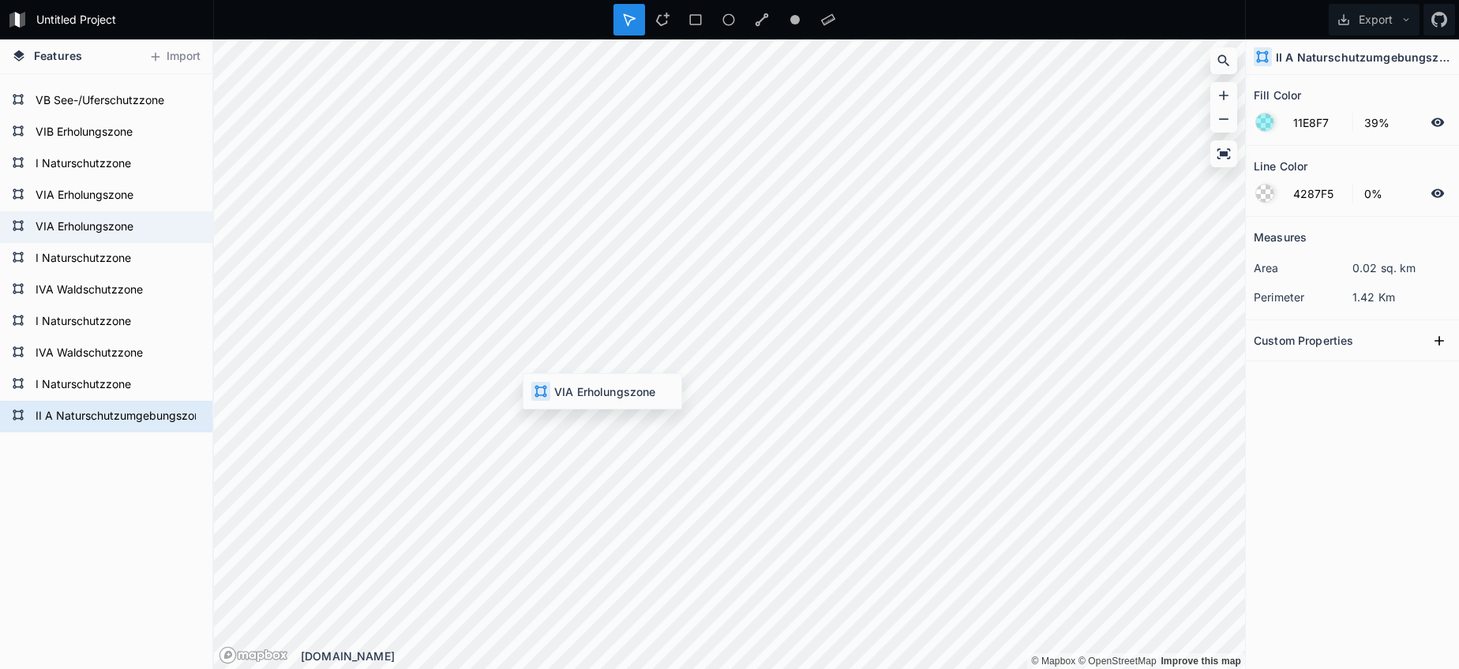
type input "F542DD"
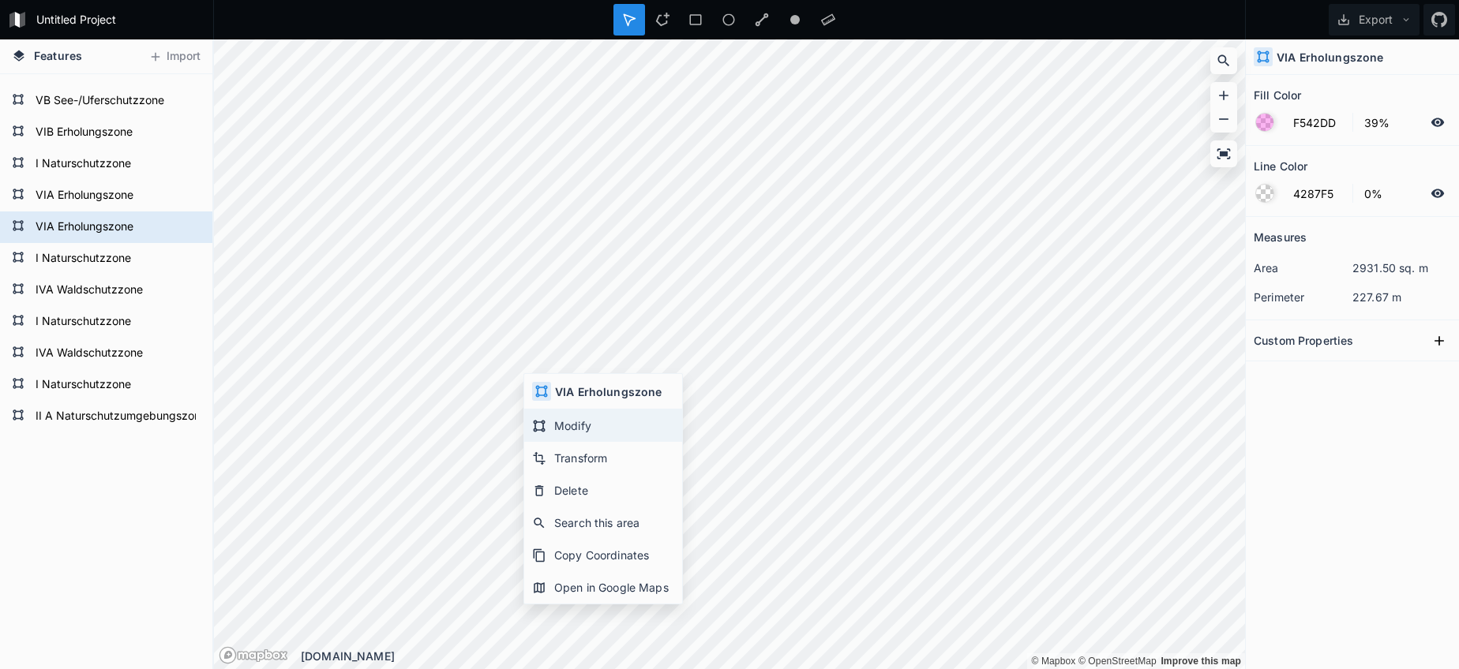
scroll to position [0, 1]
click at [586, 433] on div "Modify" at bounding box center [603, 426] width 158 height 32
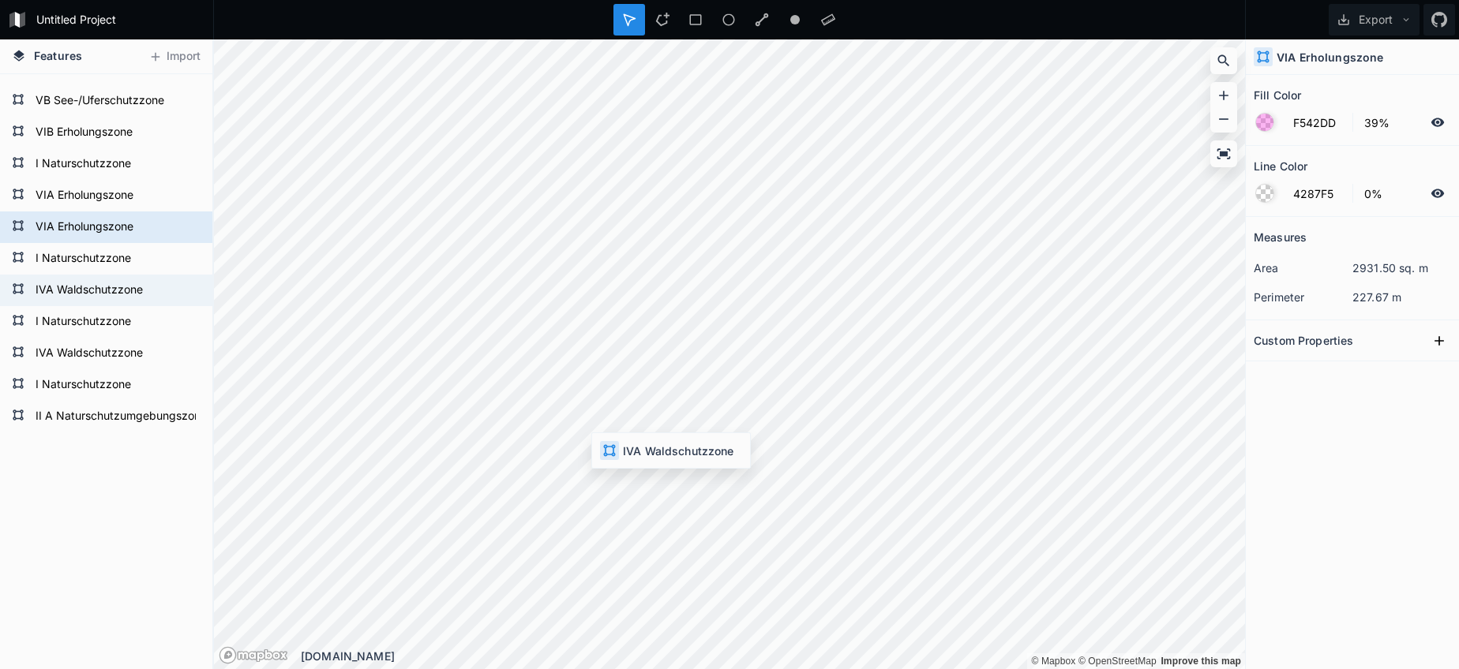
scroll to position [0, 0]
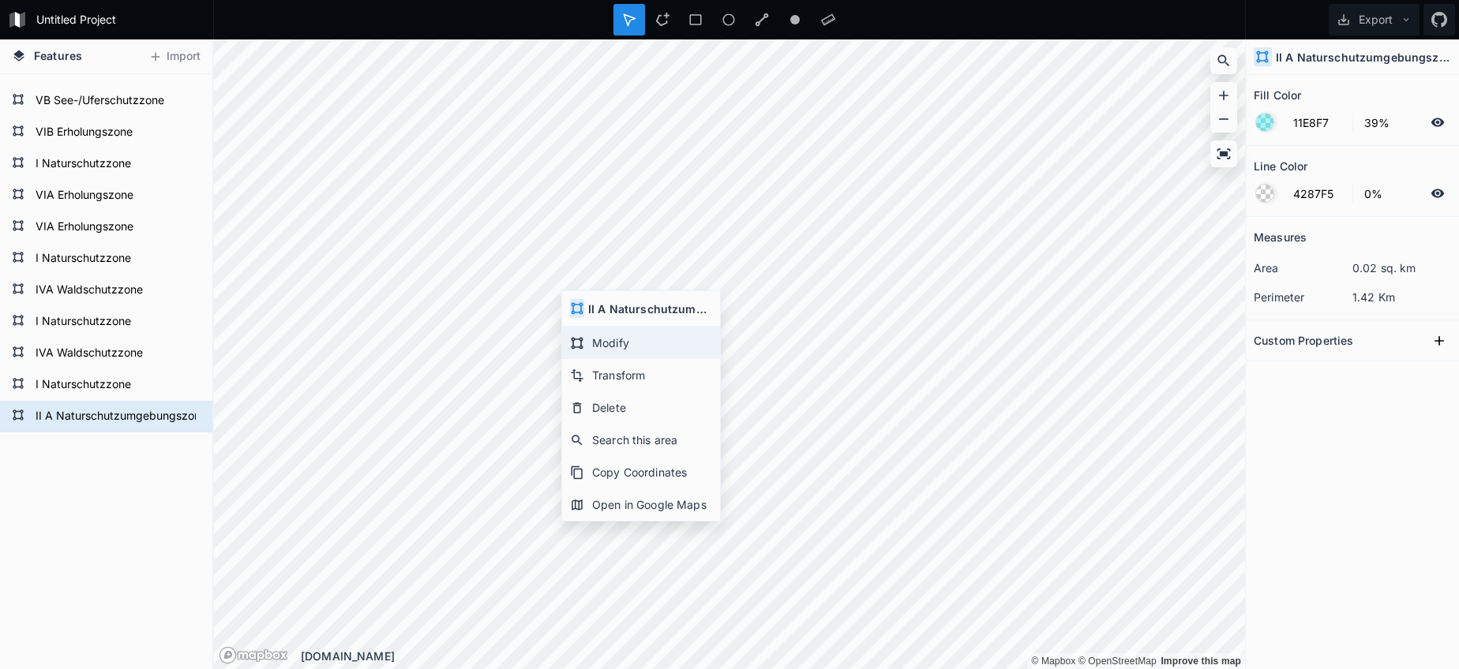
click at [591, 347] on div "Modify" at bounding box center [641, 343] width 158 height 32
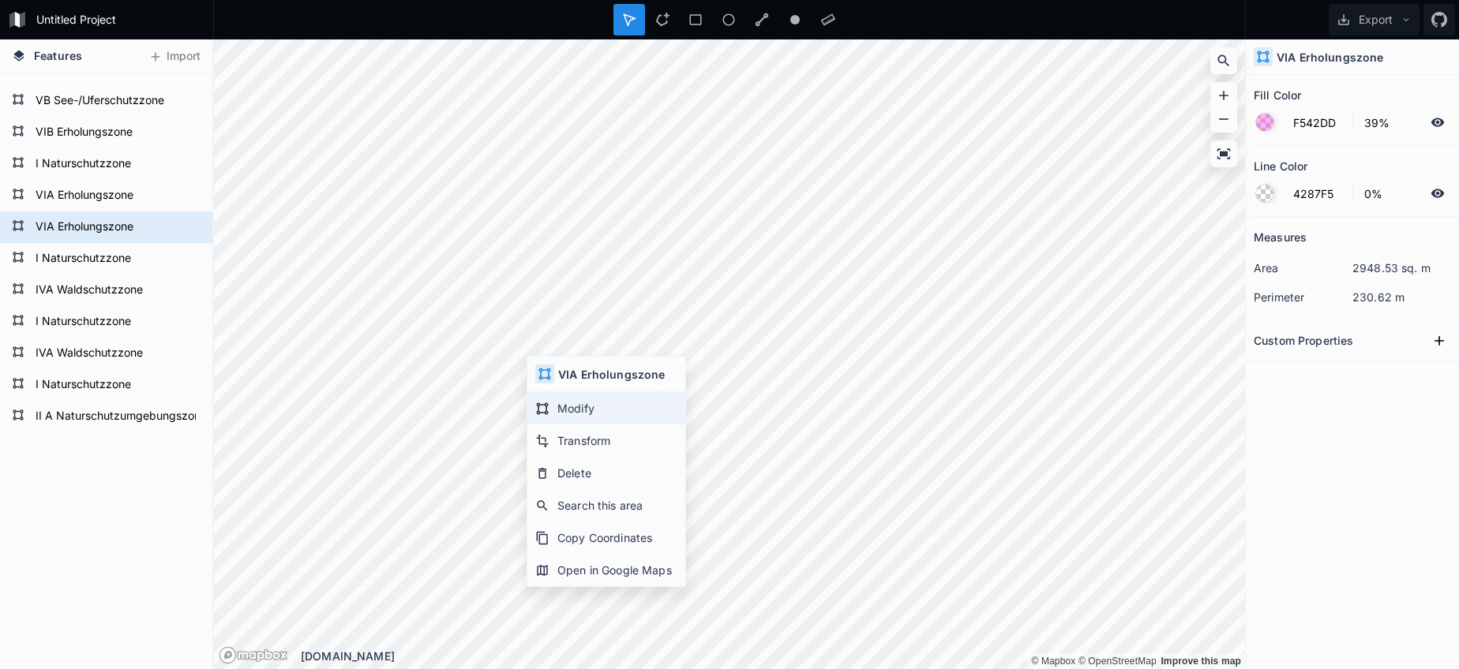
click at [565, 403] on div "Modify" at bounding box center [606, 408] width 158 height 32
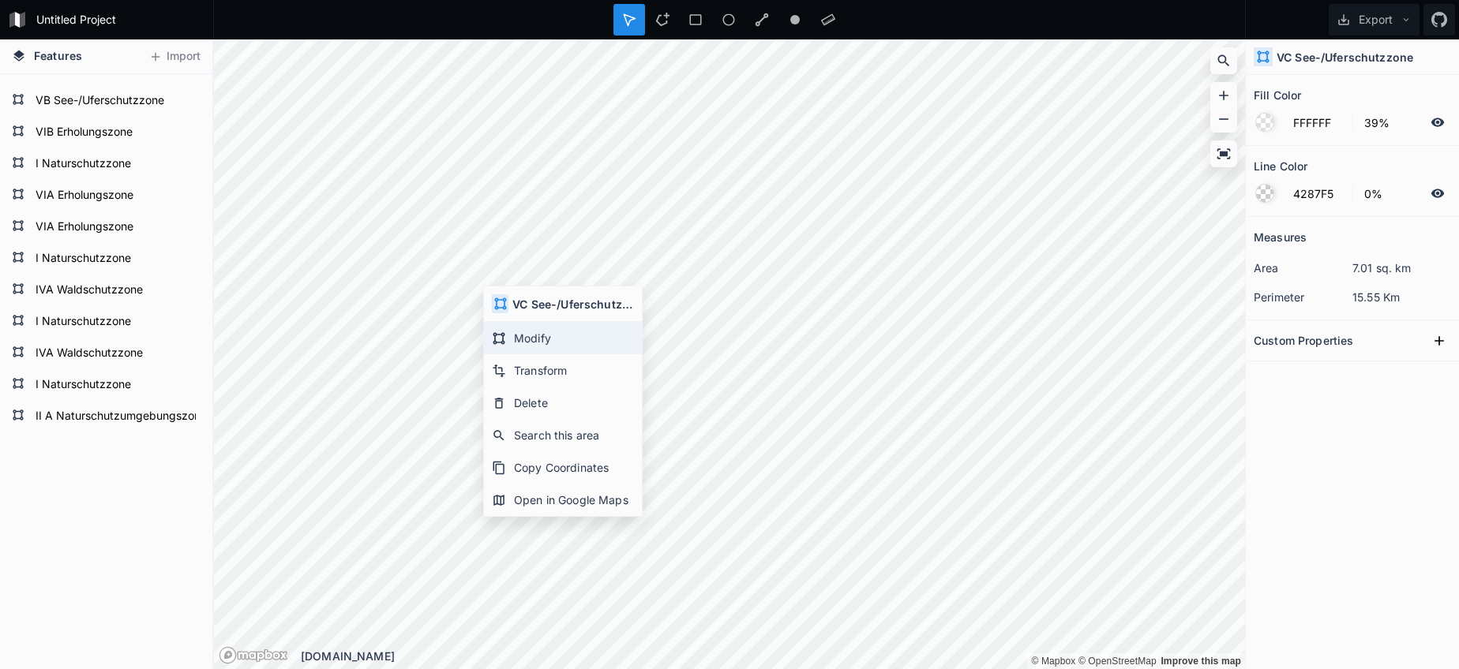
click at [539, 337] on div "Modify" at bounding box center [563, 338] width 158 height 32
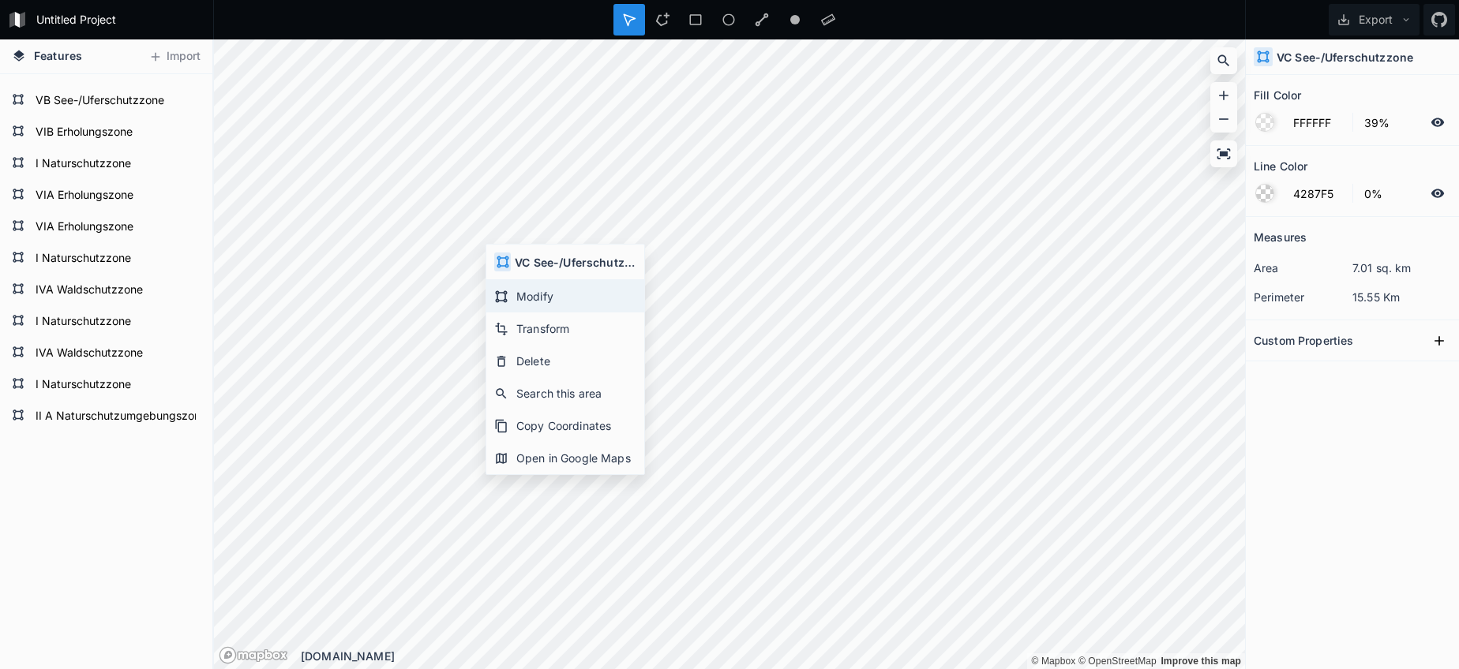
click at [528, 291] on div "Modify" at bounding box center [565, 296] width 158 height 32
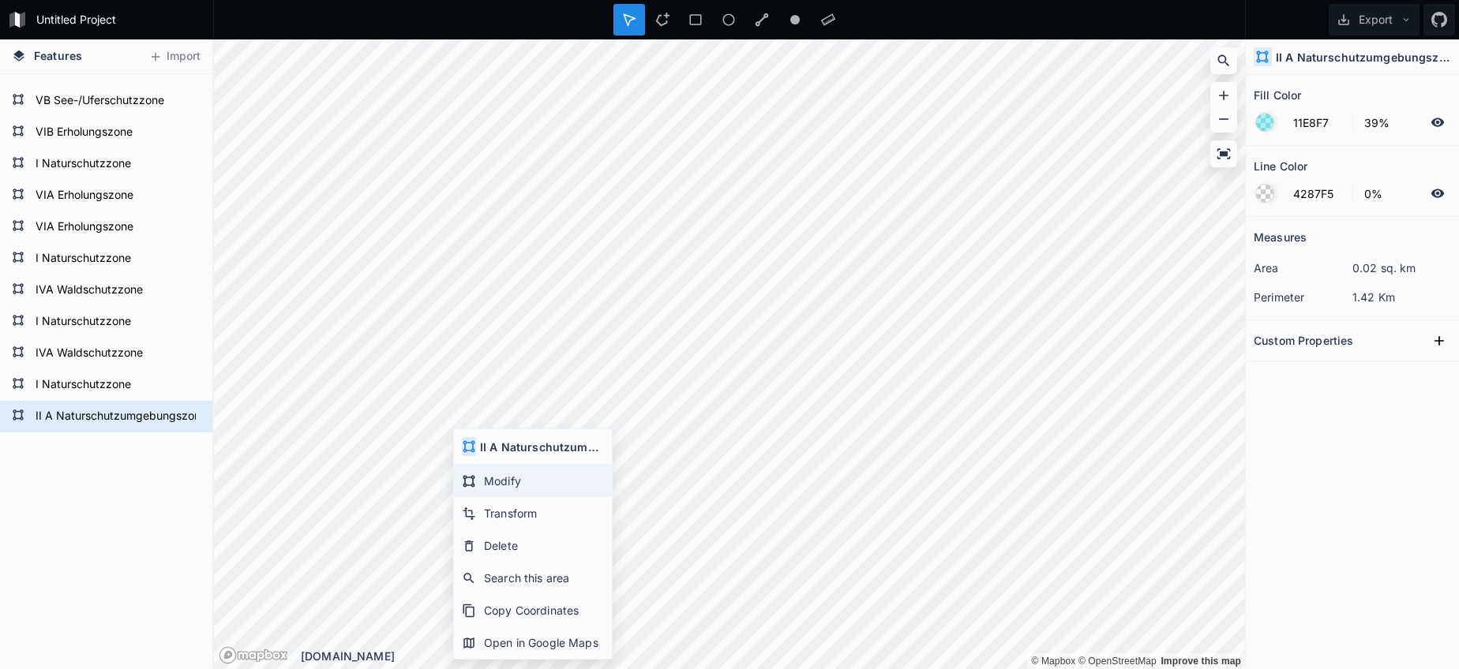
click at [496, 481] on div "Modify" at bounding box center [533, 481] width 158 height 32
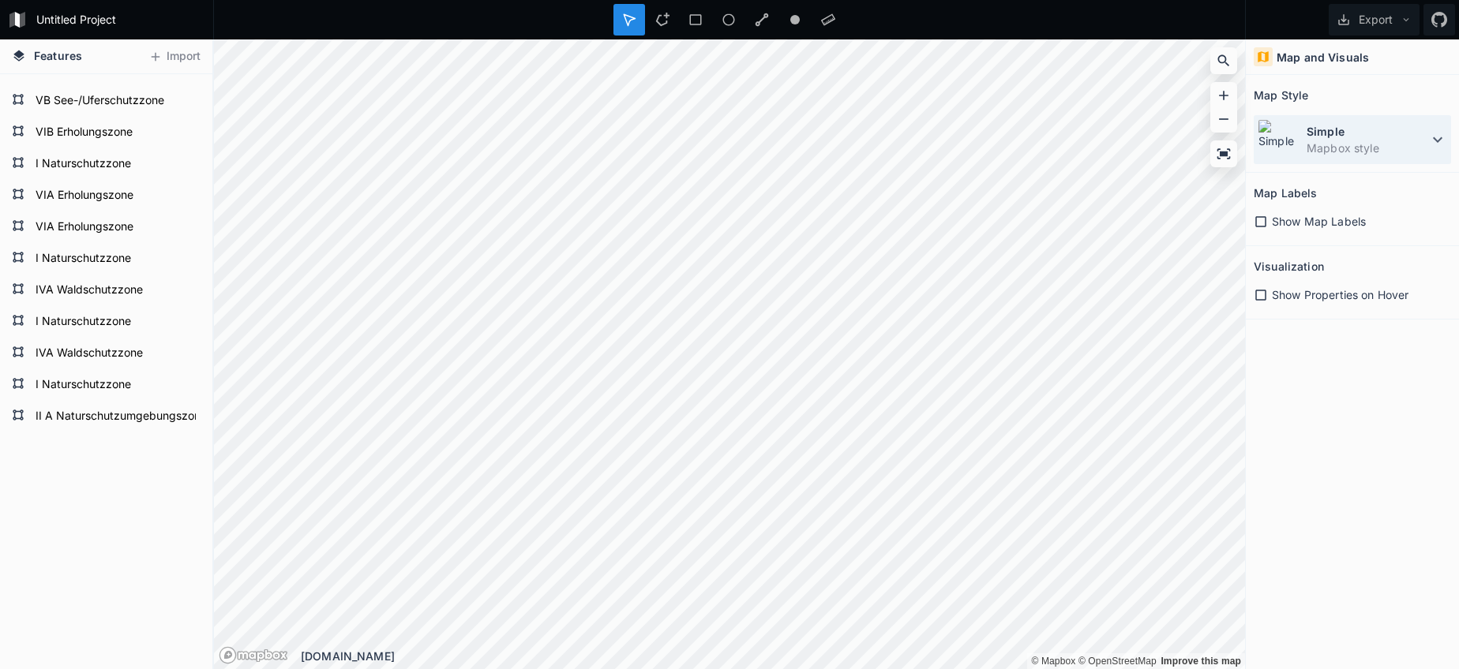
click at [1364, 139] on dt "Simple" at bounding box center [1367, 131] width 122 height 17
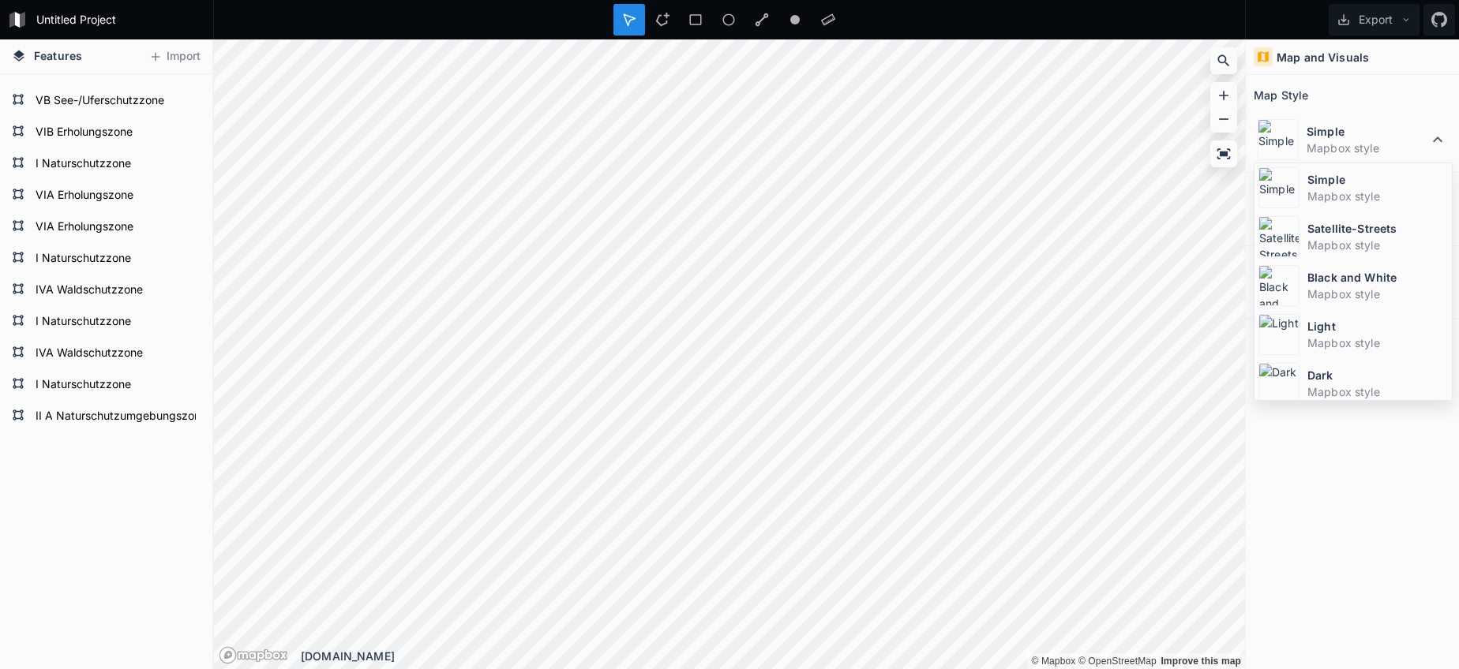
drag, startPoint x: 1333, startPoint y: 234, endPoint x: 1298, endPoint y: 236, distance: 35.6
click at [1333, 234] on dt "Satellite-Streets" at bounding box center [1377, 228] width 140 height 17
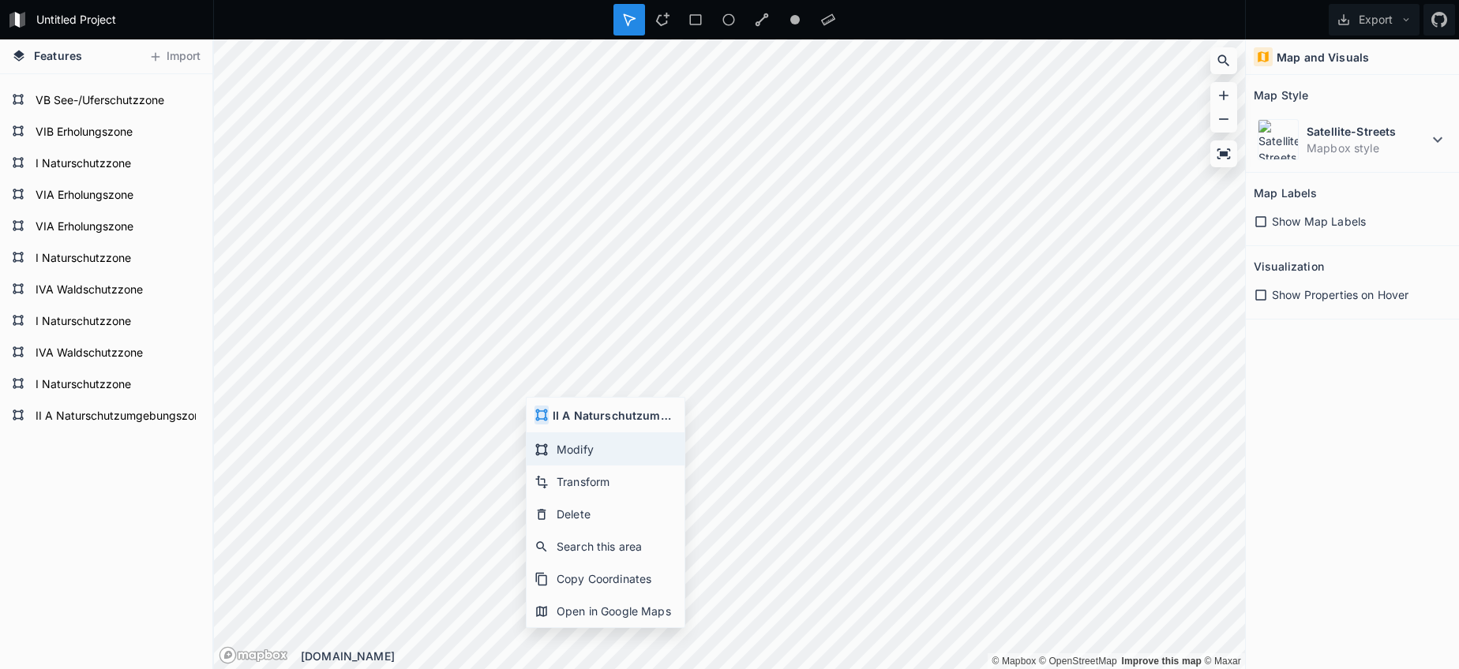
click at [570, 448] on div "Modify" at bounding box center [605, 449] width 158 height 32
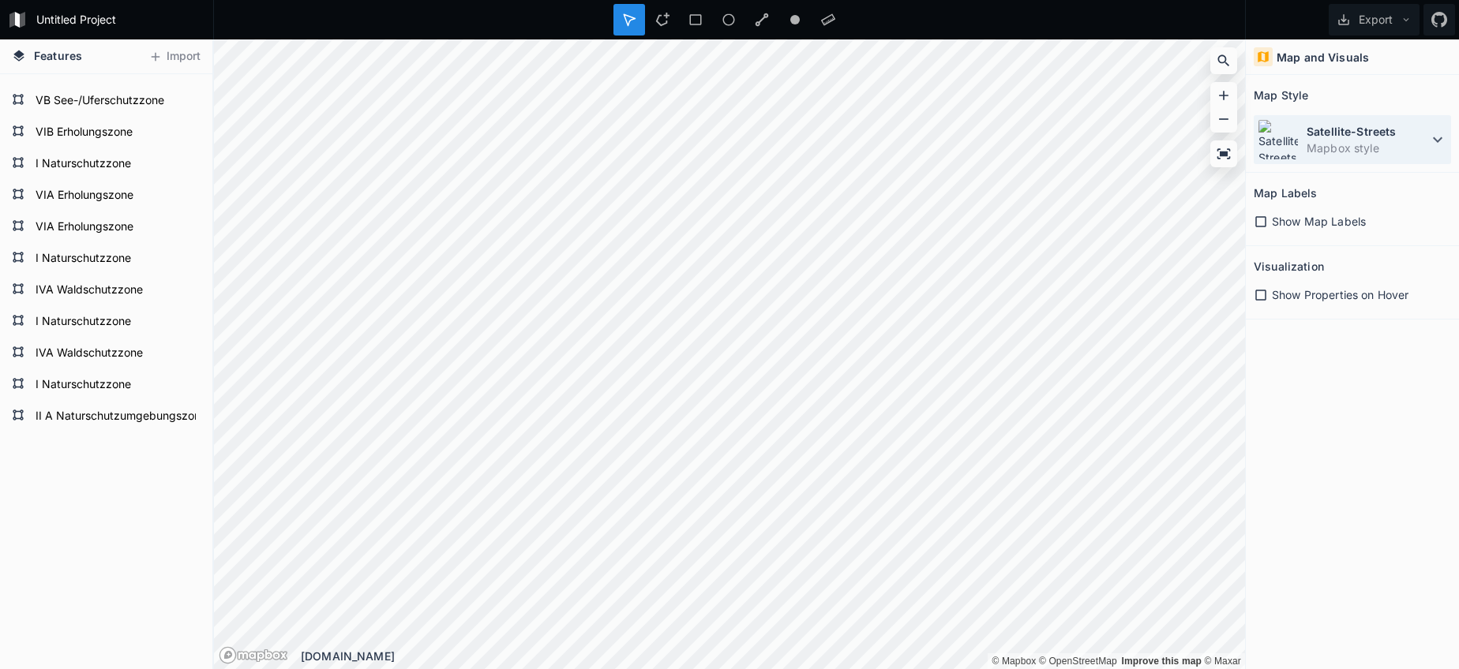
click at [1344, 158] on div "Satellite-Streets Mapbox style" at bounding box center [1351, 139] width 197 height 49
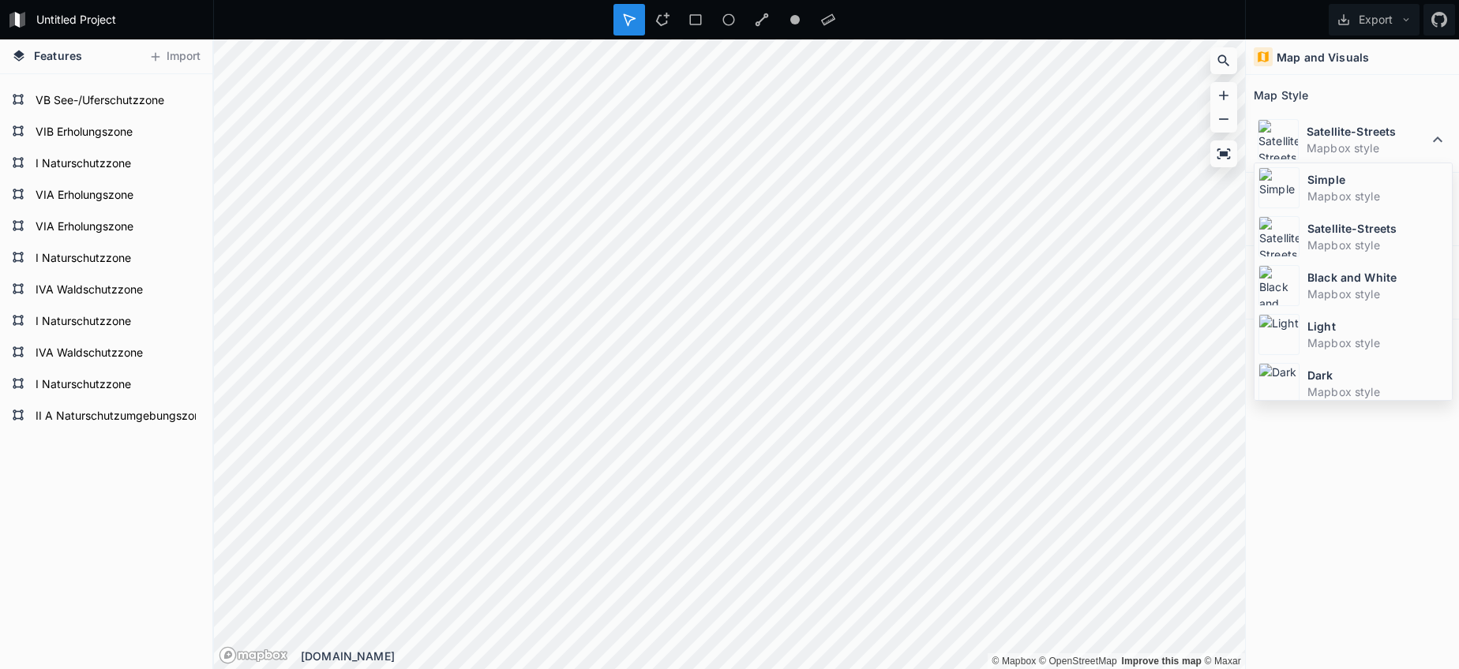
drag, startPoint x: 1325, startPoint y: 199, endPoint x: 1297, endPoint y: 204, distance: 28.9
click at [1325, 199] on dd "Mapbox style" at bounding box center [1377, 196] width 140 height 17
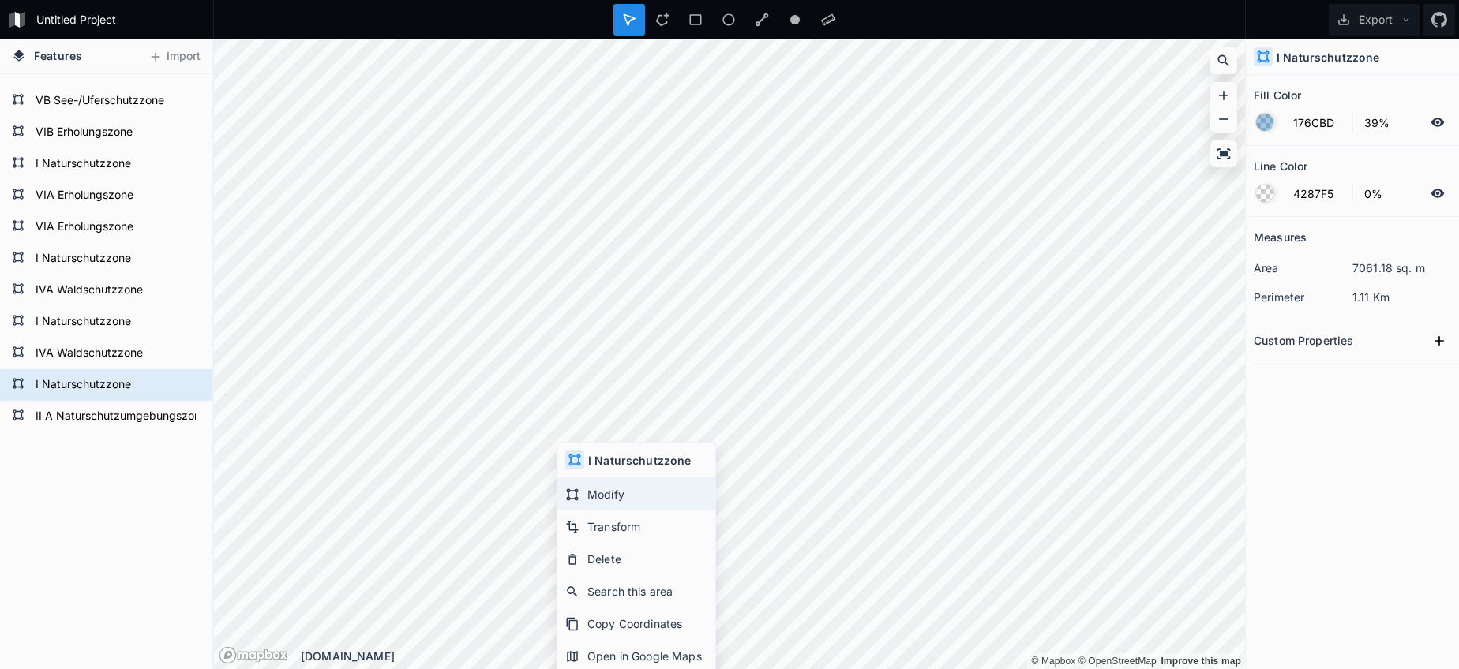
click at [604, 493] on div "Modify" at bounding box center [636, 494] width 158 height 32
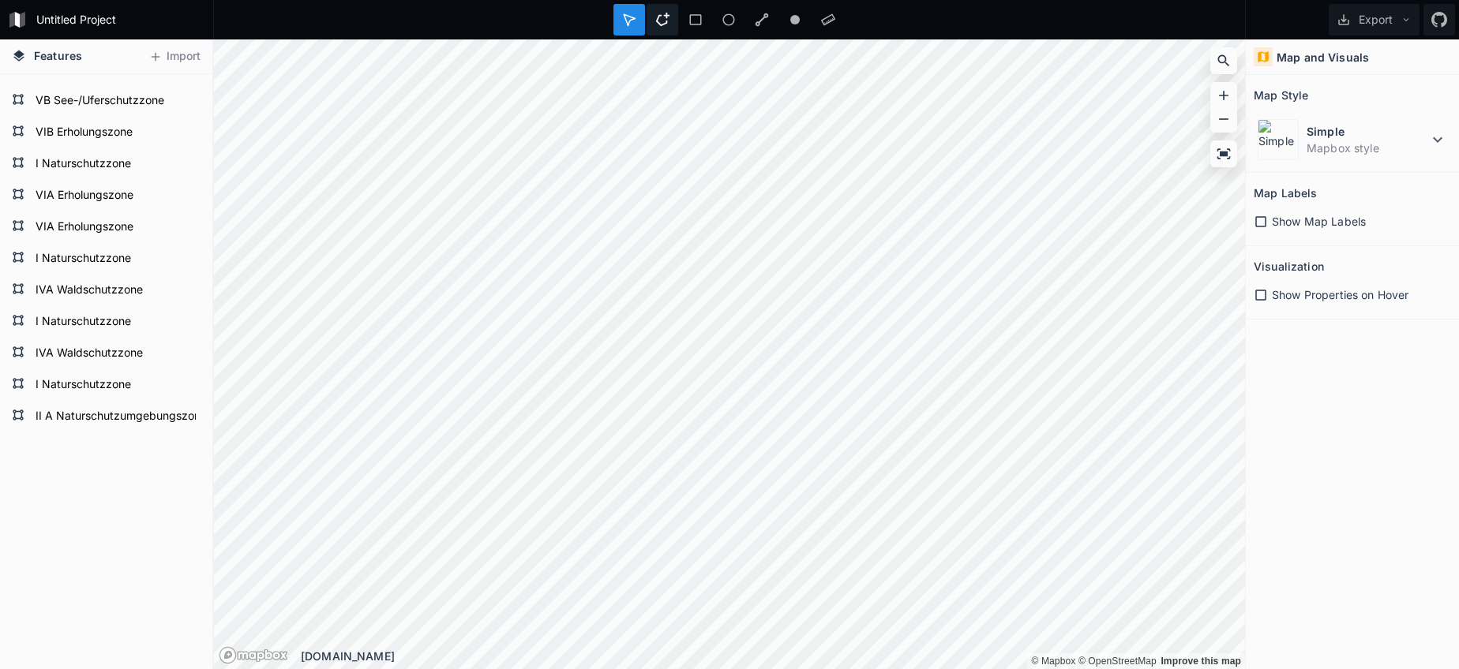
click at [666, 24] on icon at bounding box center [662, 20] width 14 height 14
click at [1330, 151] on dd "Mapbox style" at bounding box center [1367, 148] width 122 height 17
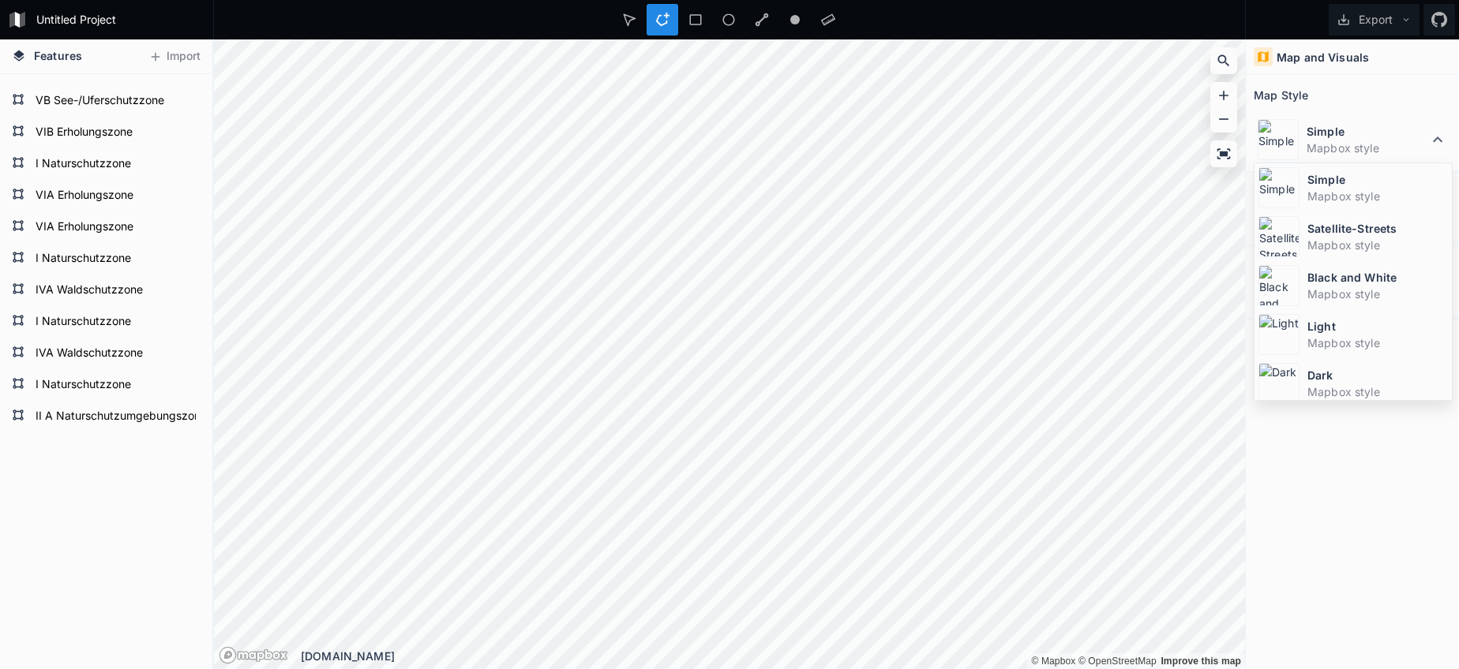
click at [1312, 227] on dt "Satellite-Streets" at bounding box center [1377, 228] width 140 height 17
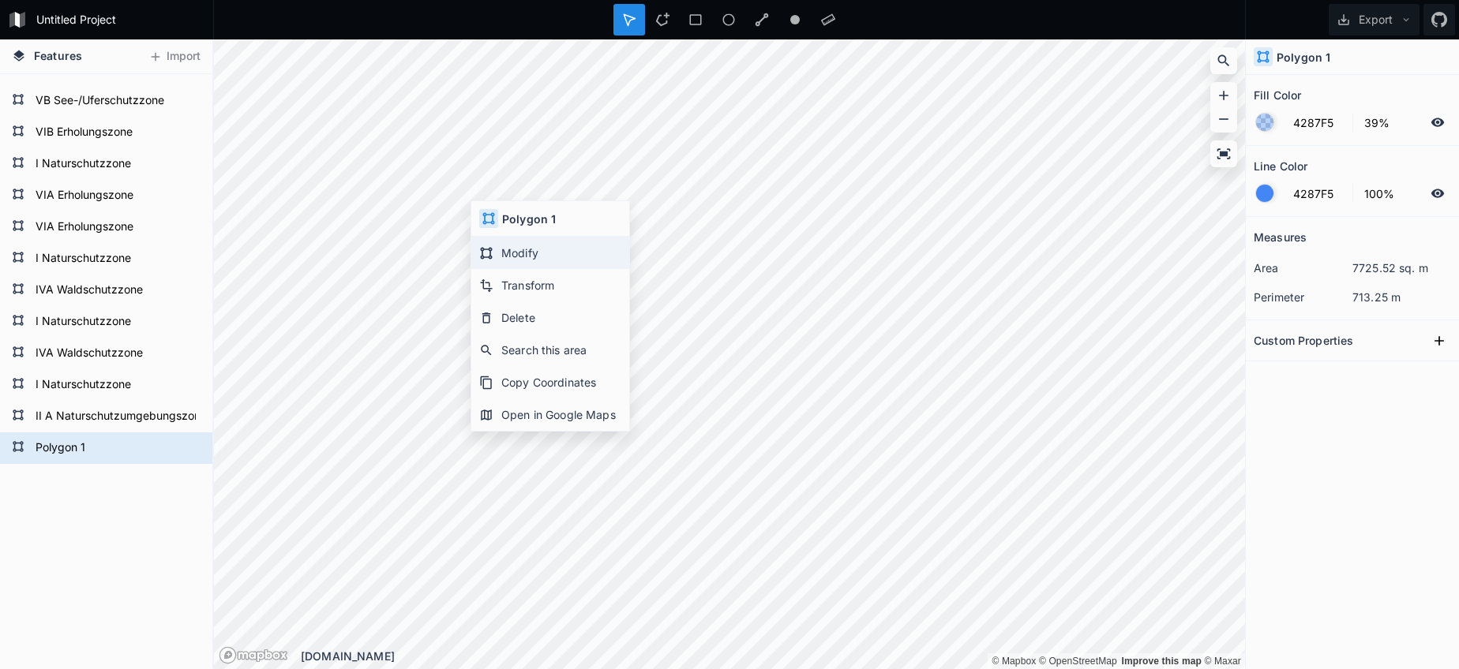
click at [530, 260] on div "Modify" at bounding box center [550, 253] width 158 height 32
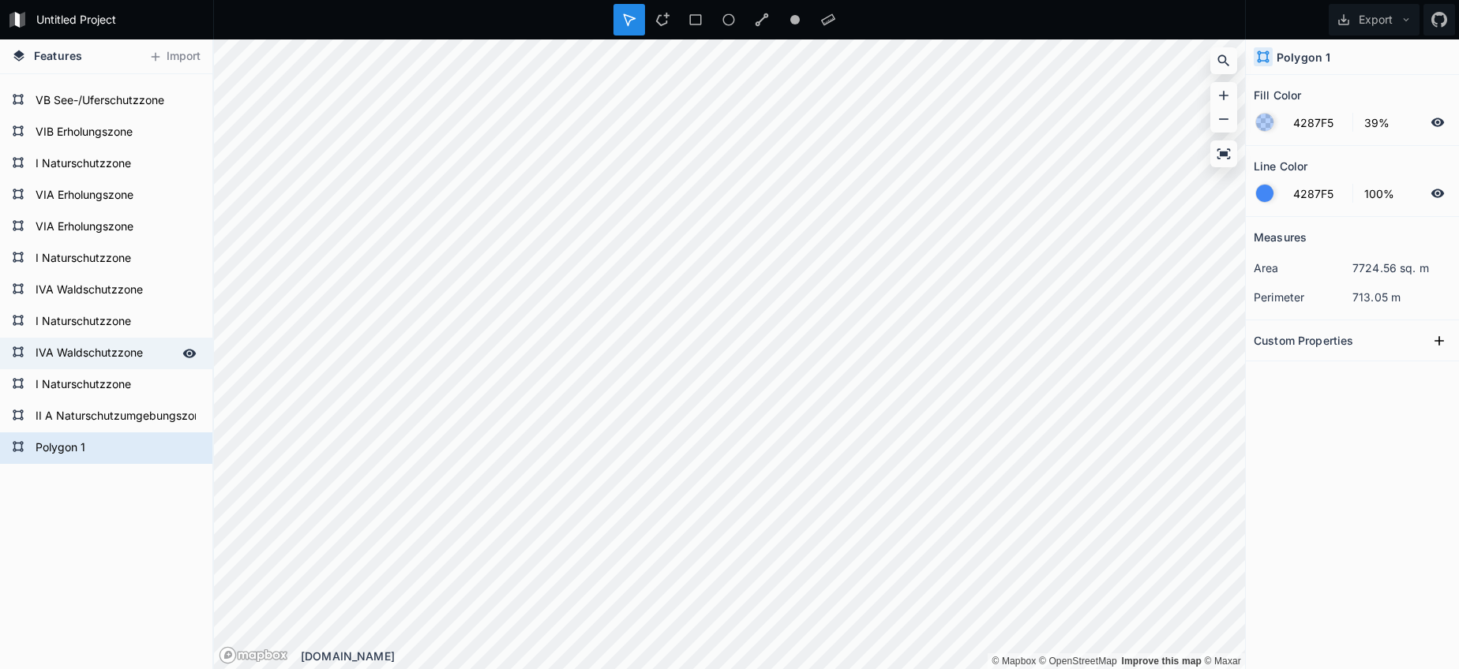
click at [114, 358] on form "IVA Waldschutzzone" at bounding box center [105, 354] width 148 height 24
type input "02751F"
type input "0%"
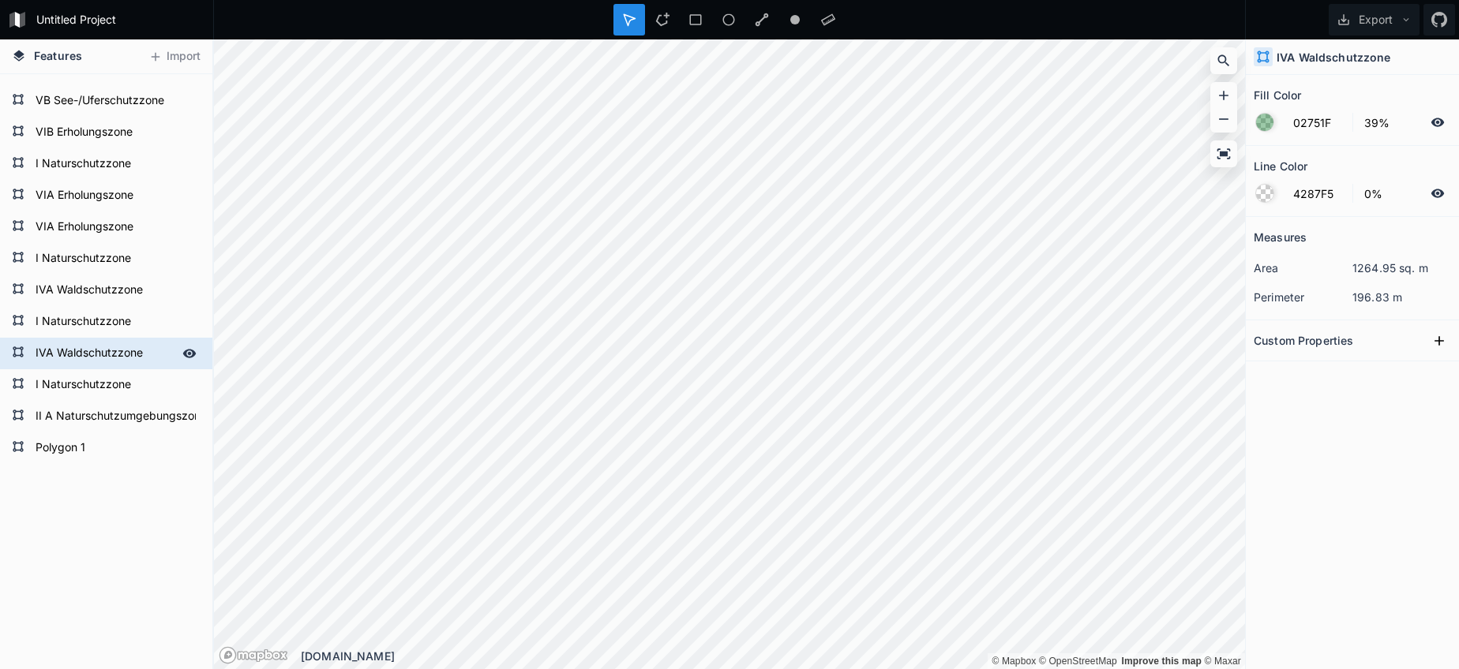
click at [114, 358] on form "IVA Waldschutzzone" at bounding box center [105, 354] width 148 height 24
click at [99, 458] on form "Polygon 1" at bounding box center [105, 448] width 148 height 24
type input "4287F5"
type input "100%"
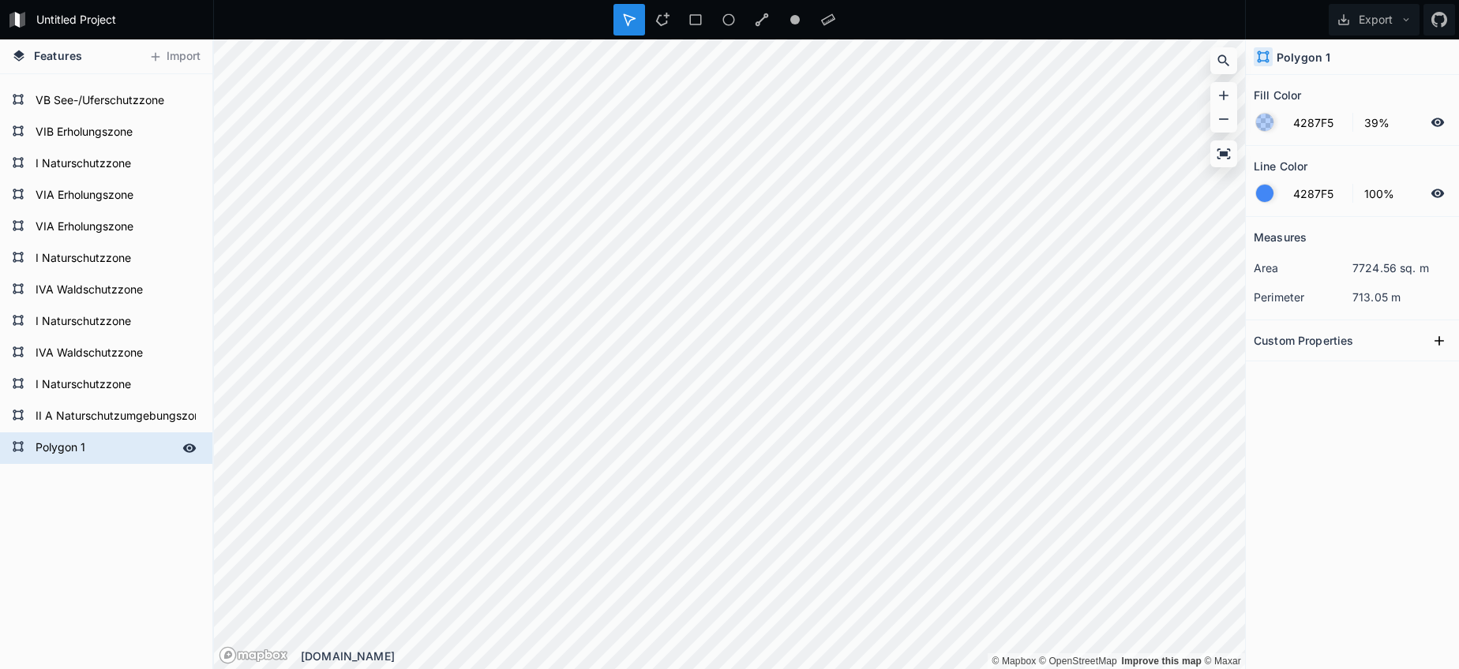
click at [96, 454] on form "Polygon 1" at bounding box center [105, 448] width 148 height 24
click at [84, 451] on form "Polygon 1" at bounding box center [105, 448] width 148 height 24
paste input "IVA Waldschutzzone"
type input "IVA Waldschutzzone"
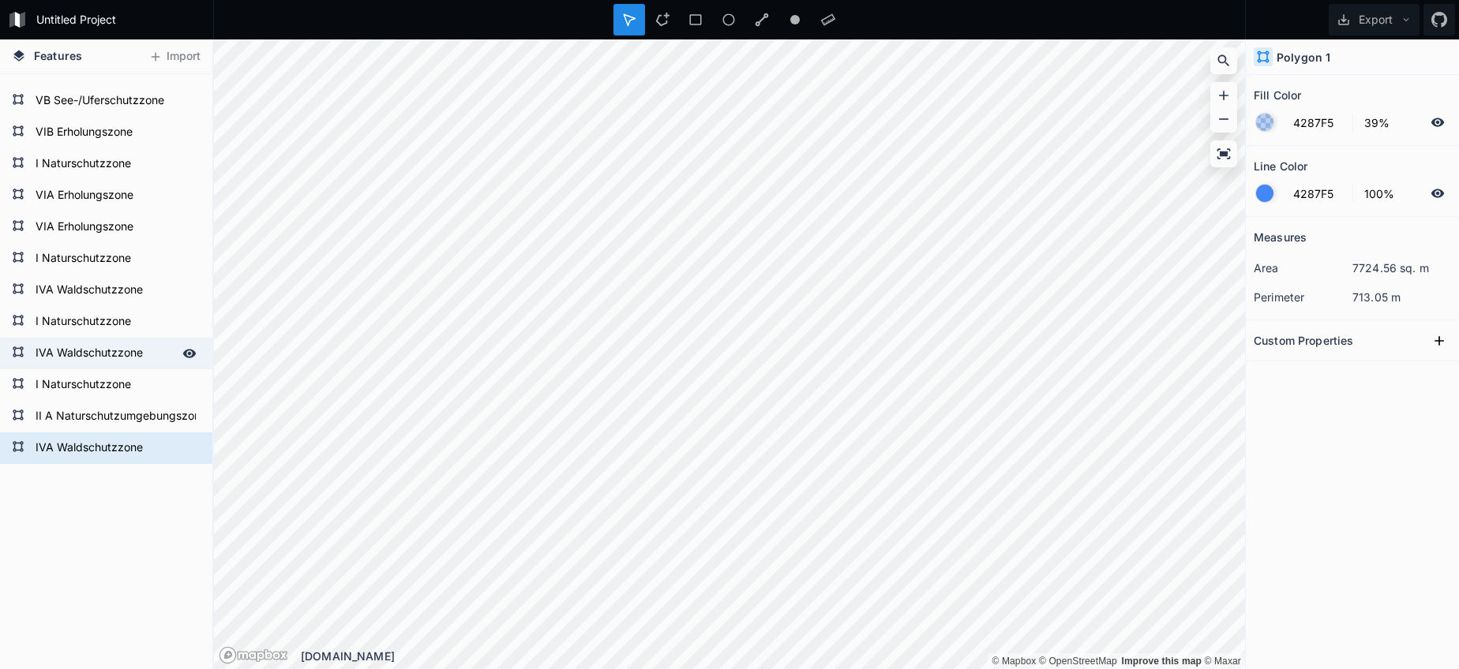
click at [88, 360] on form "IVA Waldschutzzone" at bounding box center [105, 354] width 148 height 24
type input "02751F"
type input "0%"
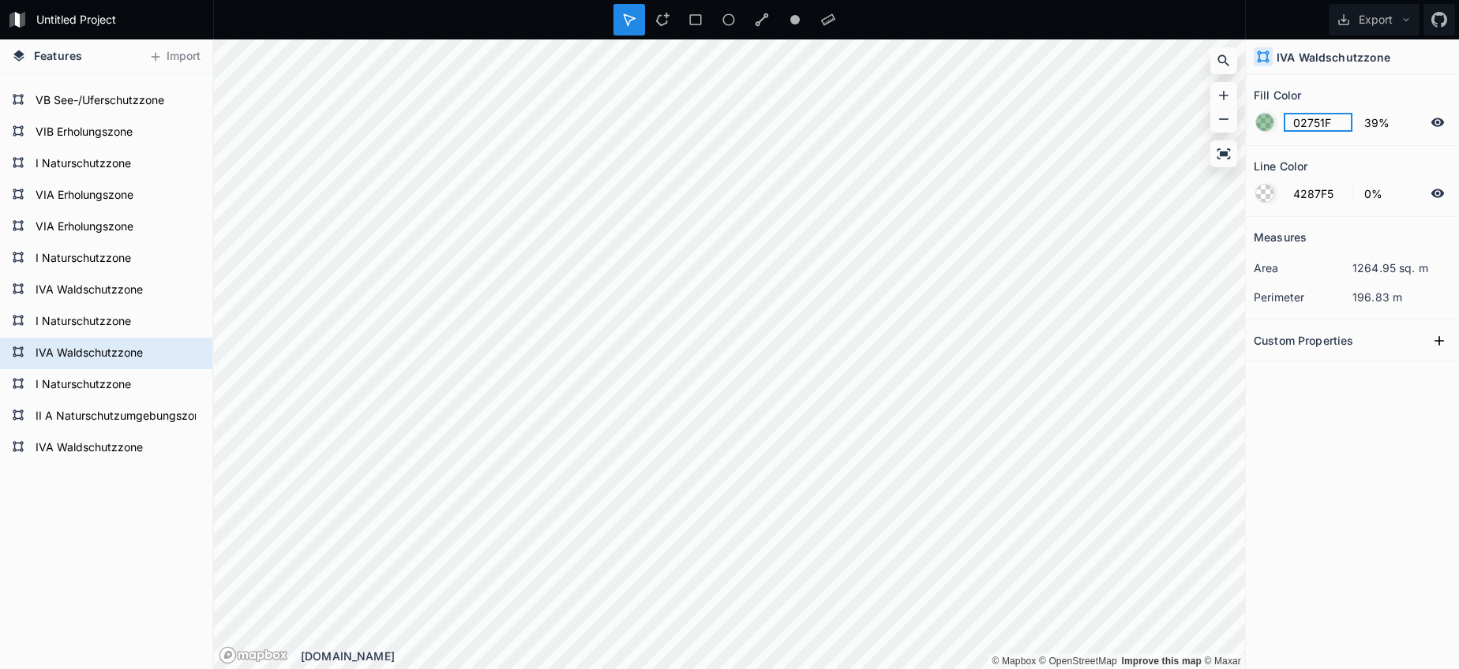
click at [1307, 118] on input "02751F" at bounding box center [1317, 122] width 69 height 19
click at [157, 455] on form "IVA Waldschutzzone" at bounding box center [105, 448] width 148 height 24
type input "4287F5"
type input "100%"
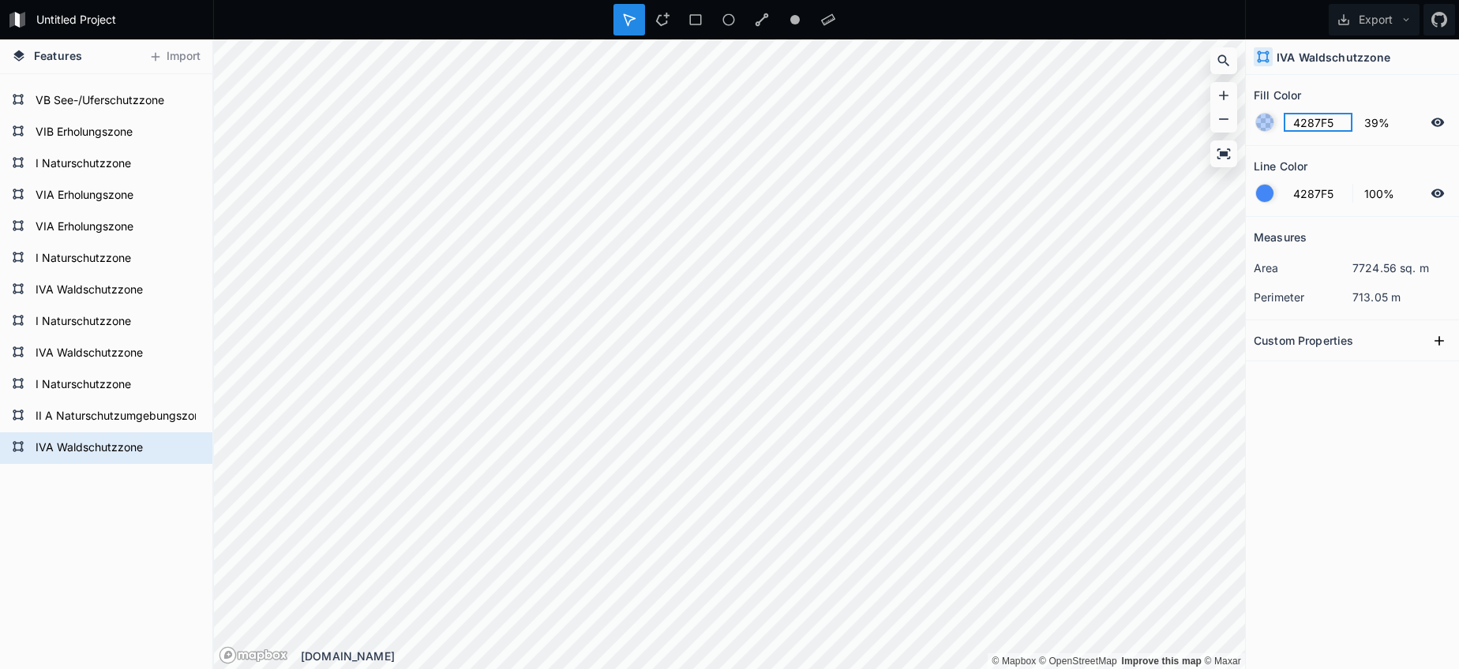
click at [1316, 118] on input "4287F5" at bounding box center [1317, 122] width 69 height 19
paste input "02751F"
type input "02751F"
click at [1262, 193] on div at bounding box center [1264, 193] width 17 height 17
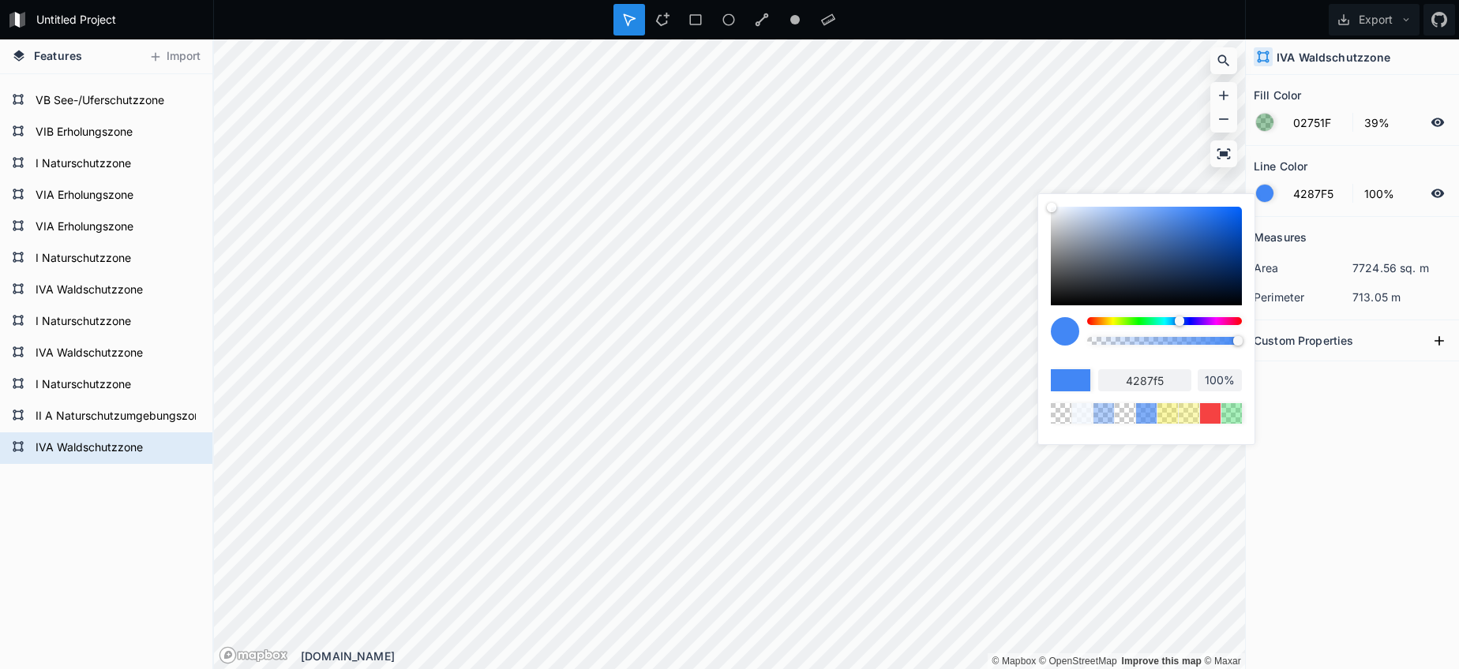
type input "98%"
type input "97%"
type input "95%"
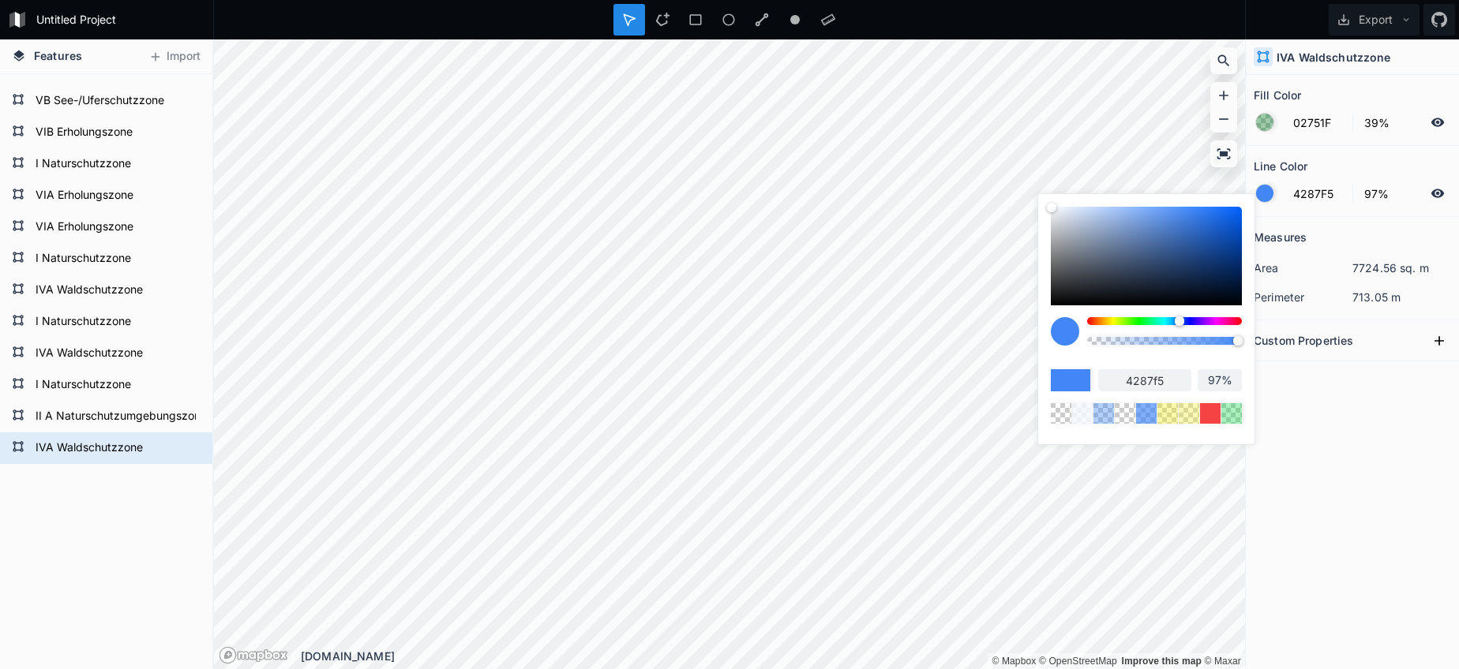
type input "95%"
type input "92%"
type input "87%"
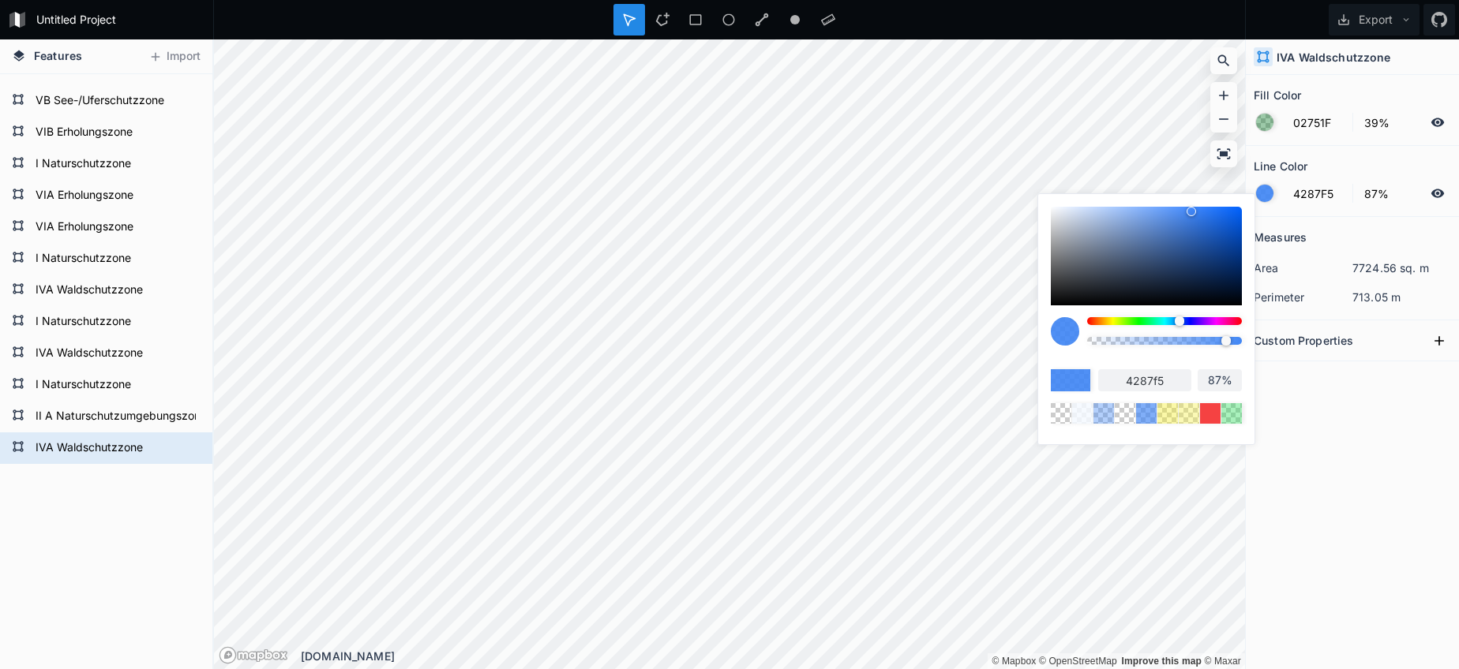
type input "82%"
type input "73%"
type input "66%"
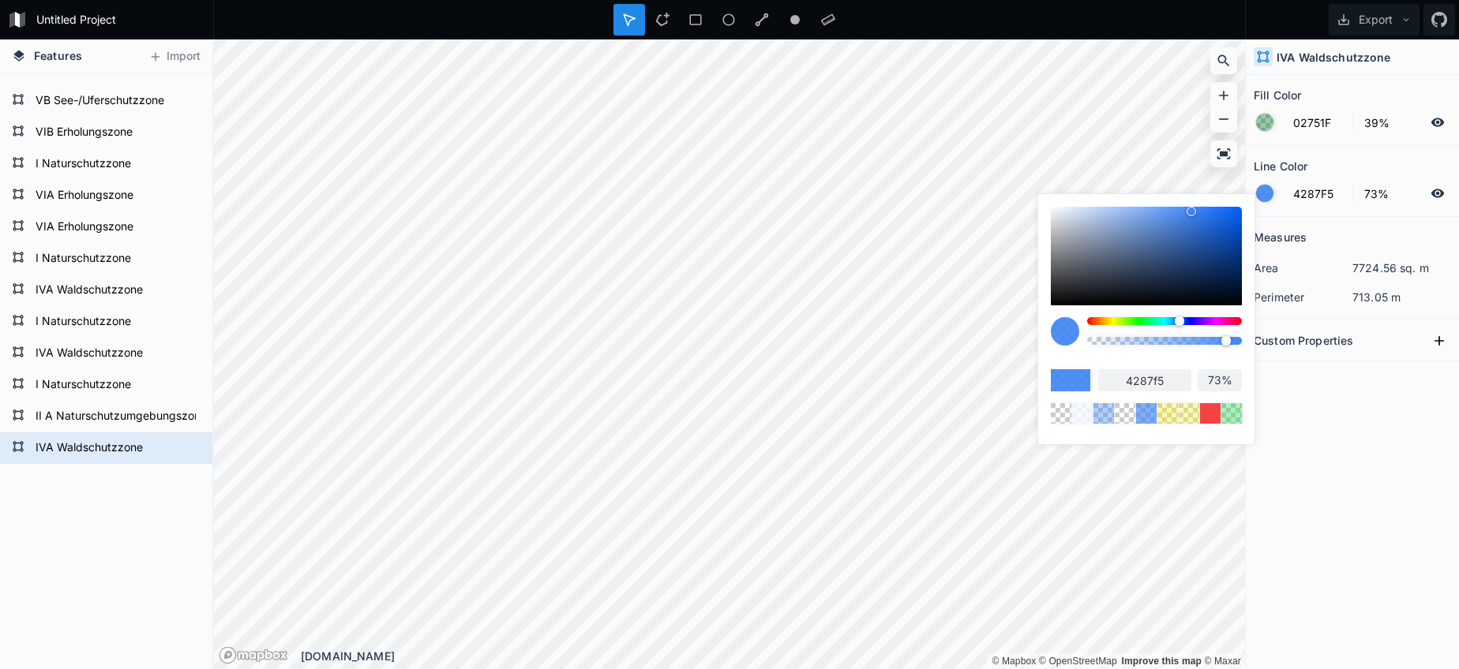
type input "66%"
type input "54%"
type input "43%"
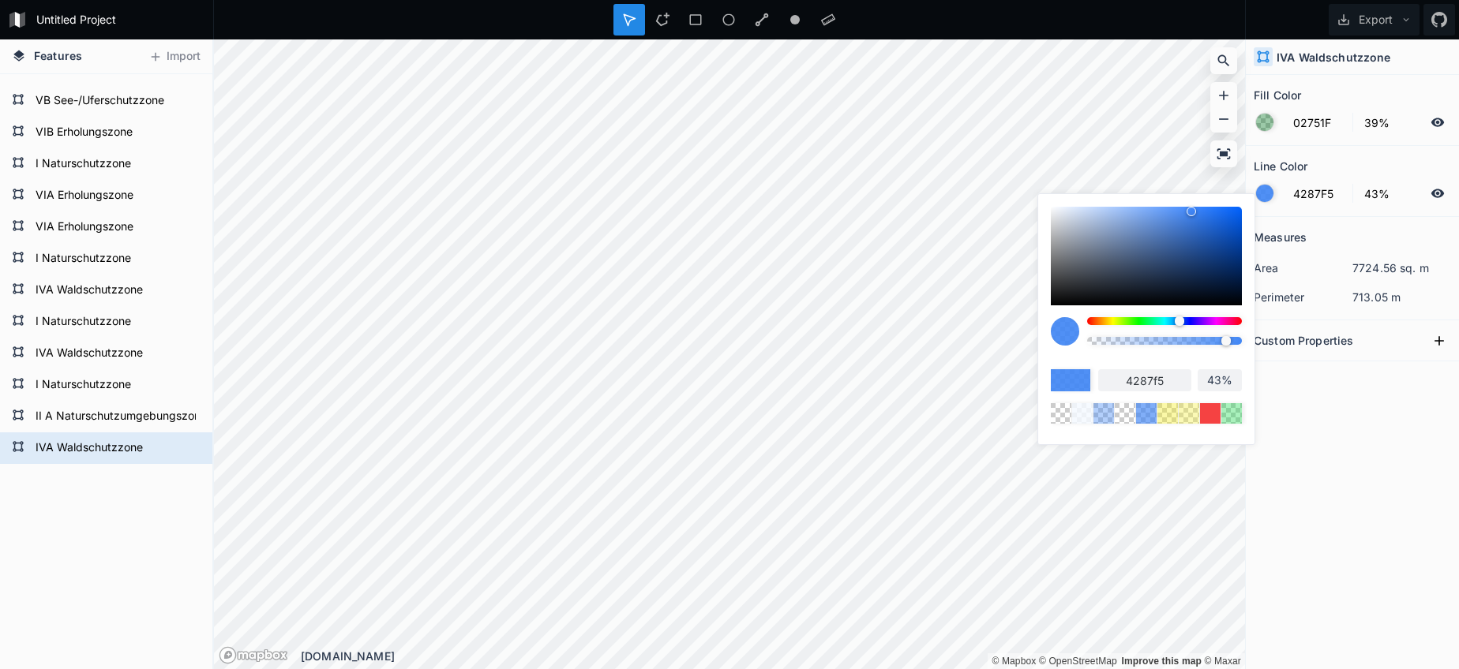
type input "35%"
type input "24%"
type input "16%"
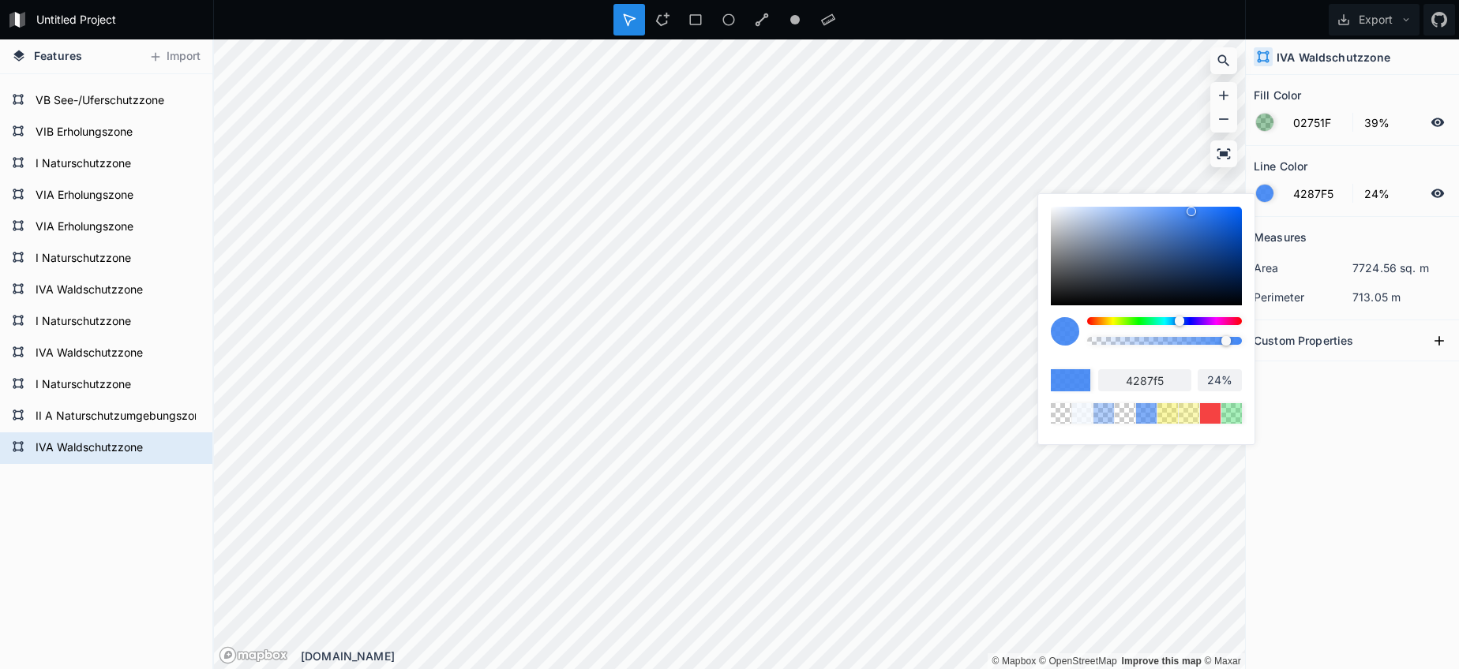
type input "16%"
type input "11%"
type input "1%"
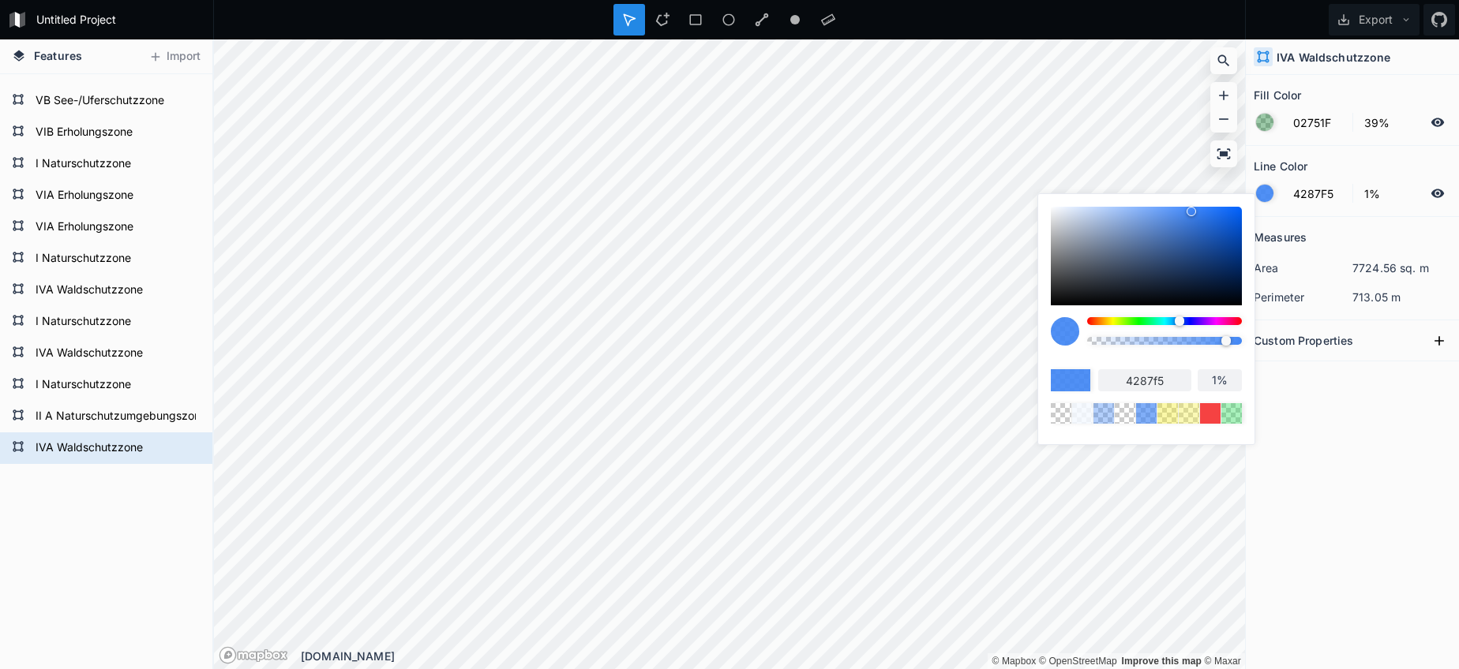
type input "0%"
click at [1028, 344] on body "Untitled Project Export Features Import I Naturschutzzone IVA Waldschutzzone I …" at bounding box center [729, 334] width 1459 height 669
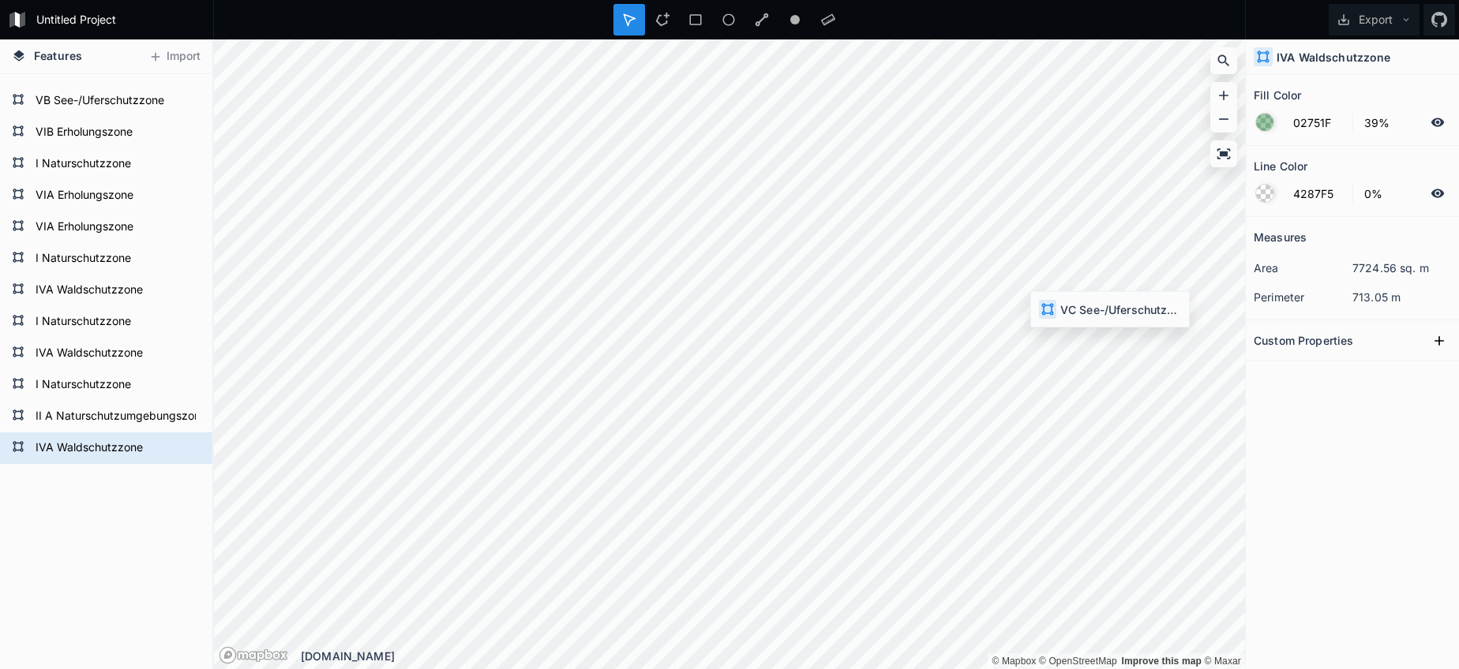
type input "FFFFFF"
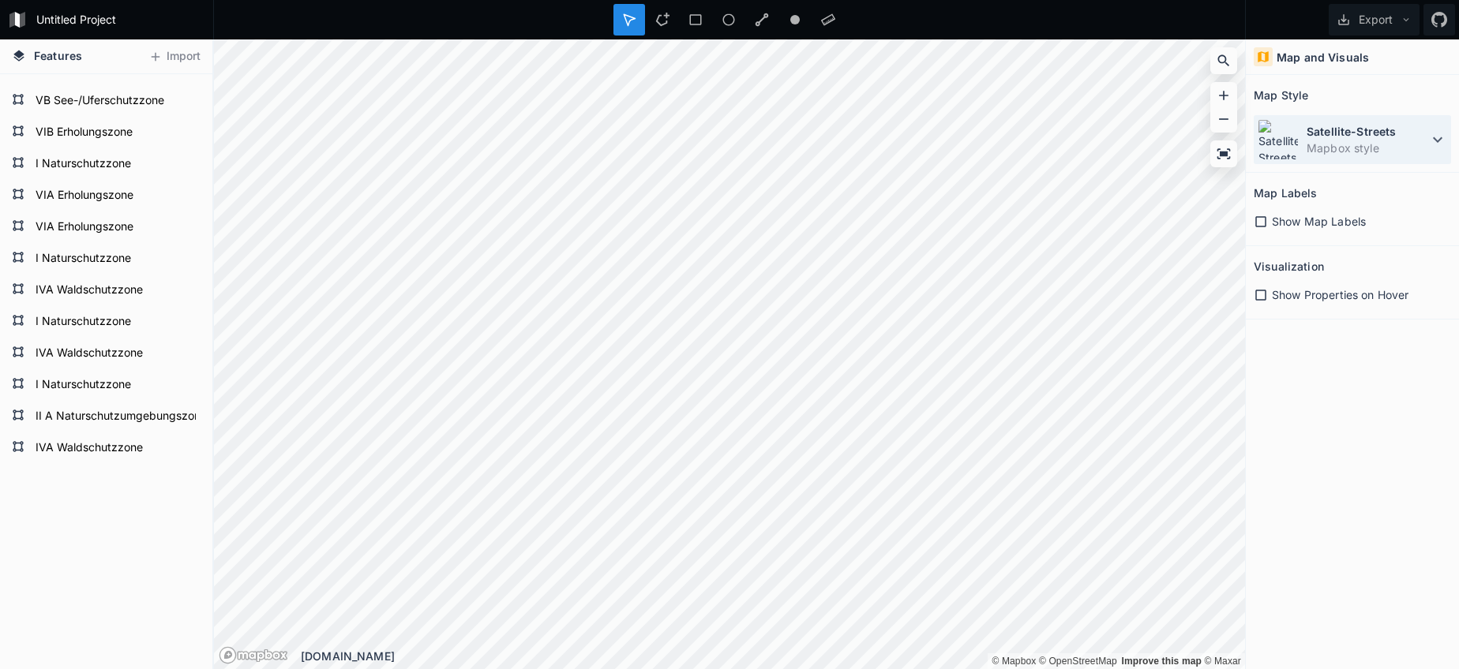
click at [1340, 133] on dt "Satellite-Streets" at bounding box center [1367, 131] width 122 height 17
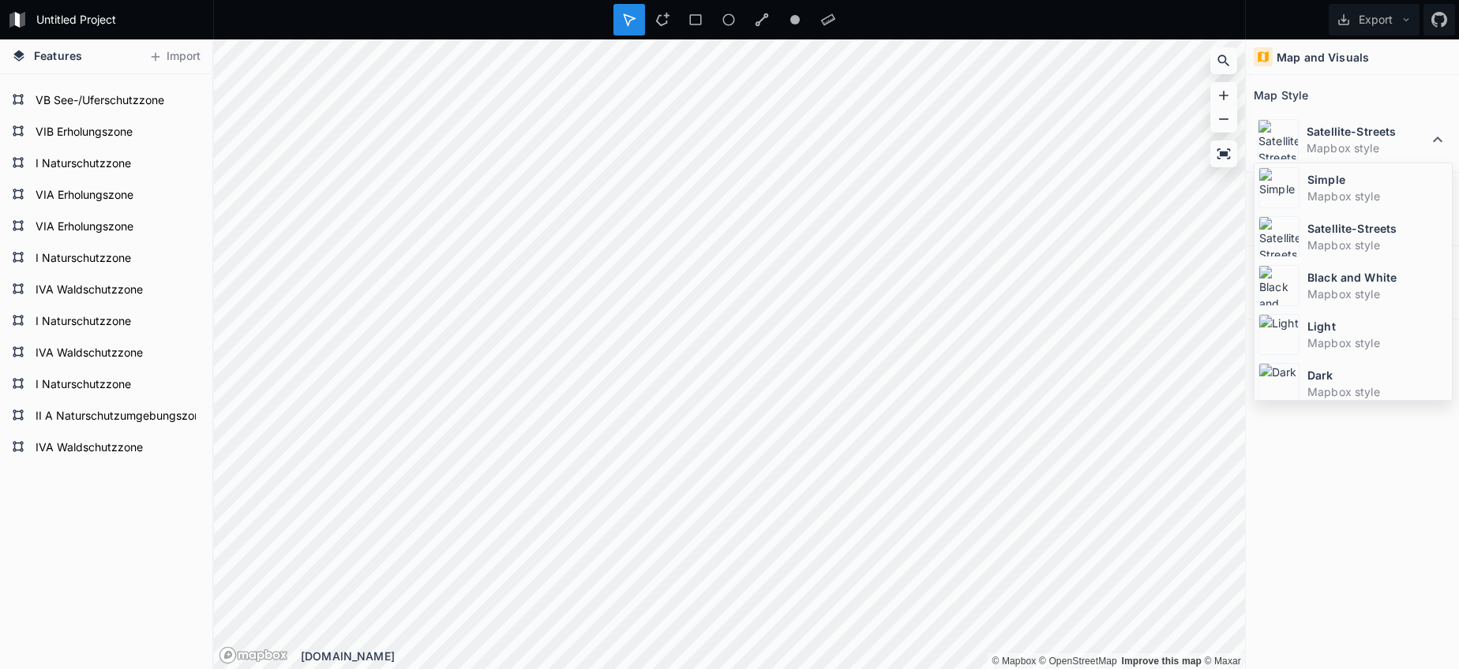
drag, startPoint x: 1331, startPoint y: 188, endPoint x: 1285, endPoint y: 189, distance: 45.8
click at [1331, 188] on dd "Mapbox style" at bounding box center [1377, 196] width 140 height 17
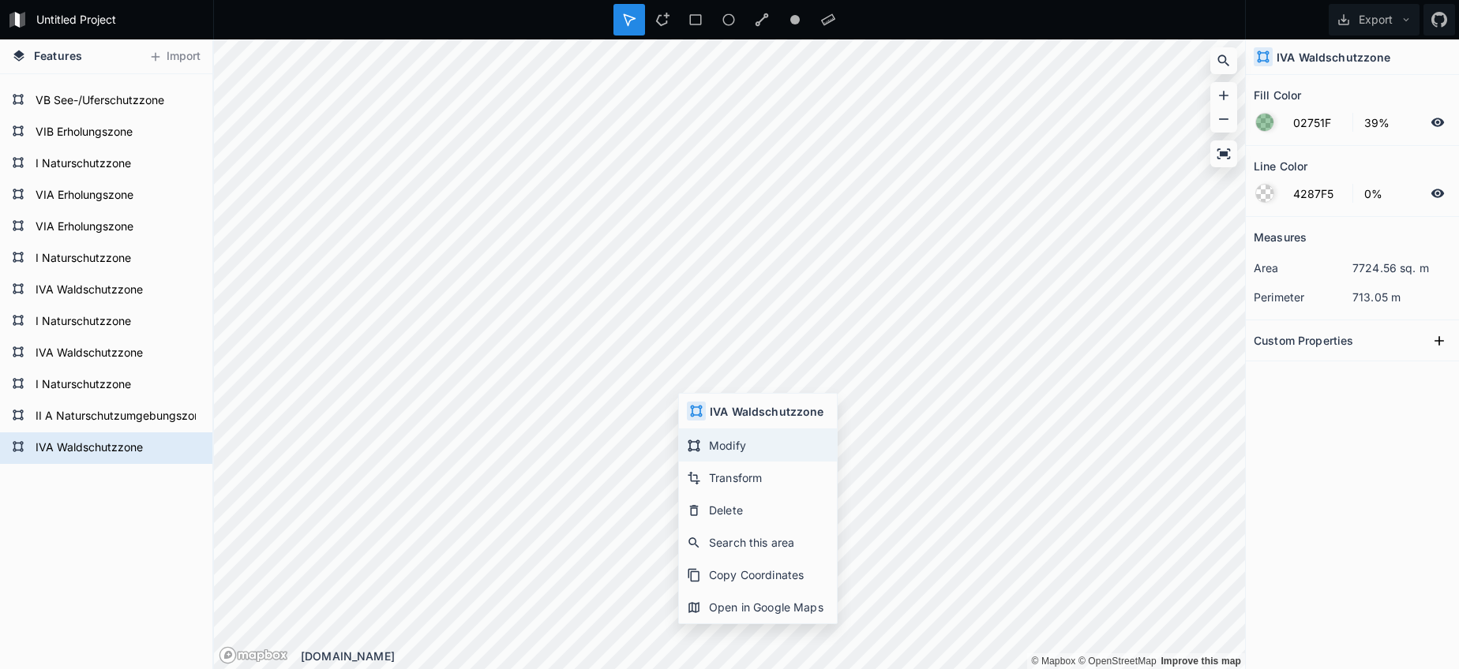
click at [730, 457] on div "Modify" at bounding box center [758, 445] width 158 height 32
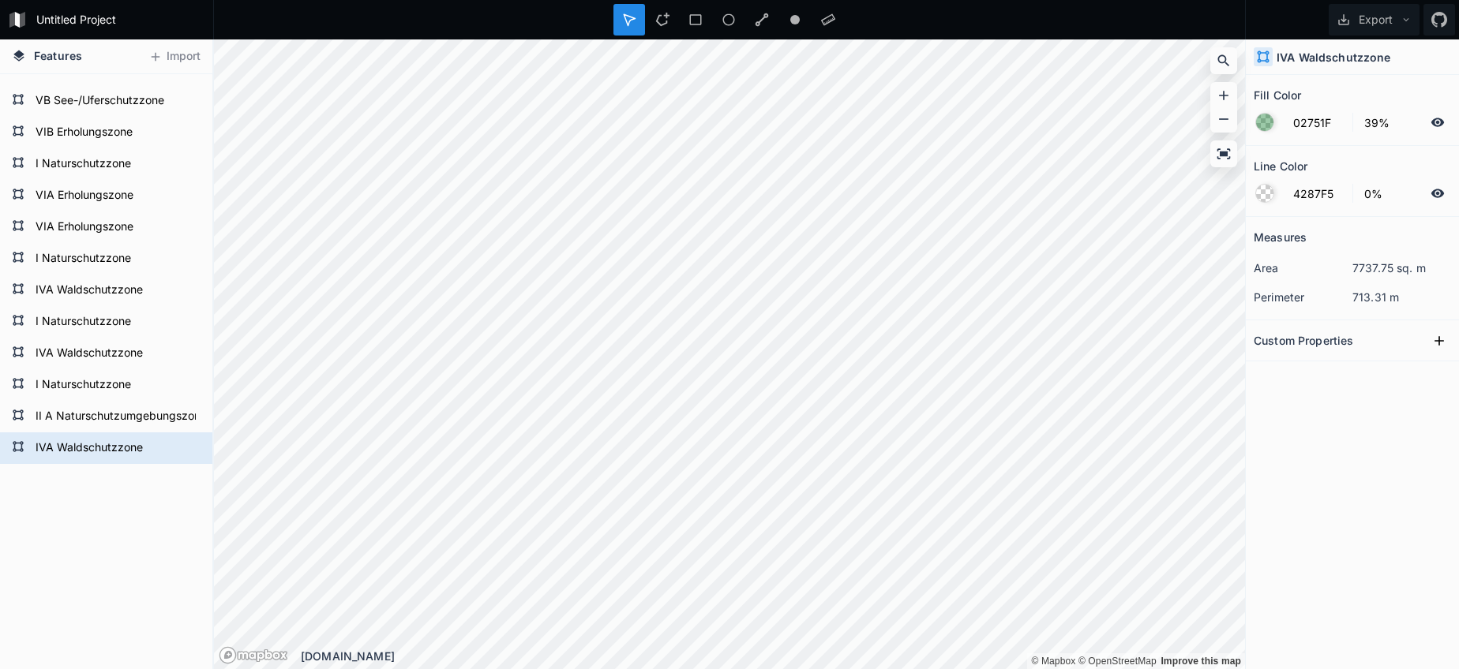
click at [541, 0] on html "Untitled Project Export Features Import I Naturschutzzone IVA Waldschutzzone I …" at bounding box center [729, 334] width 1459 height 669
click at [444, 0] on html "Untitled Project Export Features Import I Naturschutzzone IVA Waldschutzzone I …" at bounding box center [729, 334] width 1459 height 669
click at [597, 0] on html "Untitled Project Export Features Import I Naturschutzzone IVA Waldschutzzone I …" at bounding box center [729, 334] width 1459 height 669
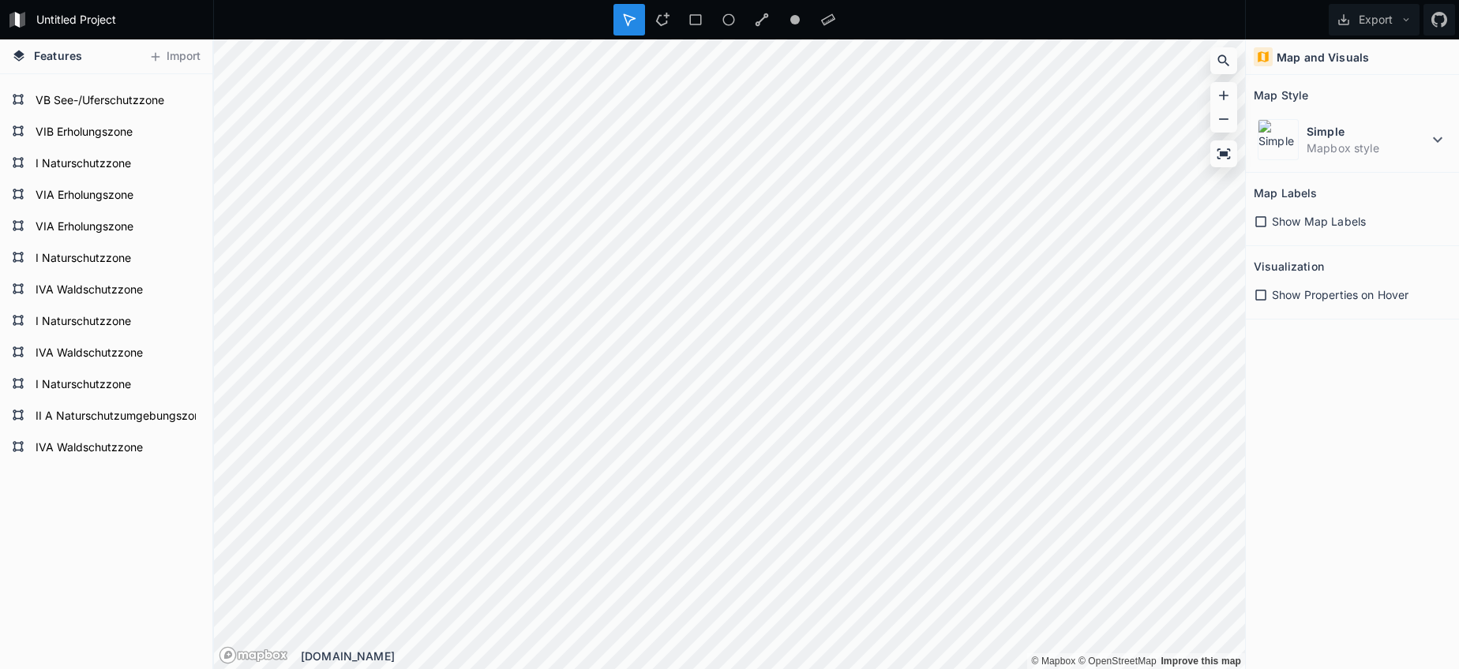
click at [758, 669] on html "Untitled Project Export Features Import I Naturschutzzone IVA Waldschutzzone I …" at bounding box center [729, 334] width 1459 height 669
click at [1325, 136] on dt "Simple" at bounding box center [1367, 131] width 122 height 17
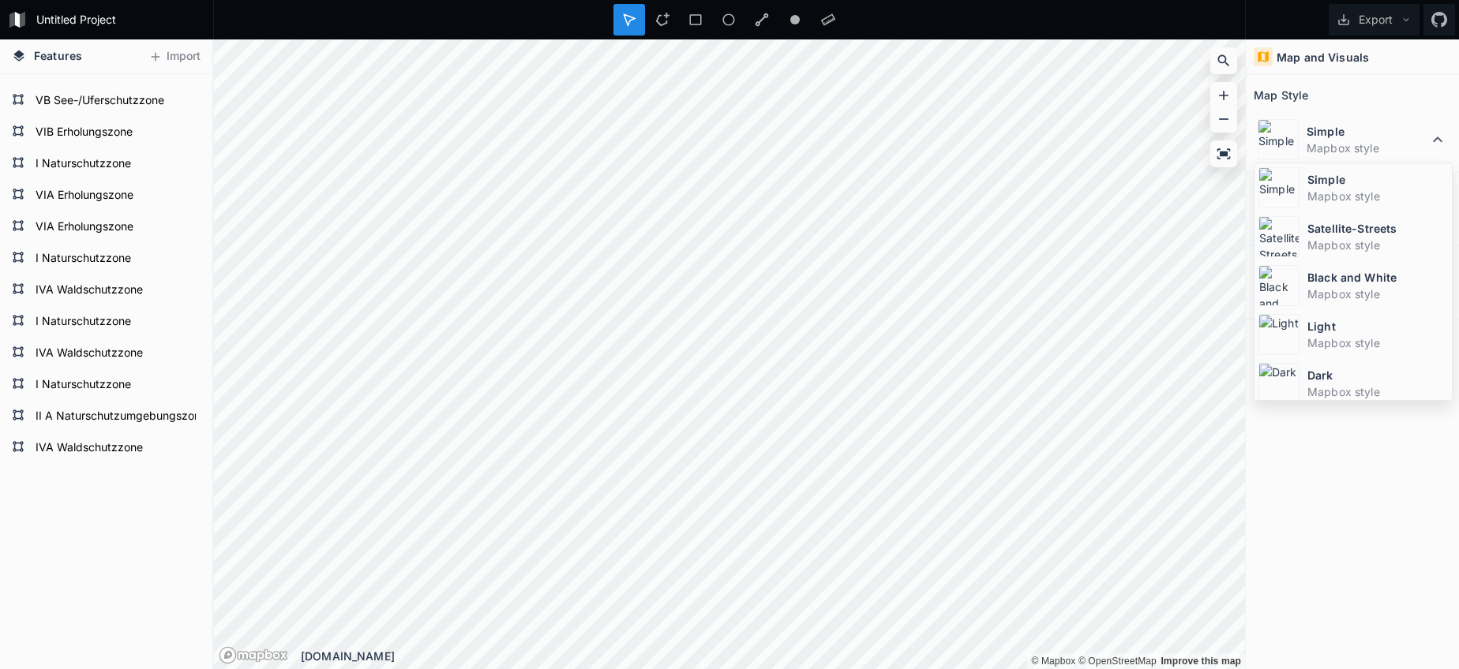
drag, startPoint x: 1322, startPoint y: 232, endPoint x: 1288, endPoint y: 218, distance: 36.8
click at [1321, 232] on dt "Satellite-Streets" at bounding box center [1377, 228] width 140 height 17
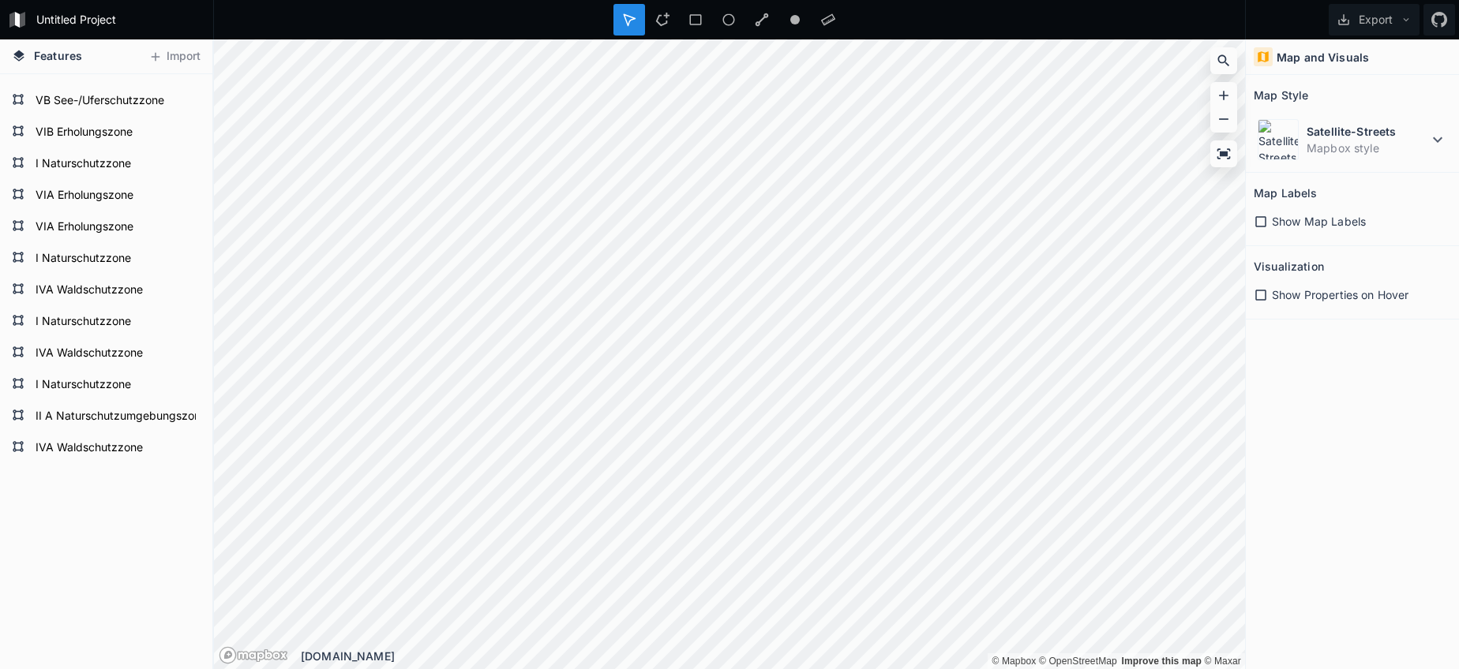
drag, startPoint x: 662, startPoint y: 17, endPoint x: 685, endPoint y: 39, distance: 31.3
click at [662, 17] on icon at bounding box center [662, 20] width 14 height 14
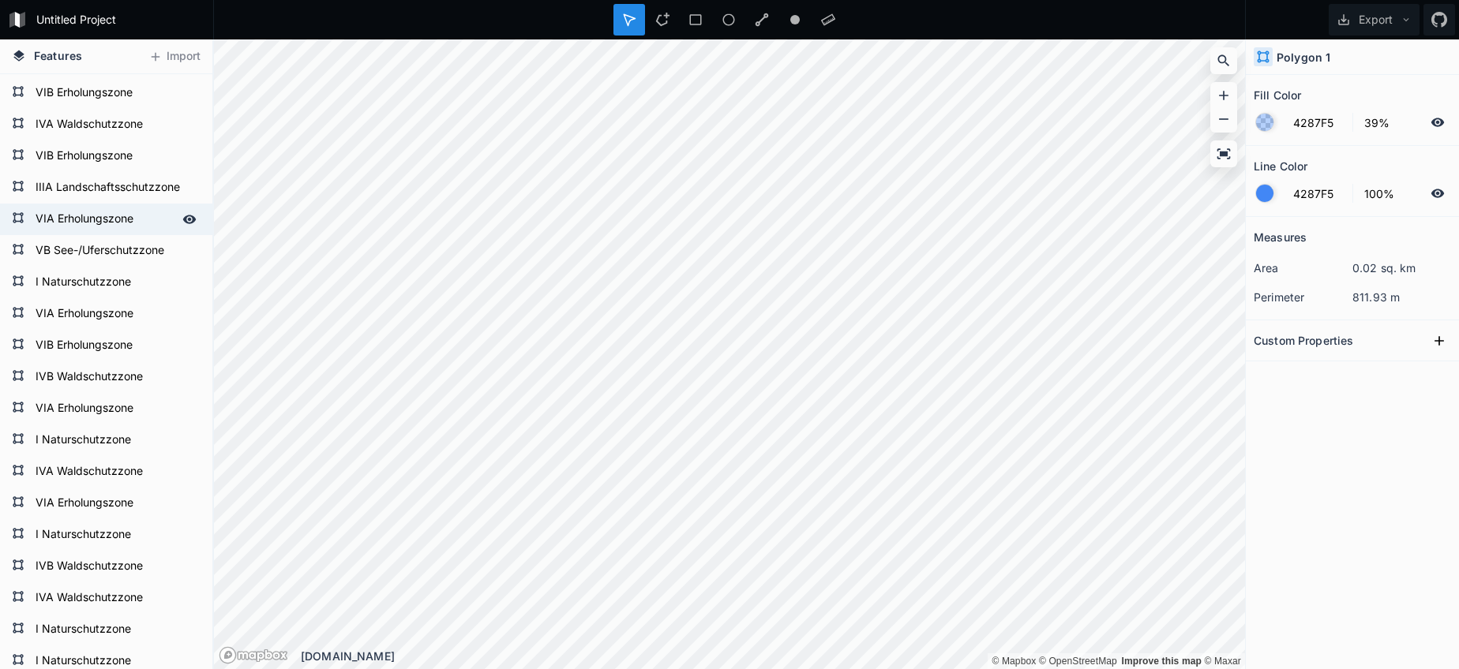
scroll to position [489, 0]
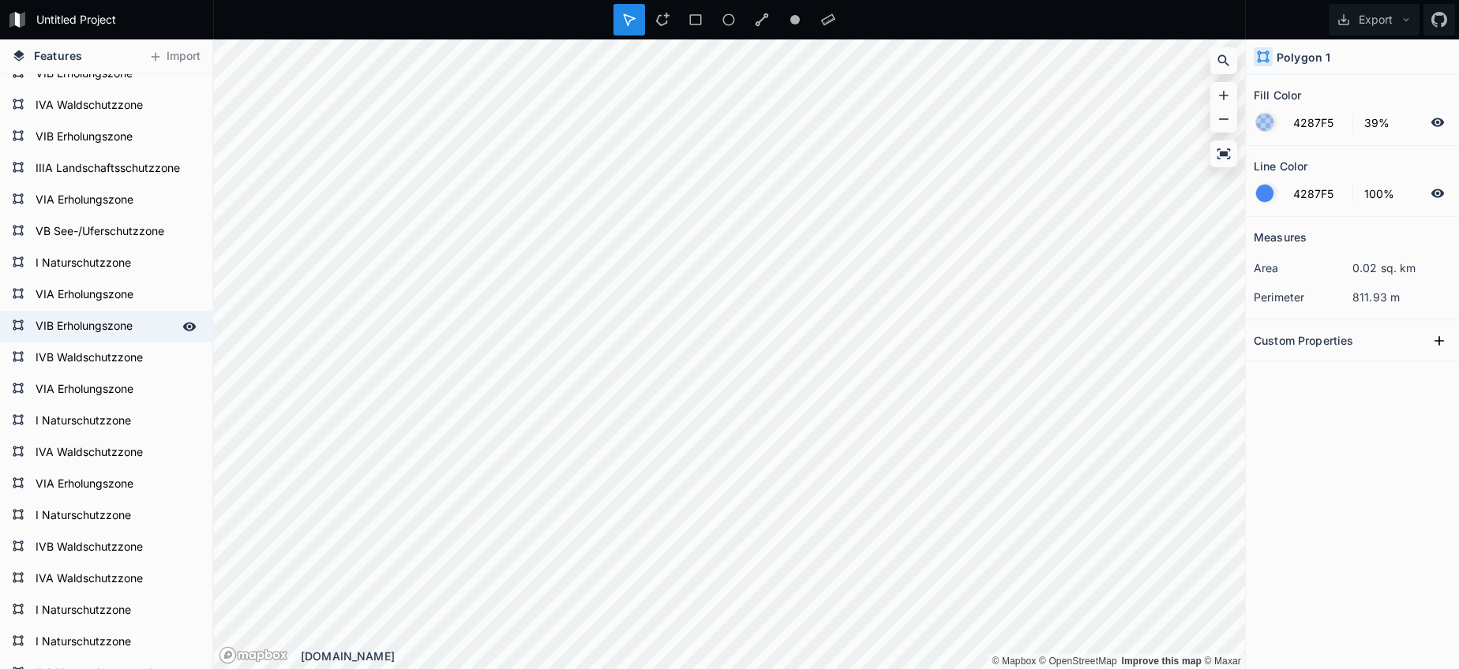
click at [77, 325] on form "VIB Erholungszone" at bounding box center [105, 327] width 148 height 24
type input "ED7BDE"
type input "F54242"
type input "0%"
click at [77, 325] on form "VIB Erholungszone" at bounding box center [105, 327] width 148 height 24
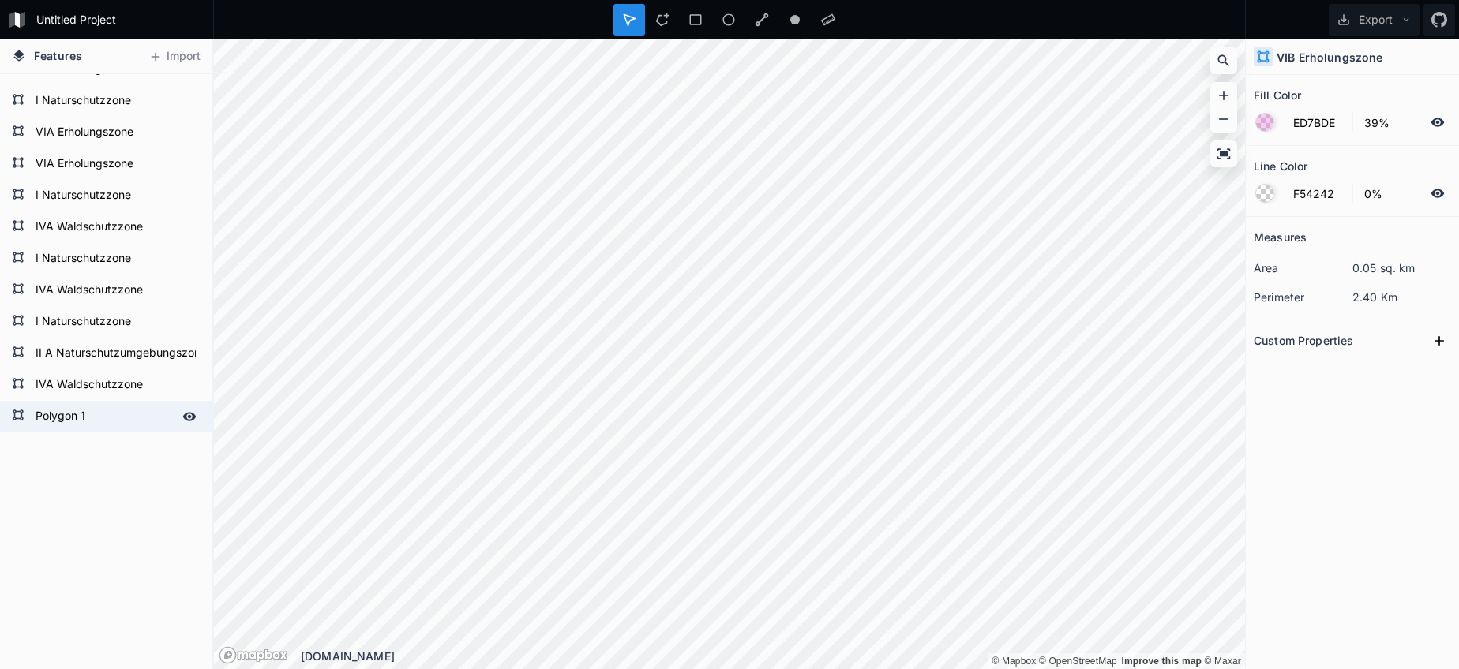
scroll to position [1378, 0]
click at [66, 414] on form "Polygon 1" at bounding box center [105, 417] width 148 height 24
type input "4287F5"
type input "100%"
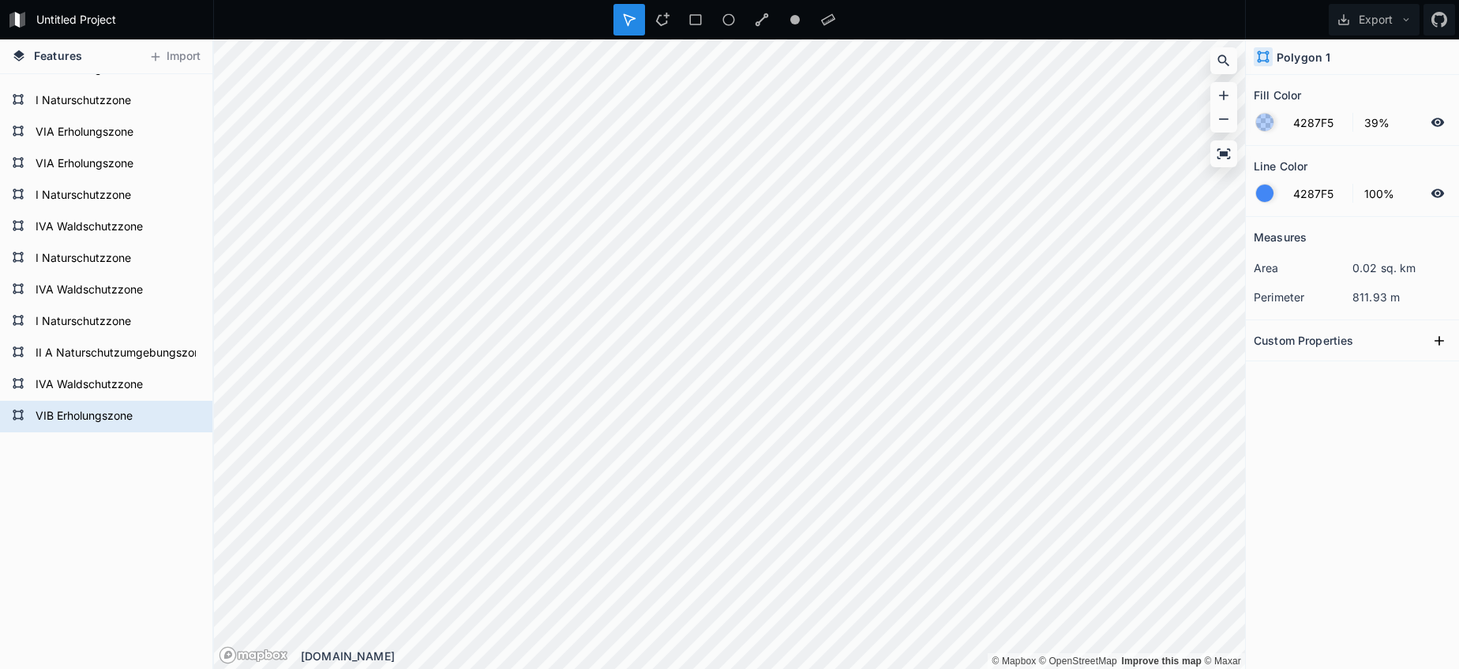
type input "VIB Erholungszone"
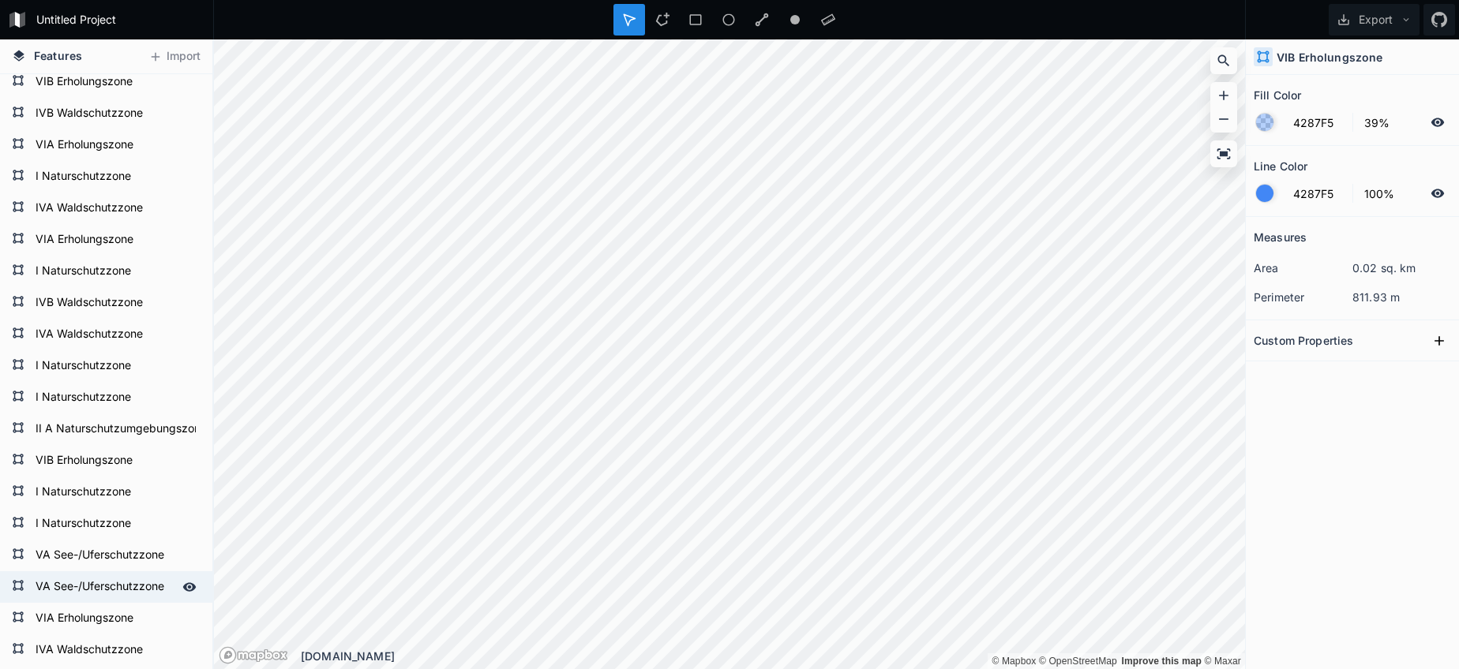
scroll to position [398, 0]
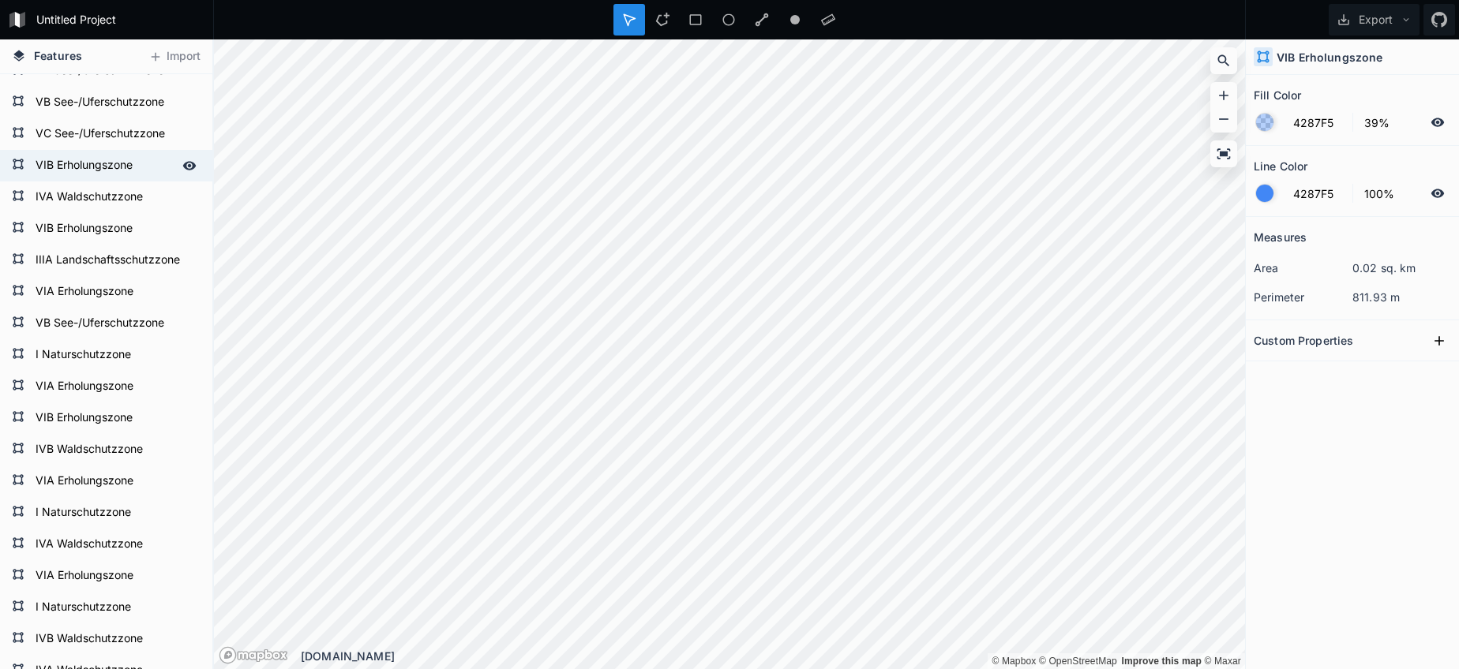
click at [76, 169] on form "VIB Erholungszone" at bounding box center [105, 166] width 148 height 24
type input "ED7BDE"
type input "35%"
type input "0%"
click at [1307, 128] on input "ED7BDE" at bounding box center [1317, 122] width 69 height 19
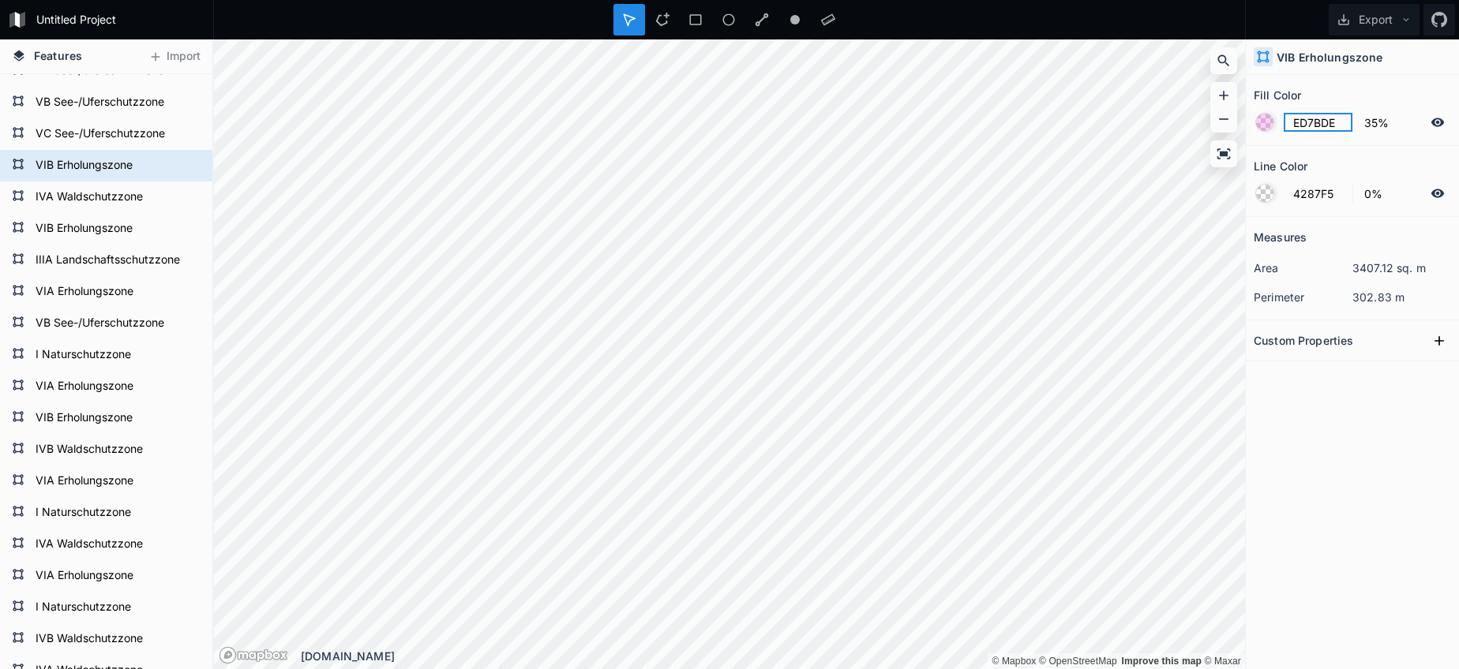
click at [1307, 127] on input "ED7BDE" at bounding box center [1317, 122] width 69 height 19
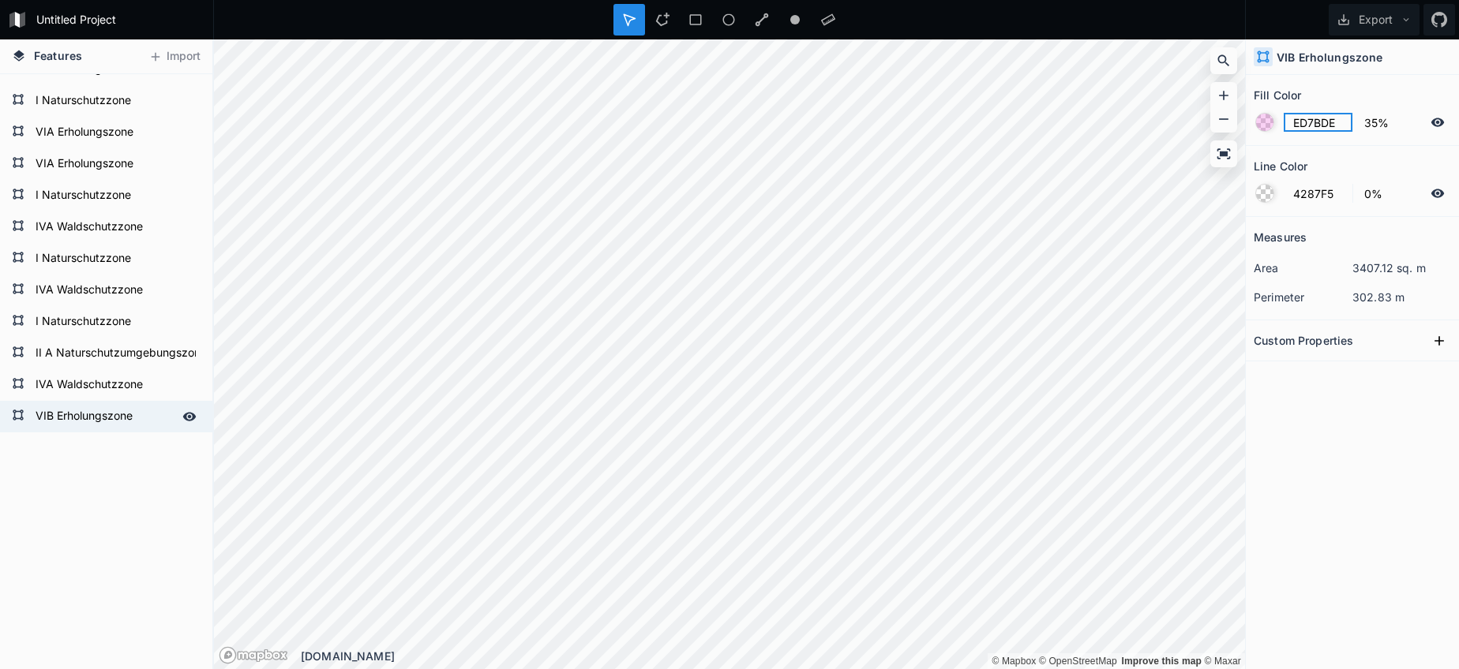
scroll to position [1378, 0]
click at [125, 418] on form "VIB Erholungszone" at bounding box center [105, 417] width 148 height 24
type input "4287F5"
type input "39%"
type input "100%"
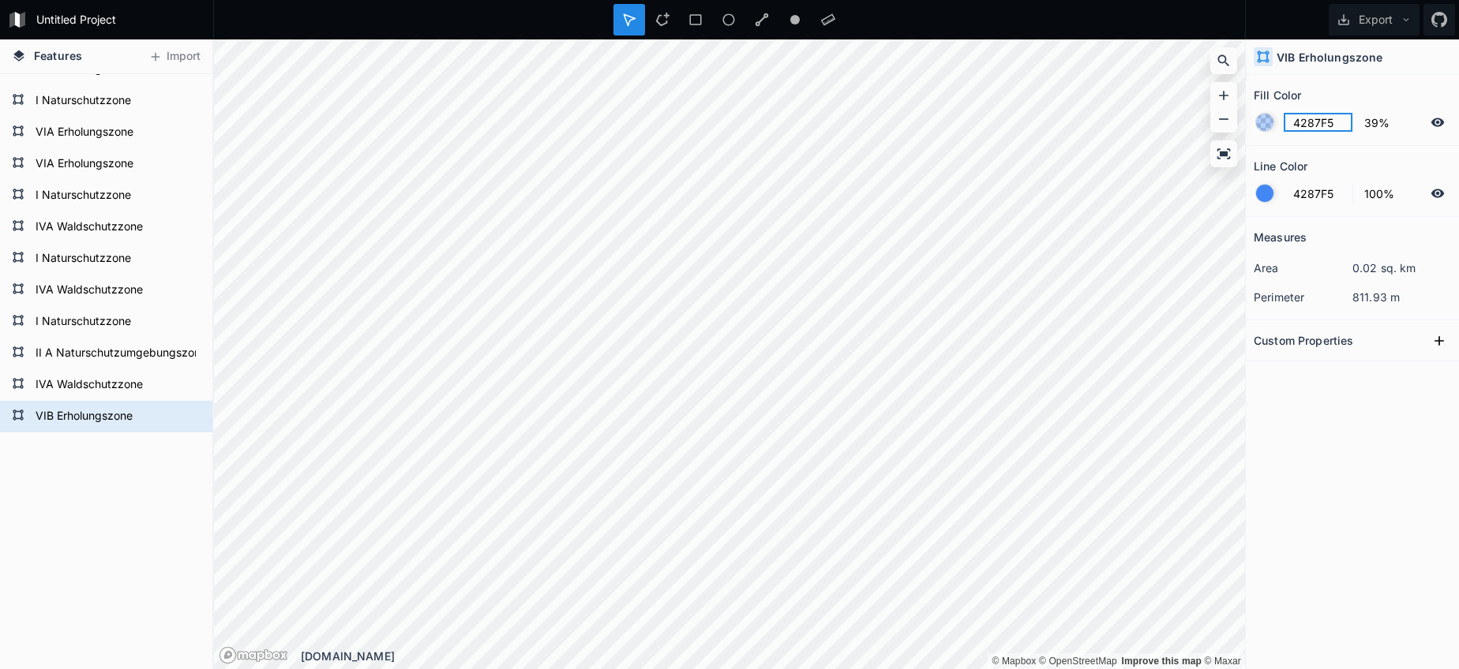
click at [1320, 126] on input "4287F5" at bounding box center [1317, 122] width 69 height 19
click at [1320, 127] on input "4287F5" at bounding box center [1317, 122] width 69 height 19
paste input "ED7BDE"
type input "ED7BDE"
click at [1263, 195] on div at bounding box center [1264, 193] width 17 height 17
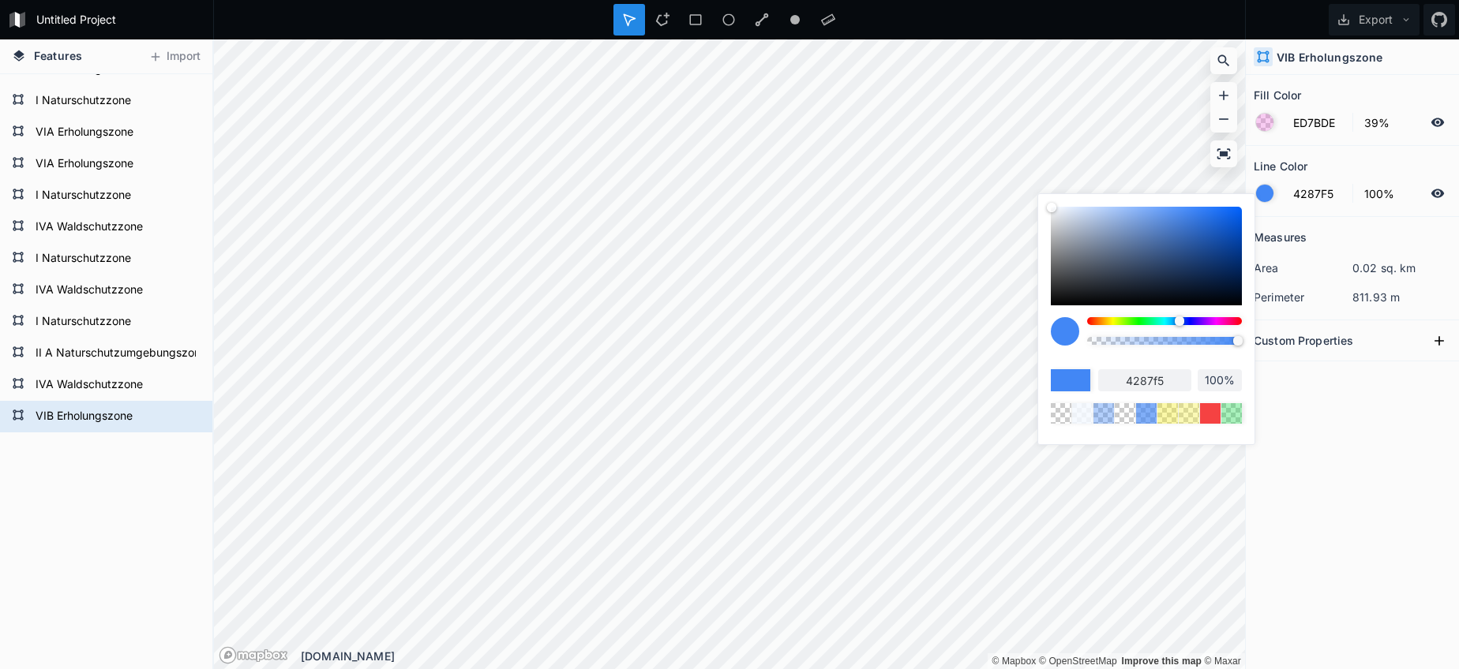
type input "98%"
type input "97%"
type input "95%"
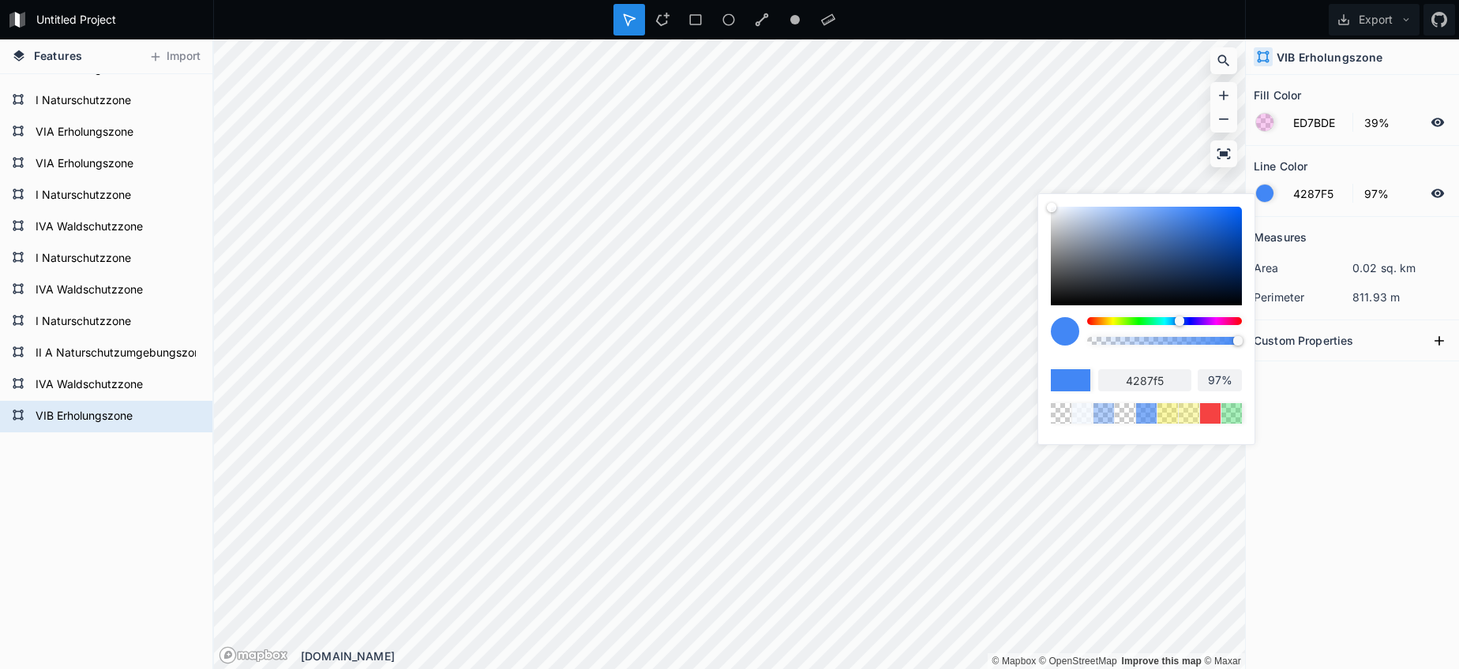
type input "95%"
type input "91%"
type input "84%"
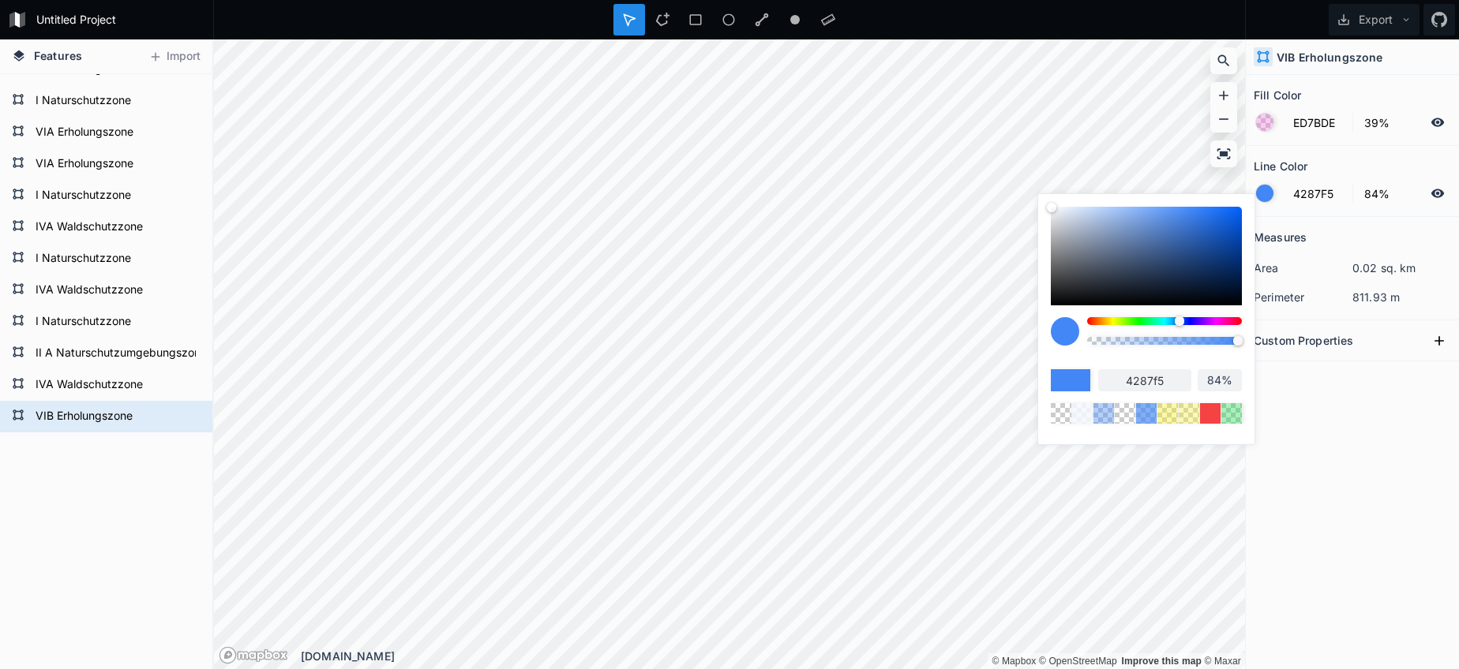
type input "72%"
type input "59%"
type input "46%"
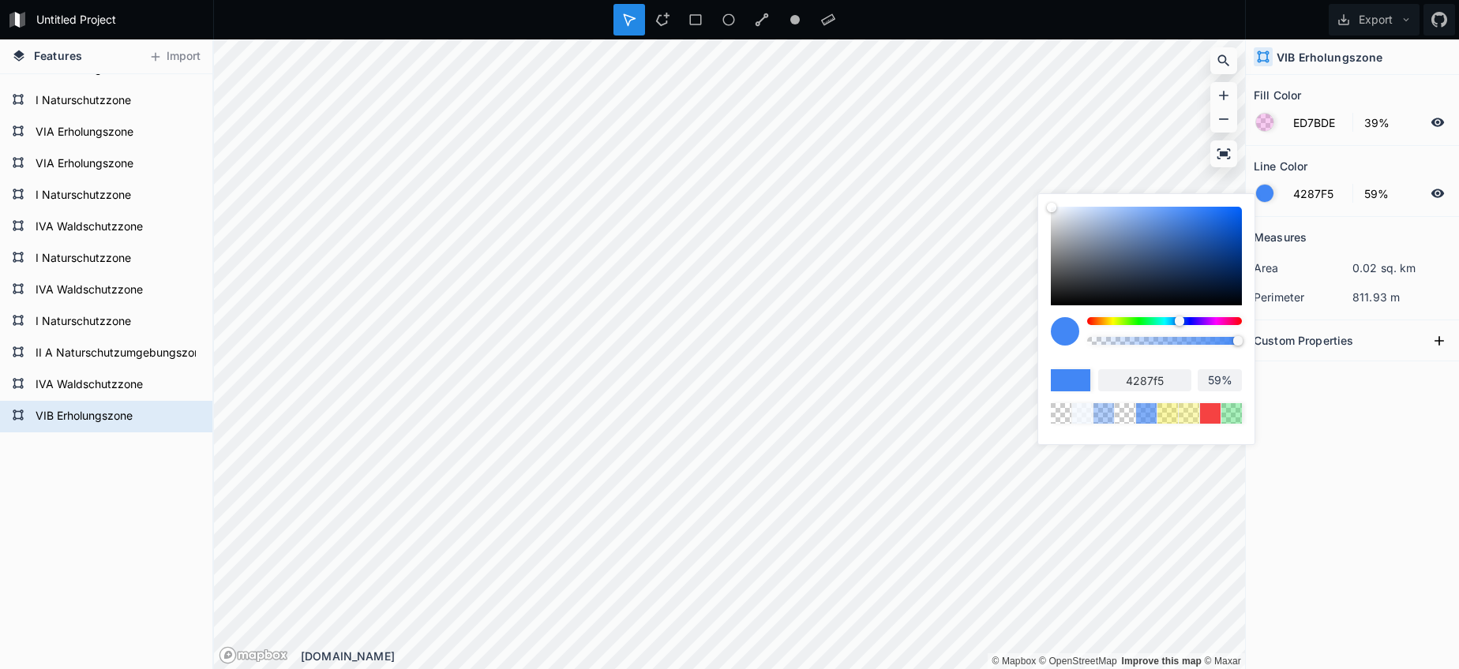
type input "46%"
type input "28%"
type input "19%"
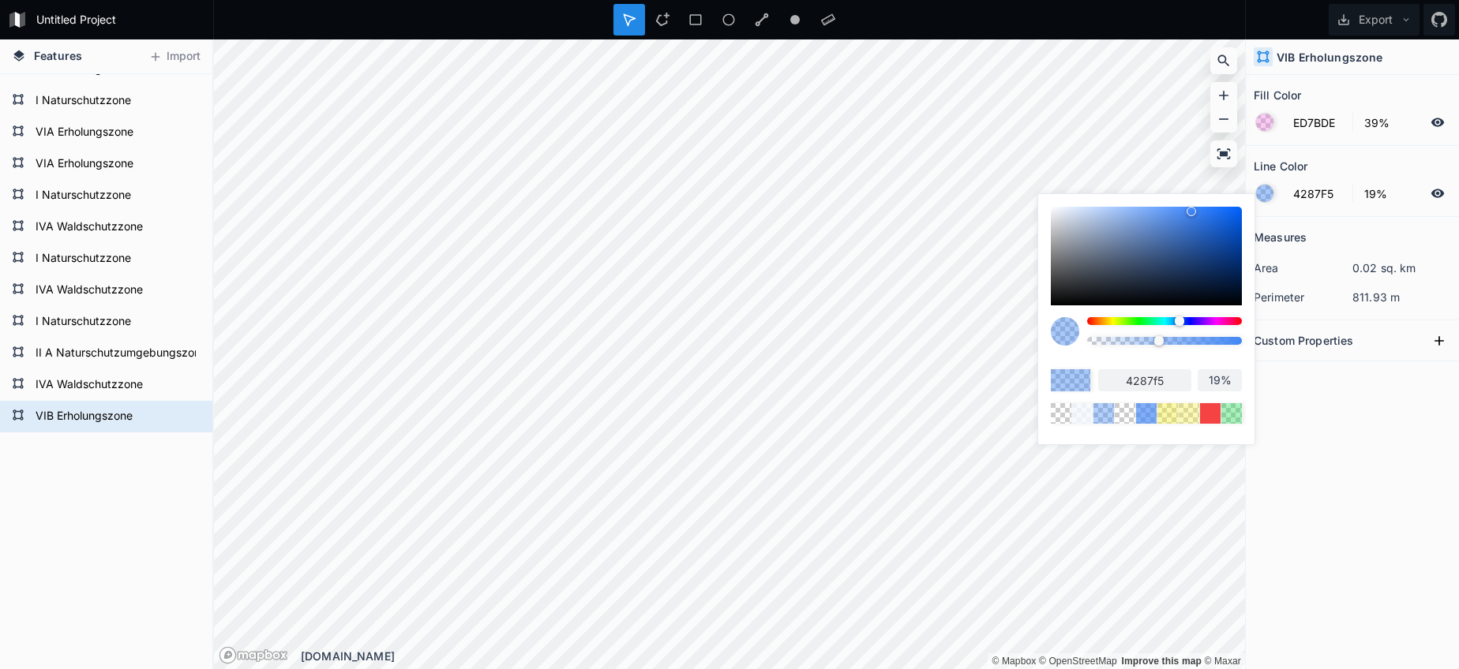
type input "9%"
type input "0%"
click at [1036, 333] on body "Untitled Project Export Features Import IVA Waldschutzzone IVB Waldschutzzone I…" at bounding box center [729, 334] width 1459 height 669
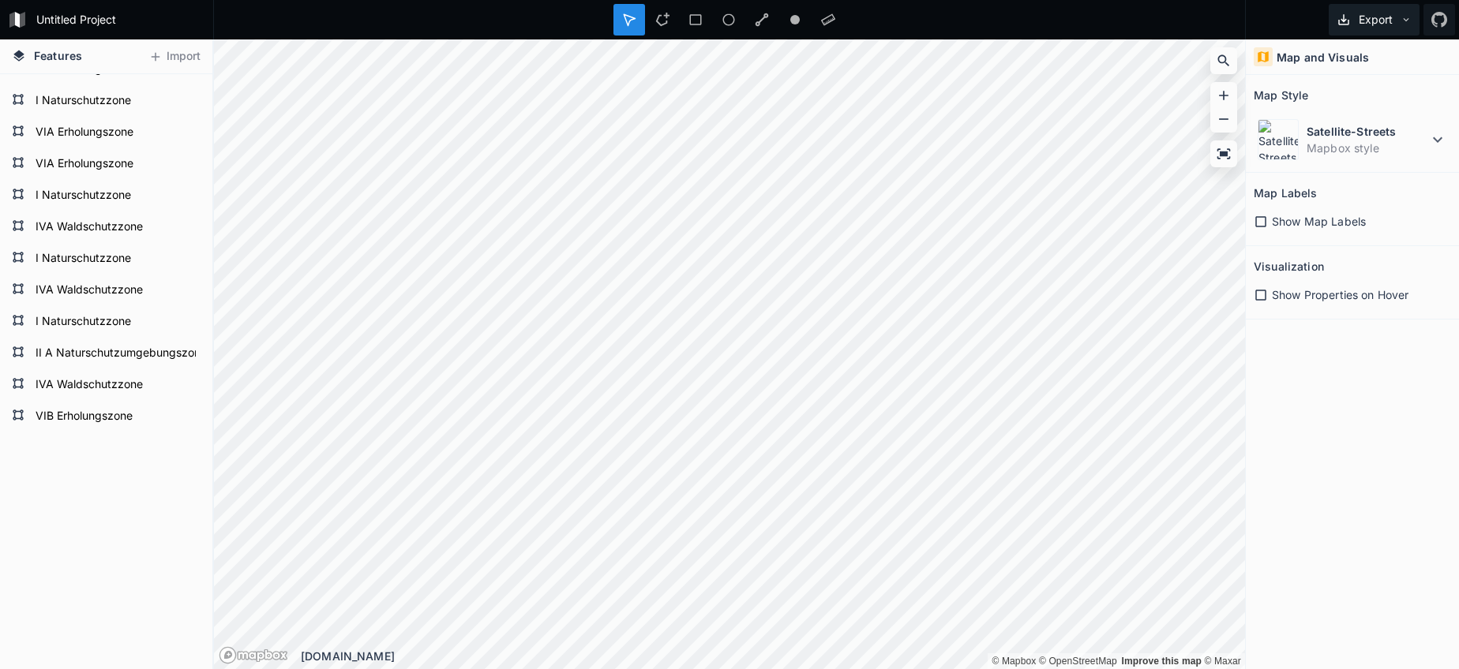
click at [1369, 20] on button "Export" at bounding box center [1373, 20] width 91 height 32
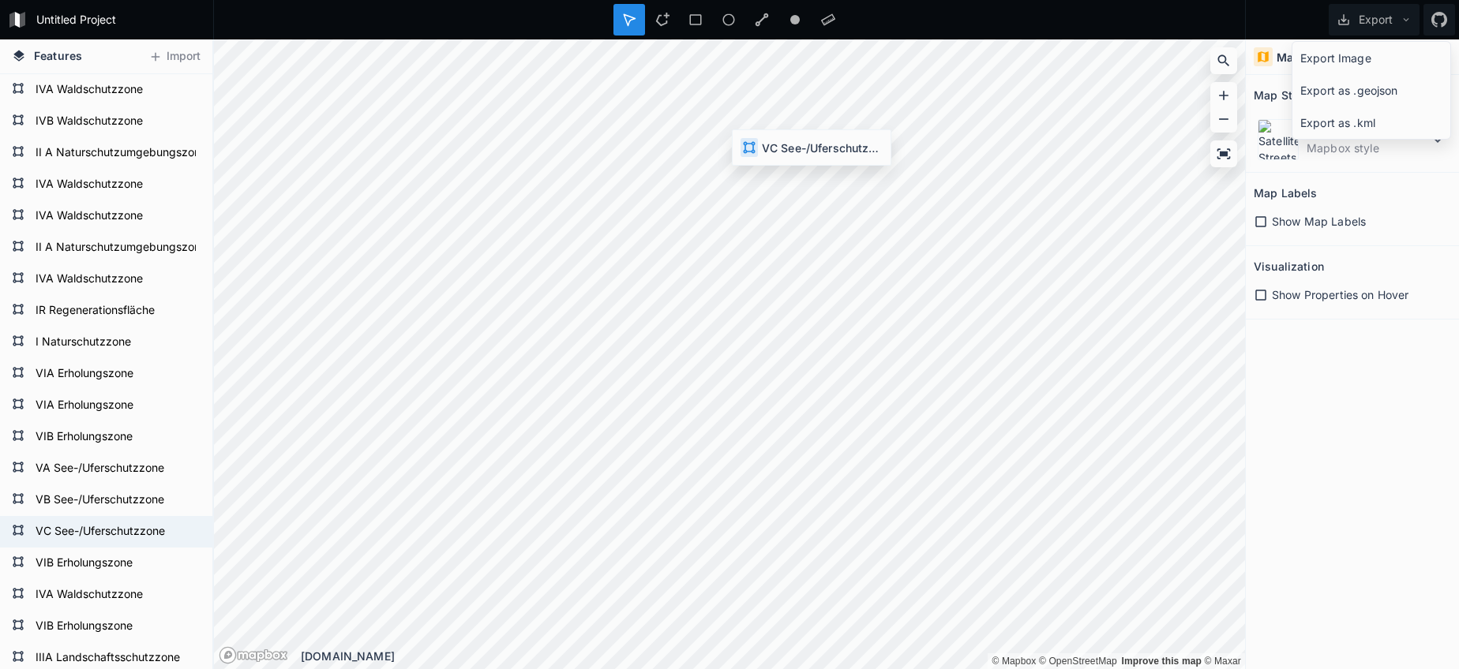
scroll to position [0, 0]
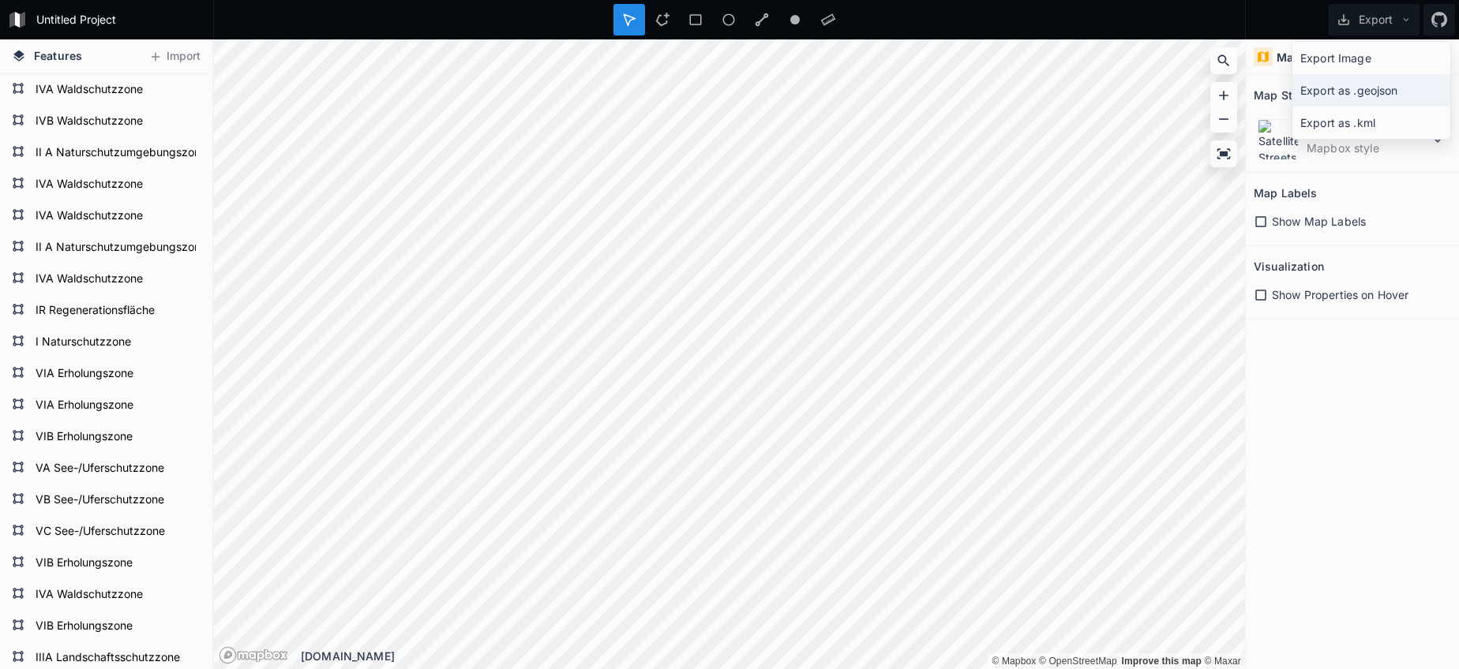
click at [1403, 88] on div "Export as .geojson" at bounding box center [1371, 90] width 158 height 32
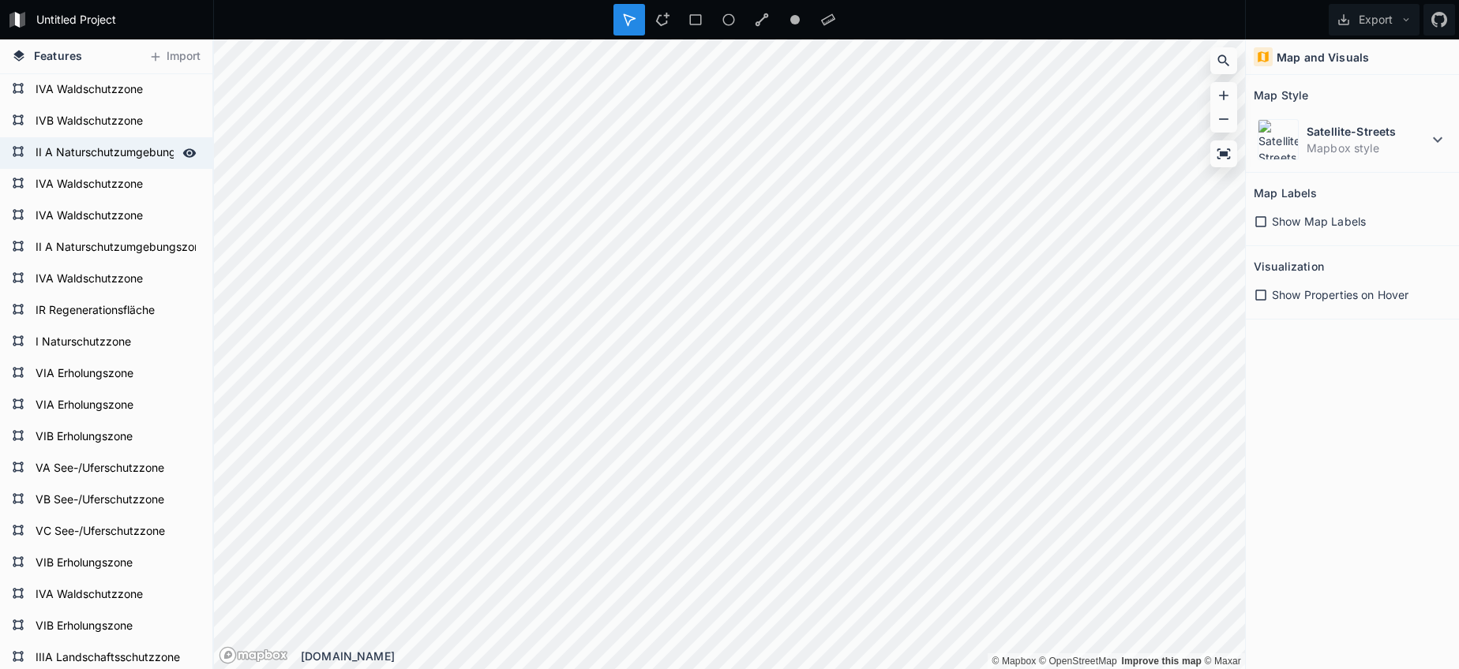
click at [200, 166] on div "Features Import IVA Waldschutzzone IVB Waldschutzzone II A Naturschutzumgebungs…" at bounding box center [729, 354] width 1459 height 630
